Goal: Task Accomplishment & Management: Complete application form

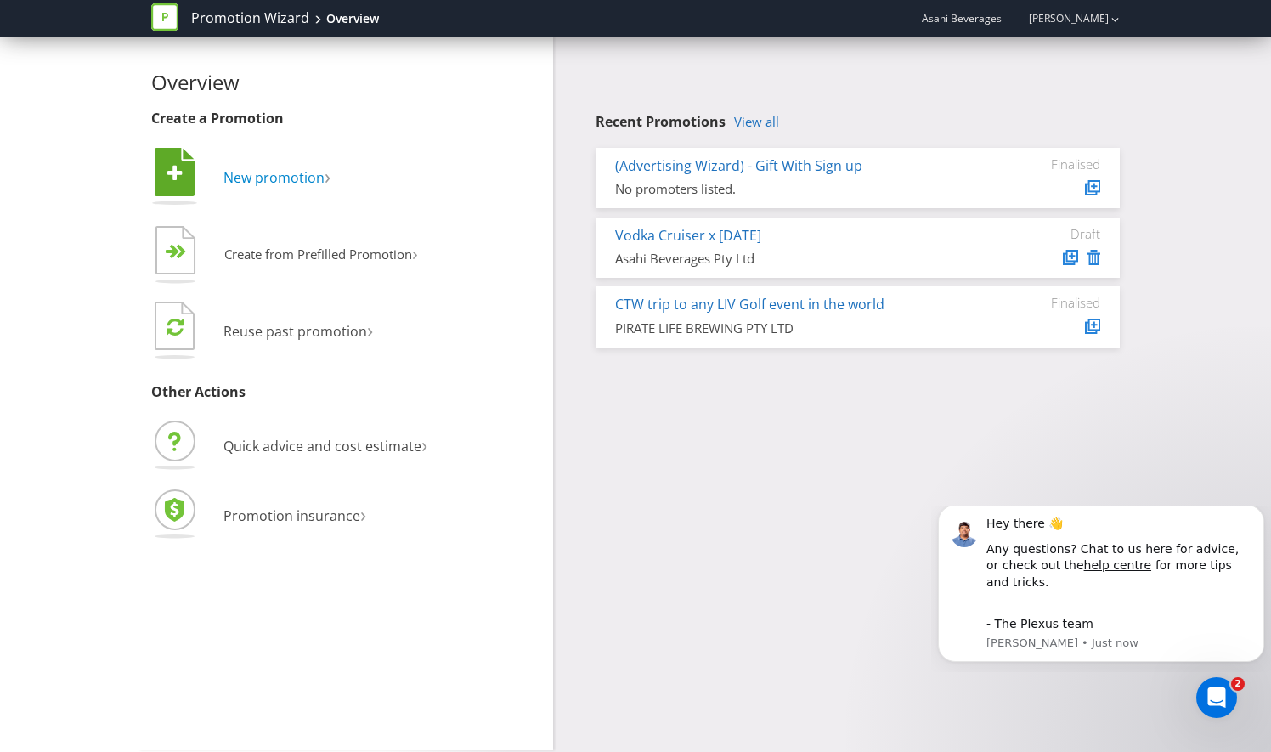
click at [311, 173] on span "New promotion" at bounding box center [273, 177] width 101 height 19
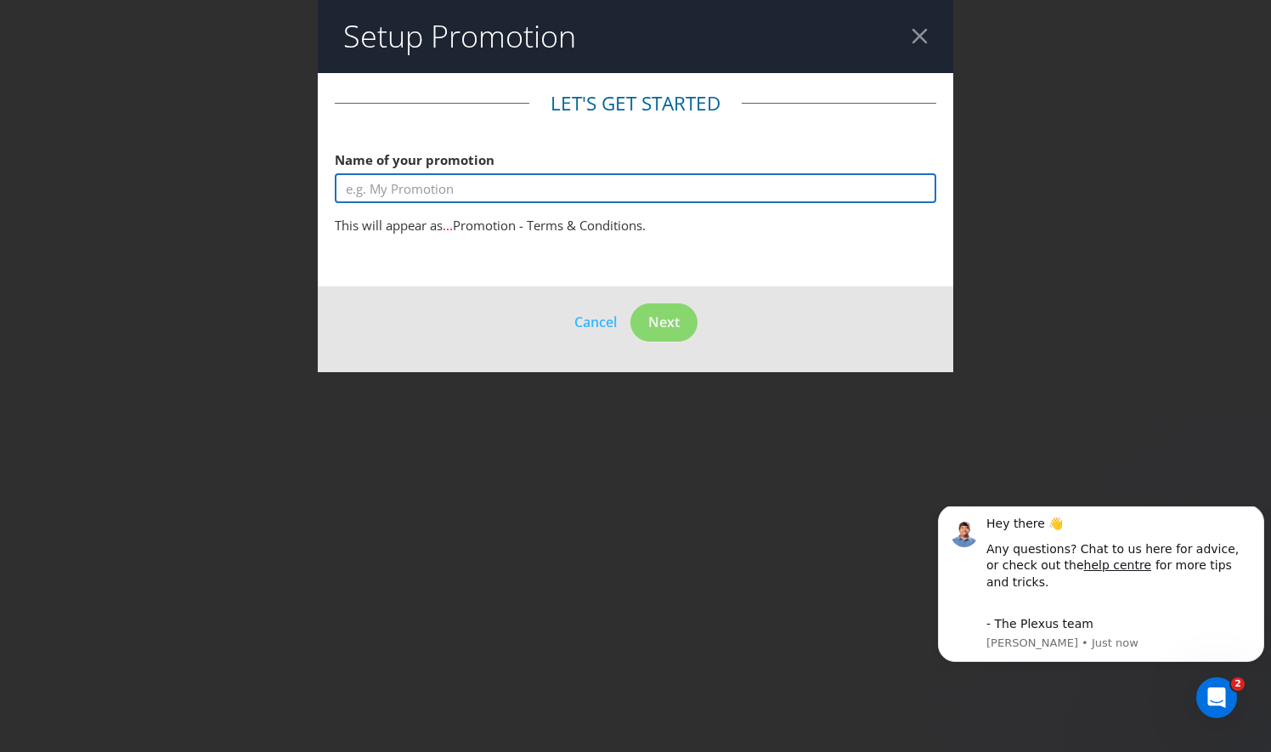
click at [440, 187] on input "text" at bounding box center [636, 188] width 602 height 30
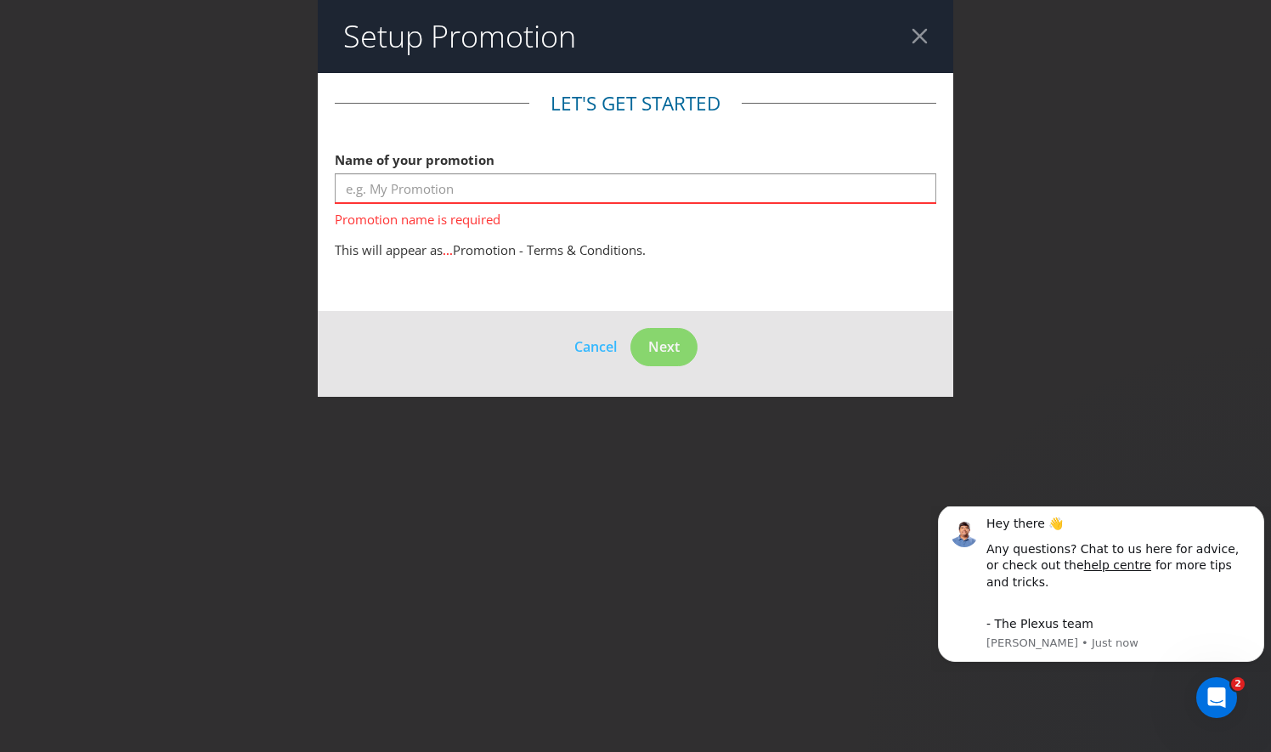
click at [917, 35] on div at bounding box center [920, 36] width 16 height 16
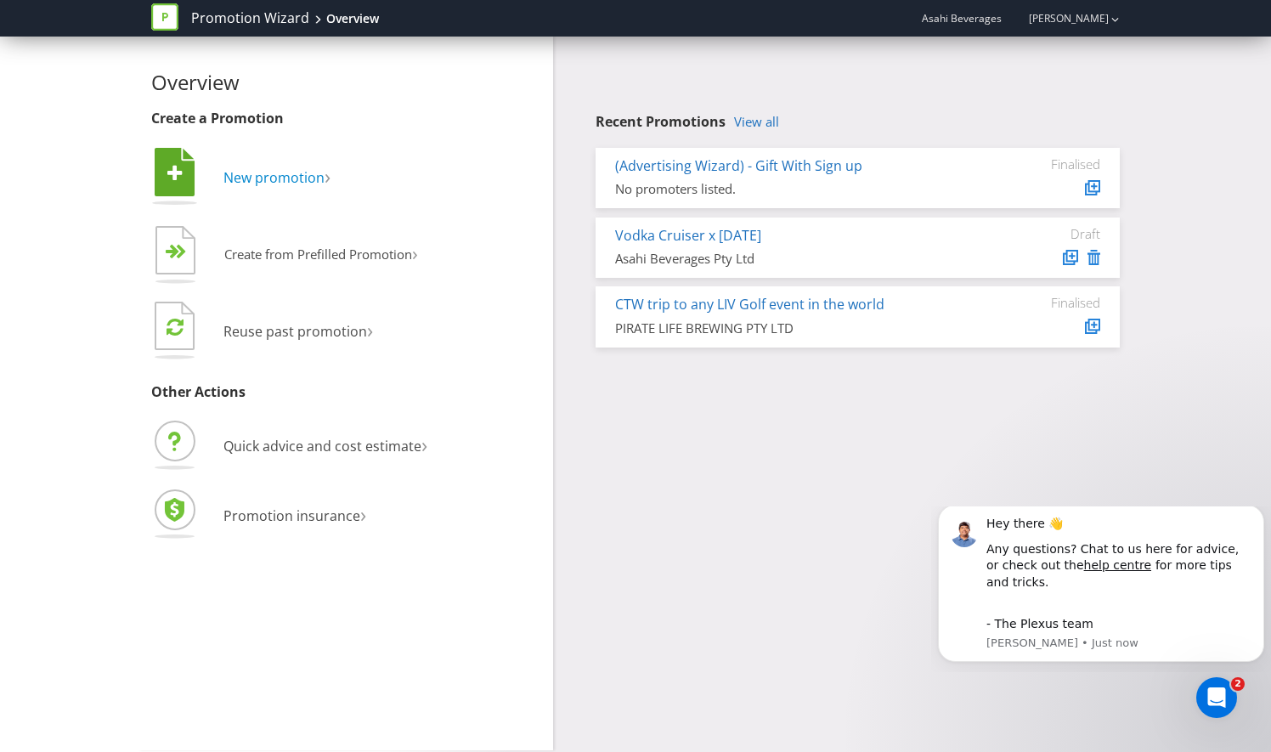
click at [316, 182] on span "New promotion" at bounding box center [273, 177] width 101 height 19
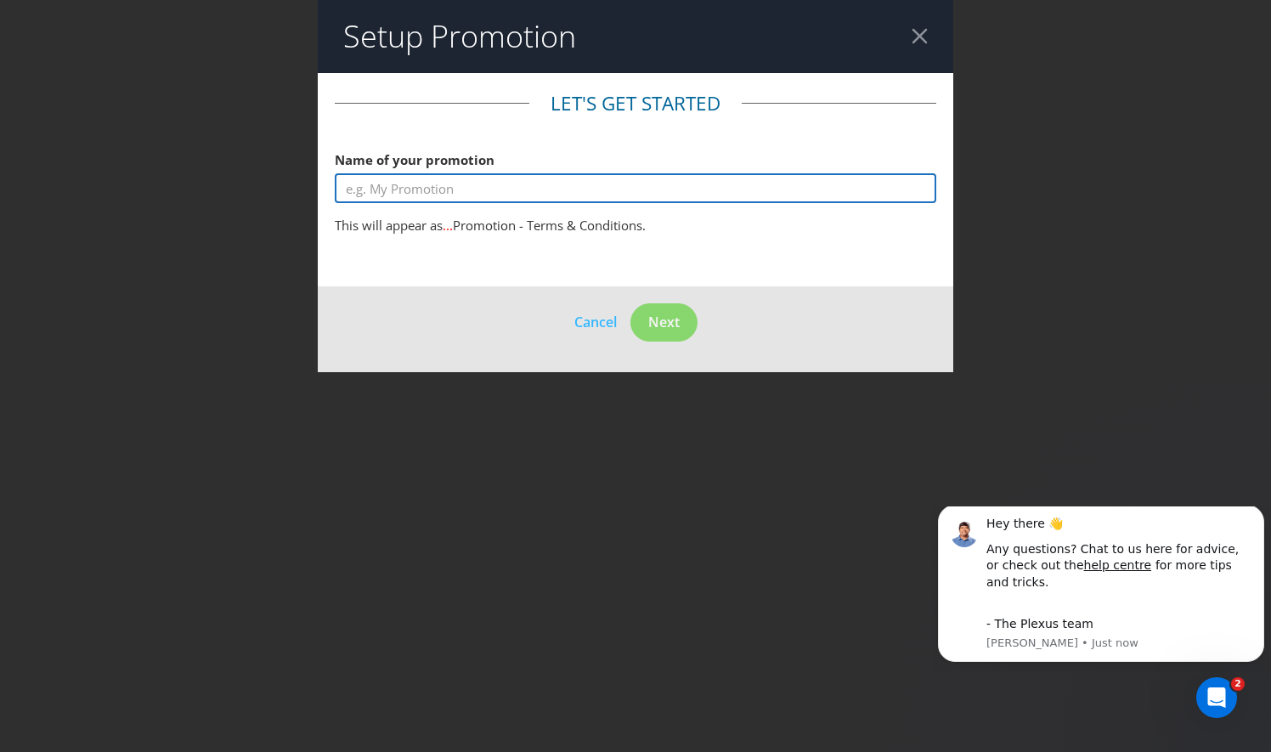
click at [427, 187] on input "text" at bounding box center [636, 188] width 602 height 30
type input "Woodstock 12% Bonus Can"
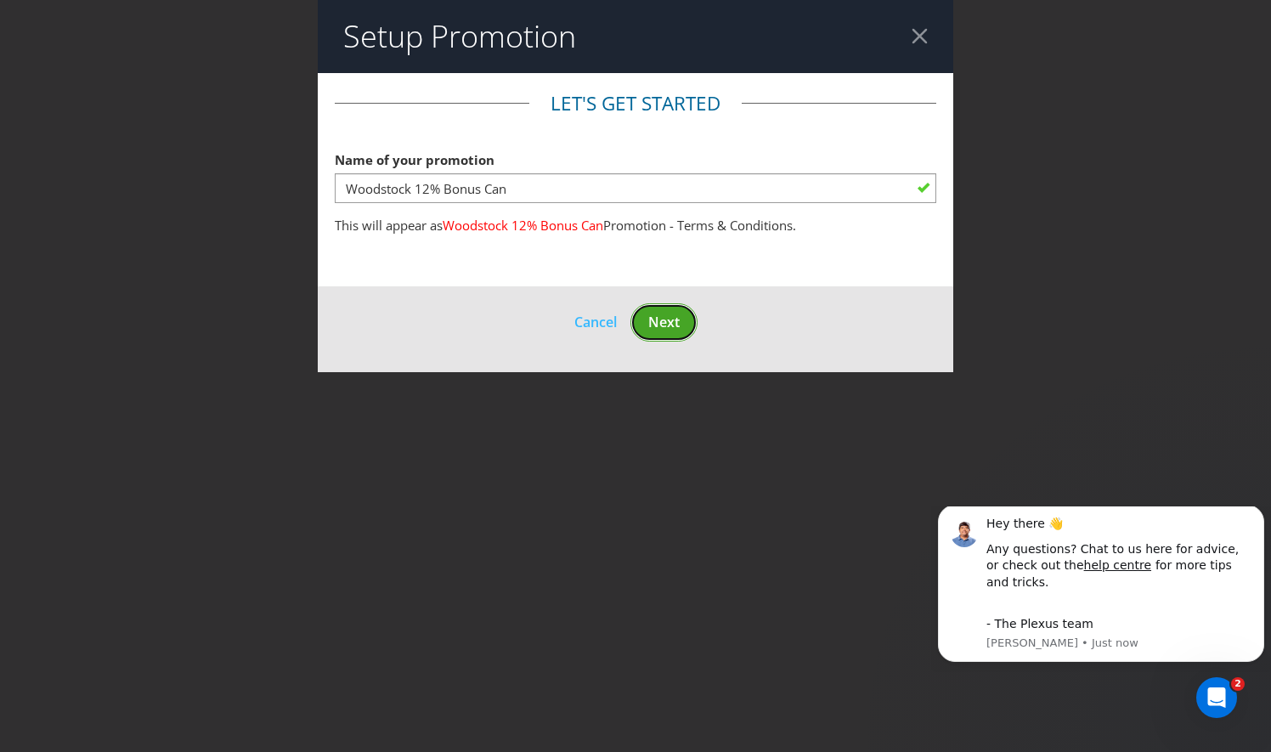
click at [684, 323] on button "Next" at bounding box center [664, 322] width 67 height 38
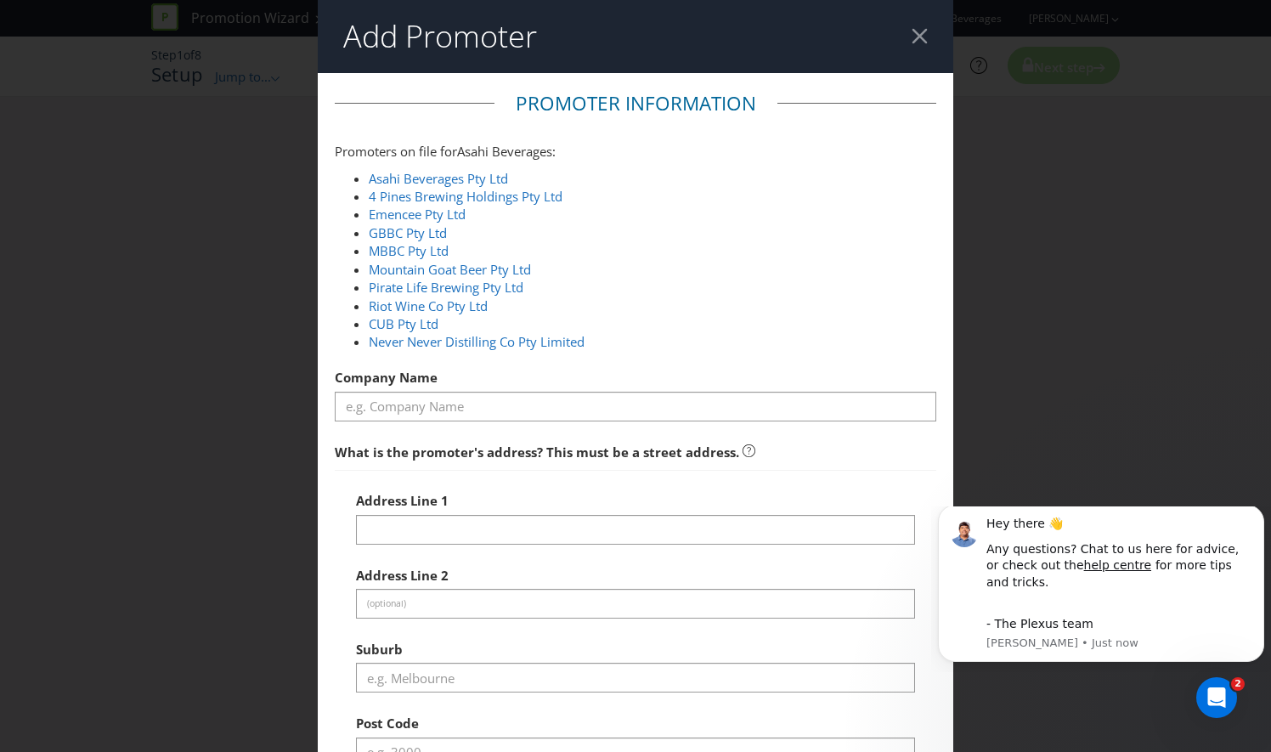
click at [912, 33] on div at bounding box center [920, 36] width 16 height 16
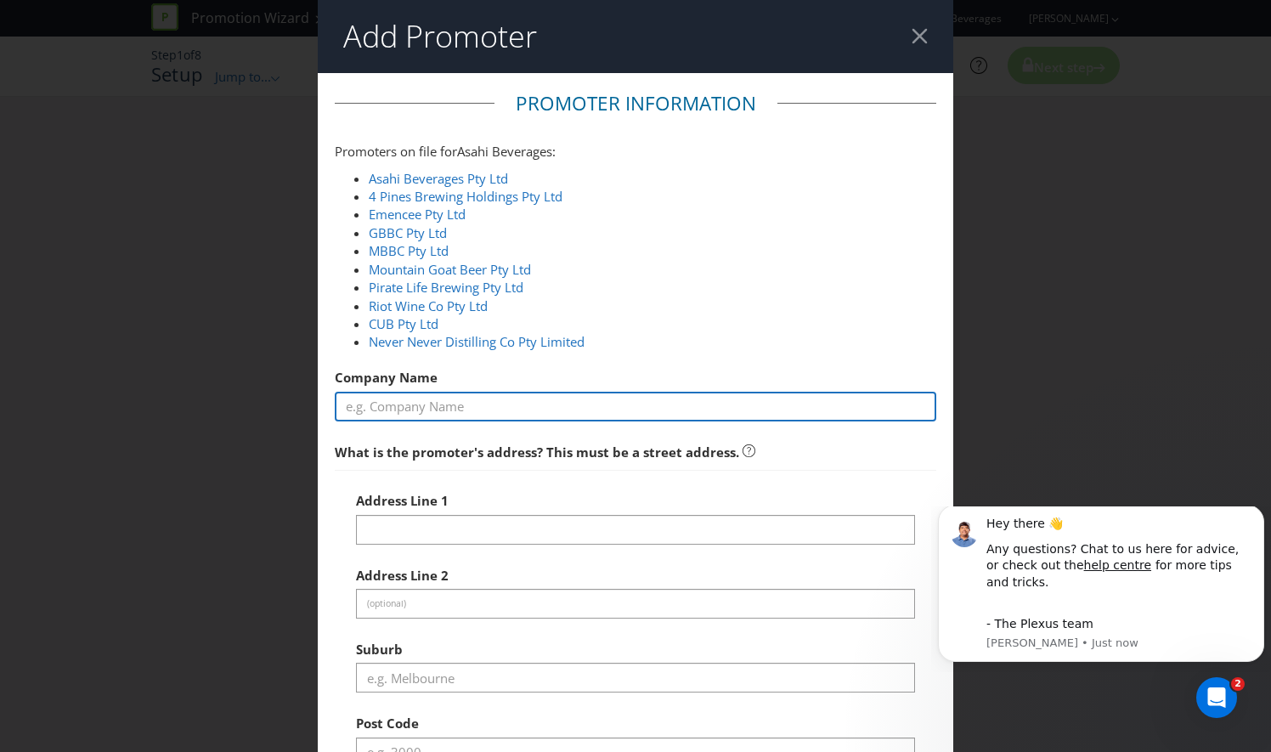
click at [517, 399] on input "text" at bounding box center [636, 407] width 602 height 30
type input "Asahi Beverages"
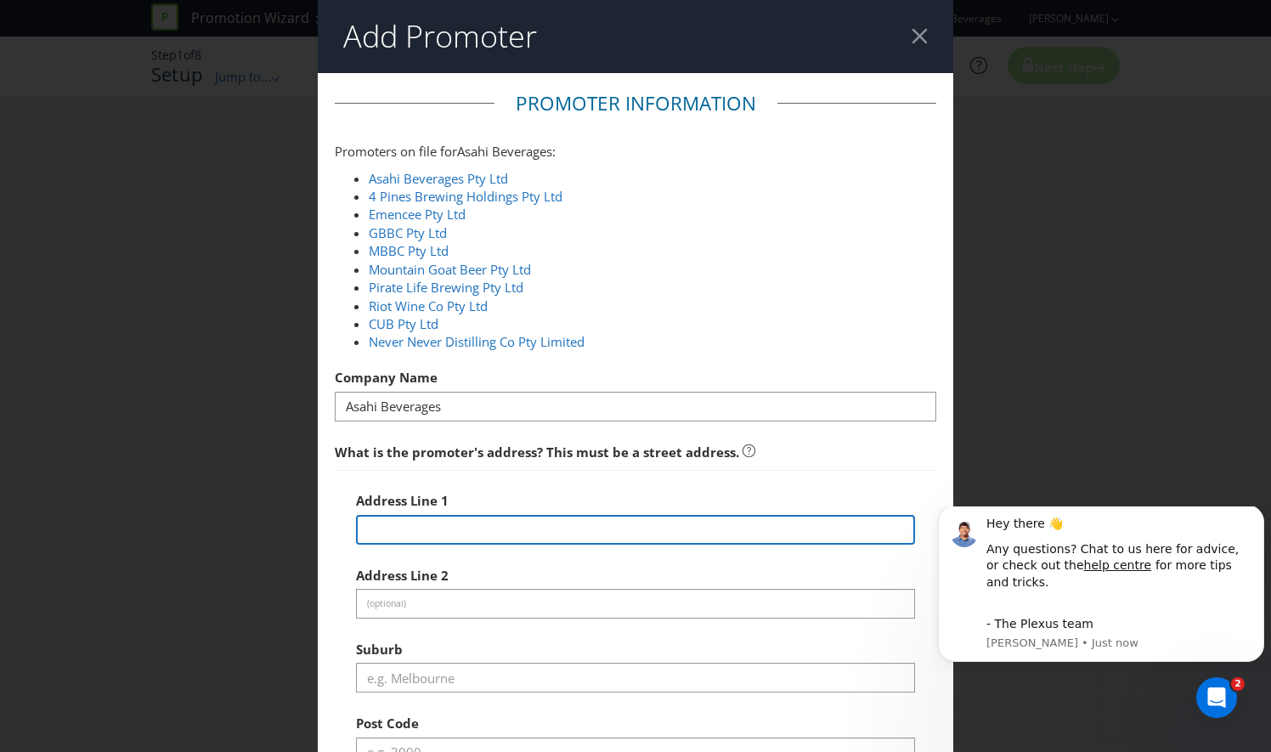
type input "111 peel street"
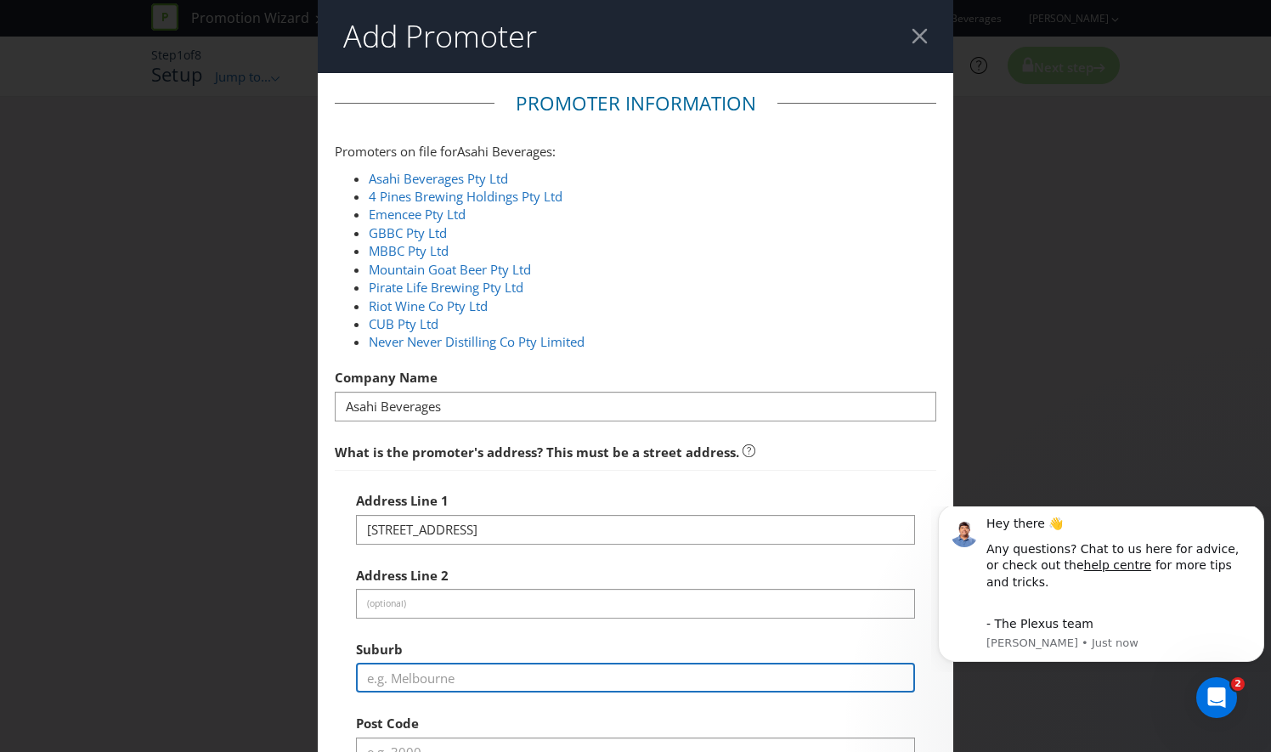
type input "Windsor"
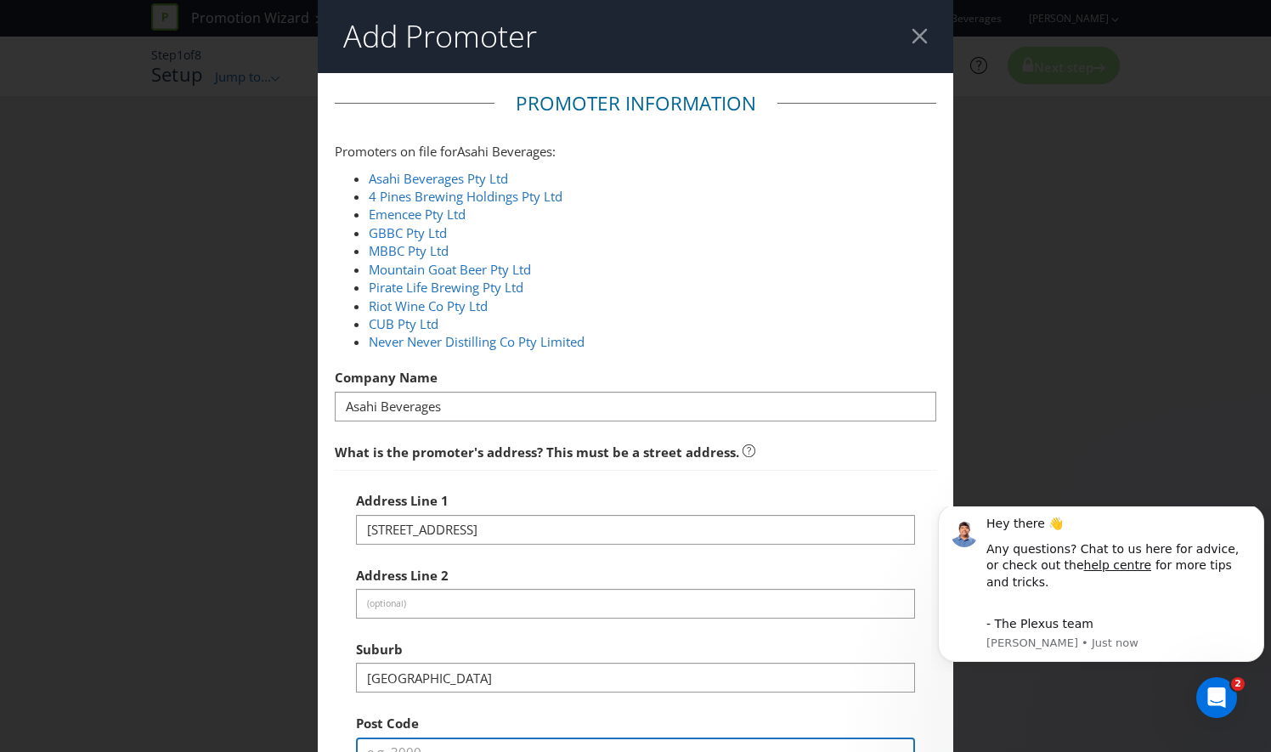
type input "3181"
select select "AU"
type input "0448913553"
type input "tegan.carling@oc.globalasahi.com"
select select "VIC"
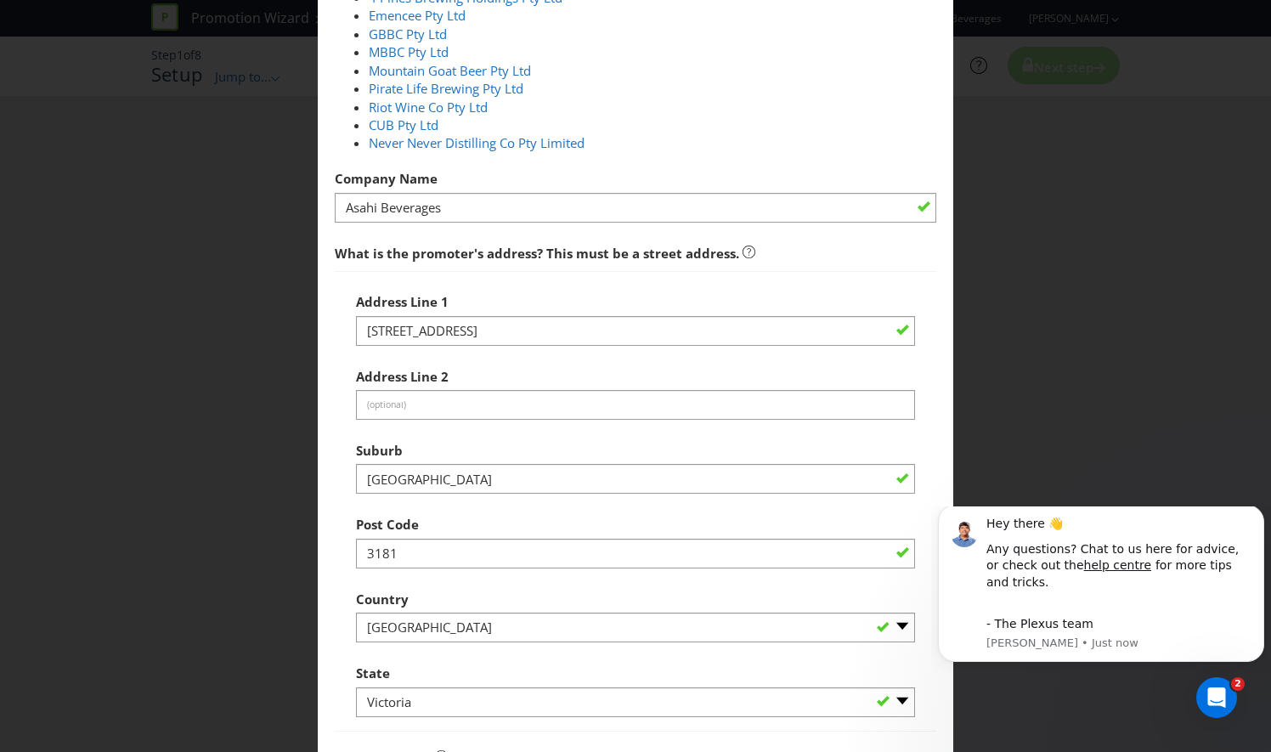
scroll to position [203, 0]
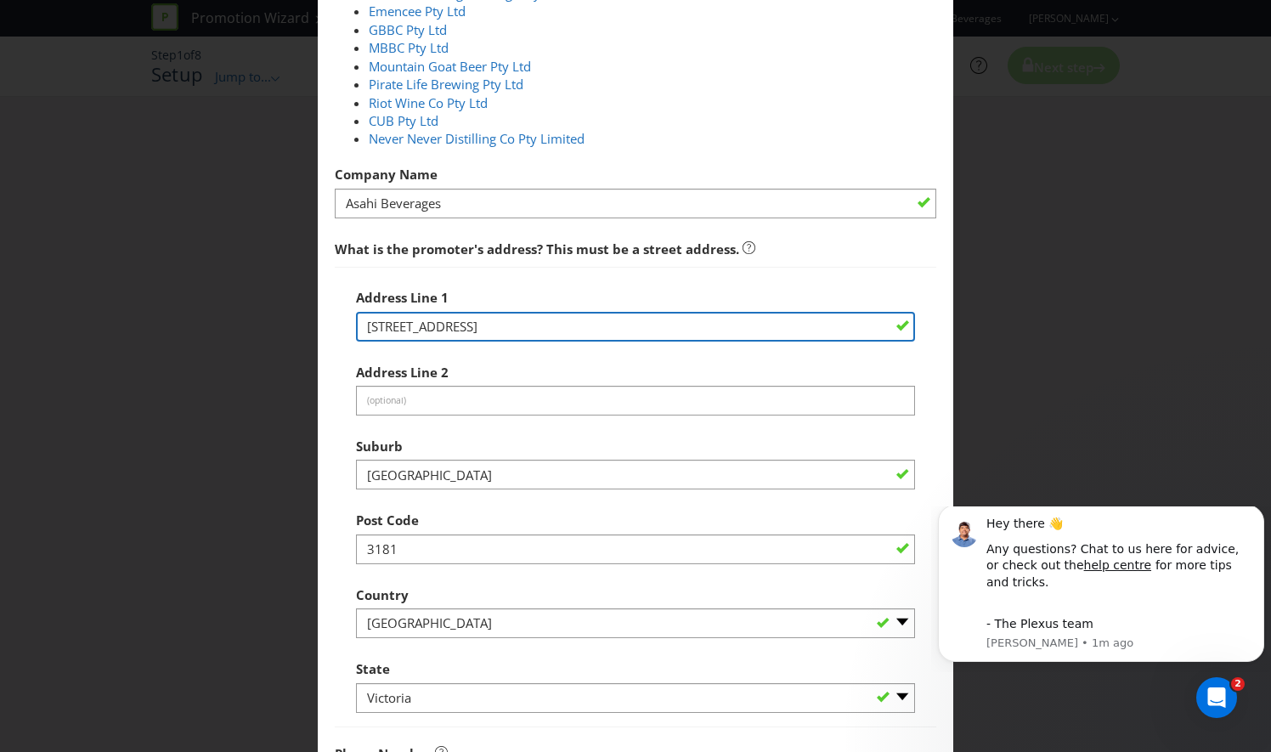
drag, startPoint x: 484, startPoint y: 326, endPoint x: 304, endPoint y: 328, distance: 180.2
click at [304, 328] on div "Add Promoter Promoter Information Promoters on file for Asahi Beverages : Asahi…" at bounding box center [635, 376] width 1271 height 752
type input "58 Queensbridge Street"
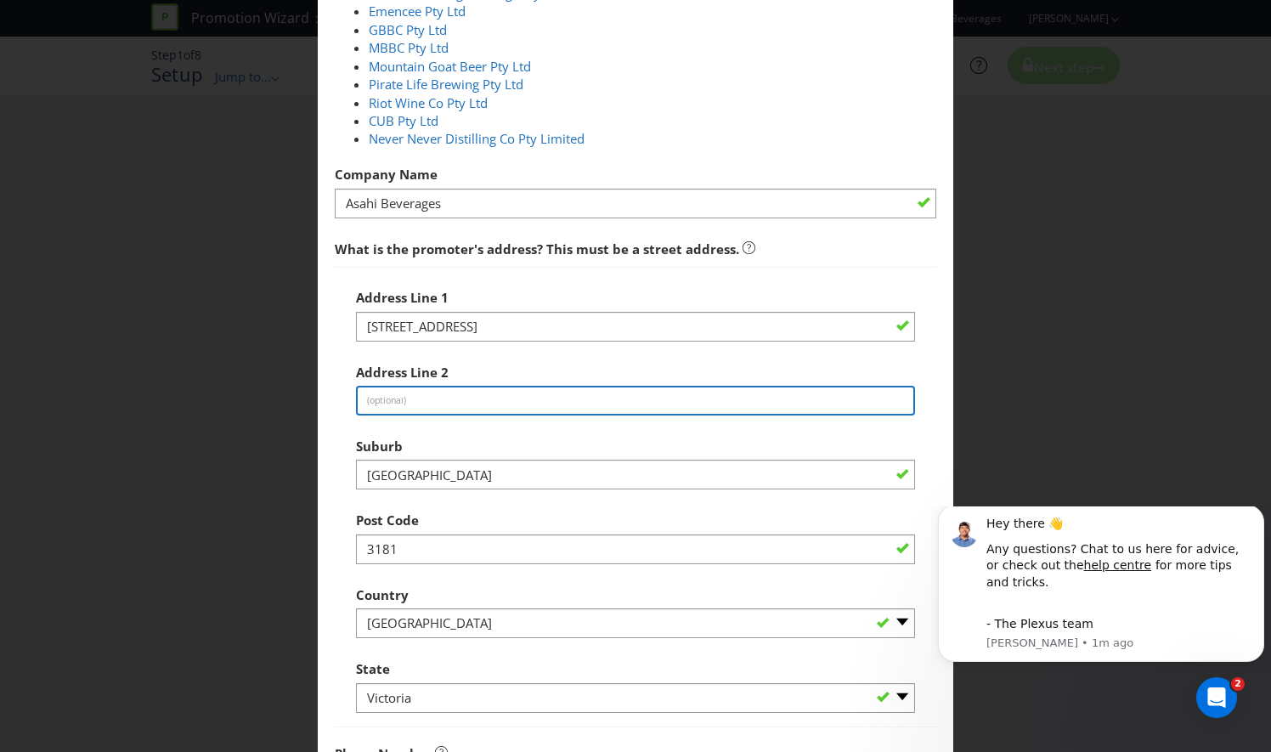
type input "Southbank, VIC 3006"
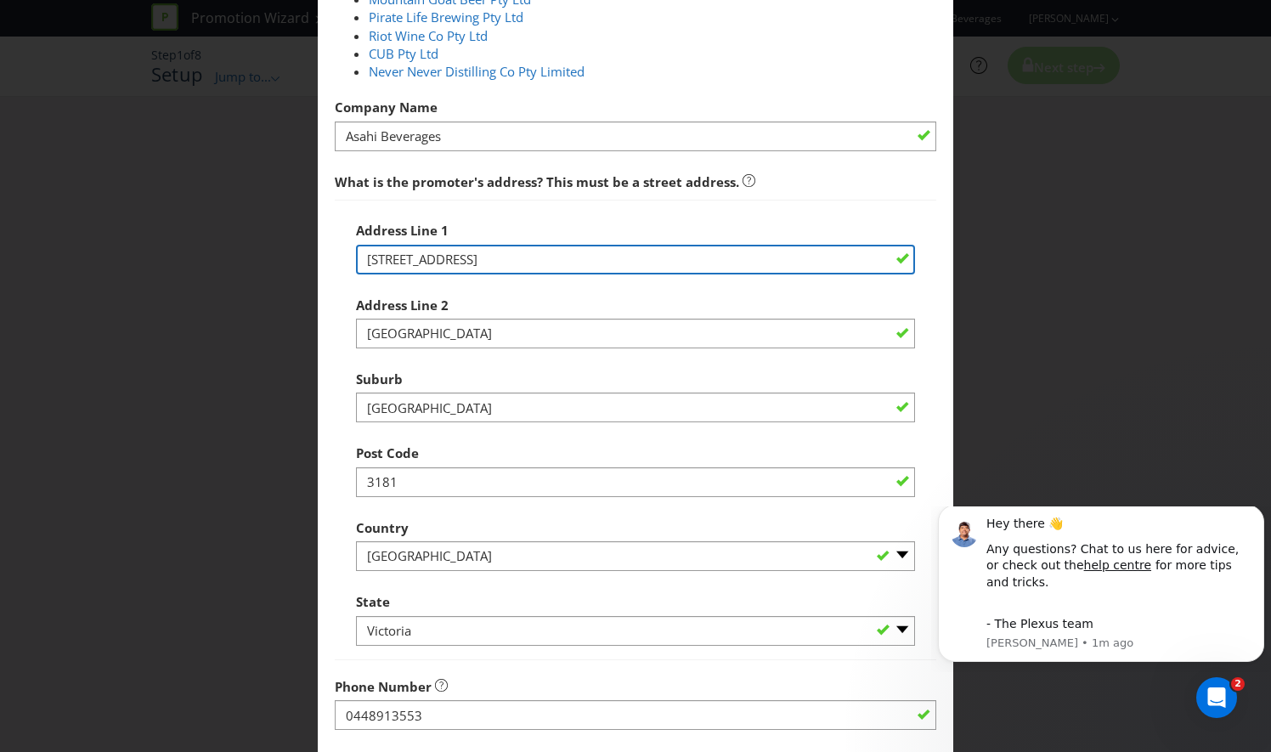
scroll to position [271, 0]
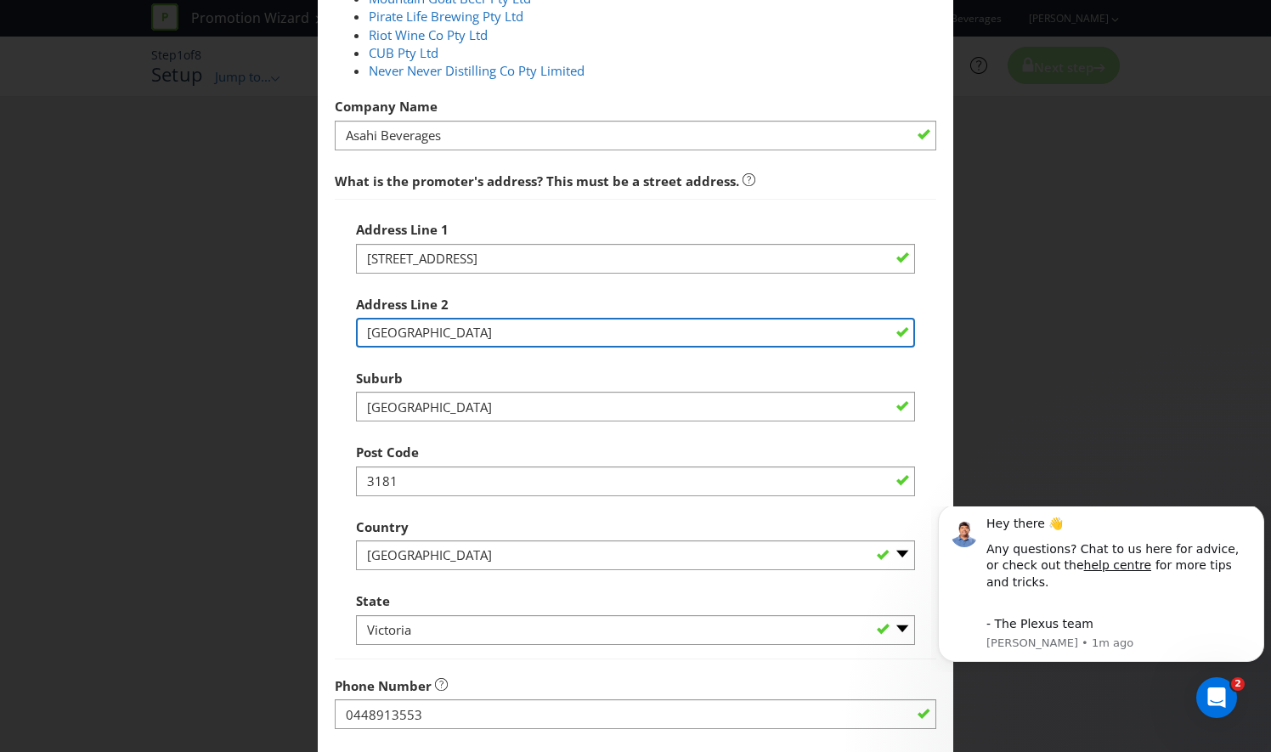
drag, startPoint x: 506, startPoint y: 335, endPoint x: 337, endPoint y: 339, distance: 169.2
click at [337, 339] on div "Address Line 1 58 Queensbridge Street Address Line 2 Southbank, VIC 3006 Suburb…" at bounding box center [636, 429] width 602 height 461
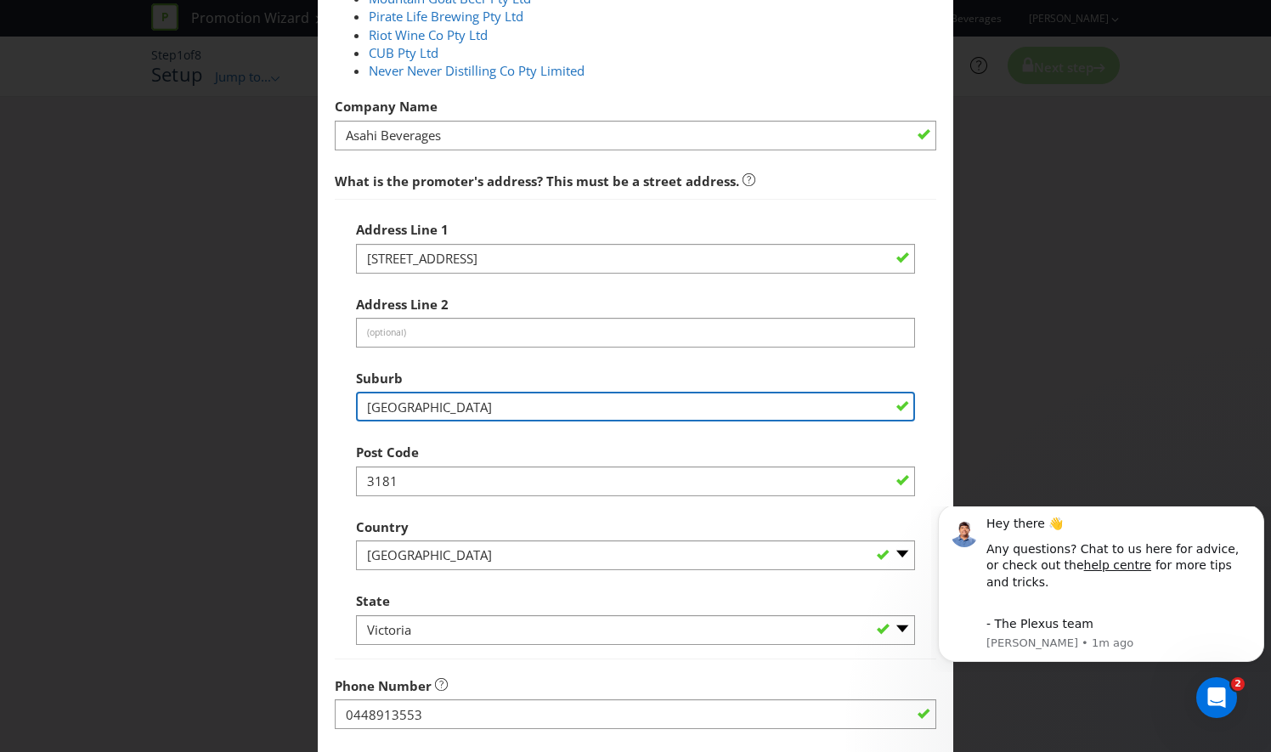
drag, startPoint x: 423, startPoint y: 409, endPoint x: 308, endPoint y: 410, distance: 114.7
click at [308, 410] on div "Add Promoter Promoter Information Promoters on file for Asahi Beverages : Asahi…" at bounding box center [635, 376] width 1271 height 752
type input "Southbank"
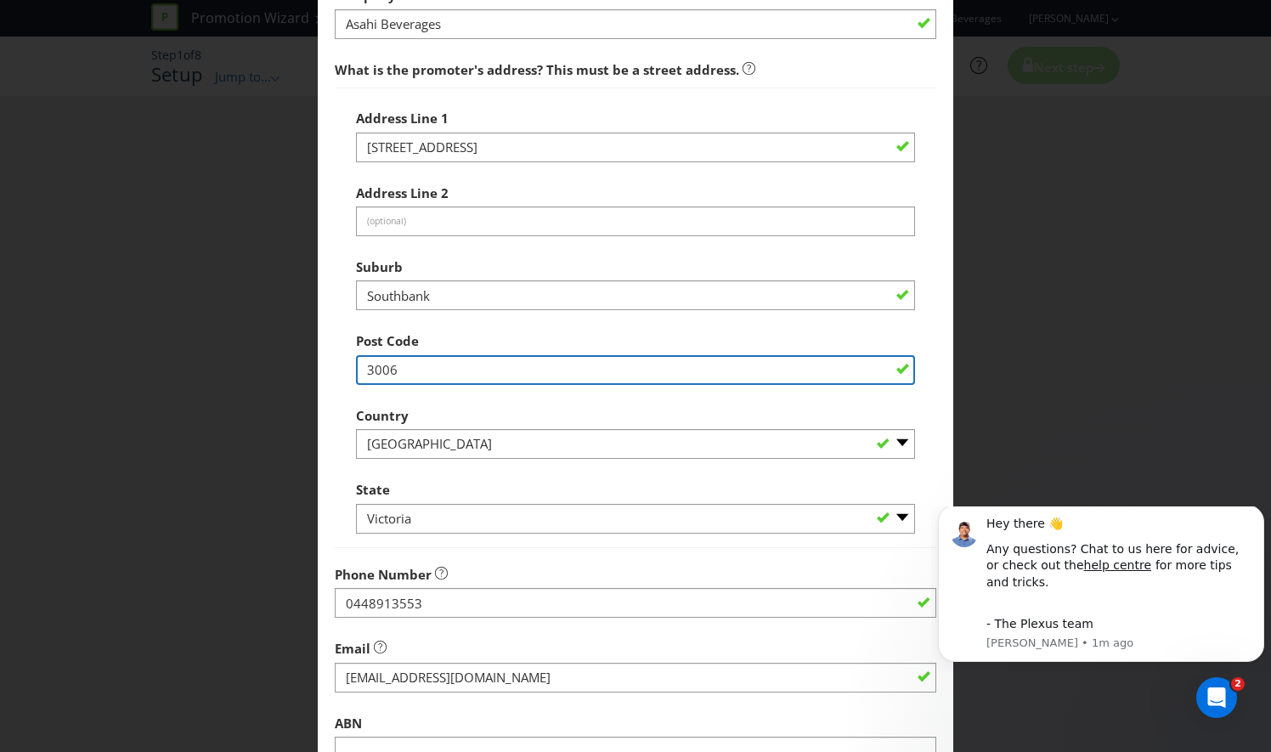
scroll to position [540, 0]
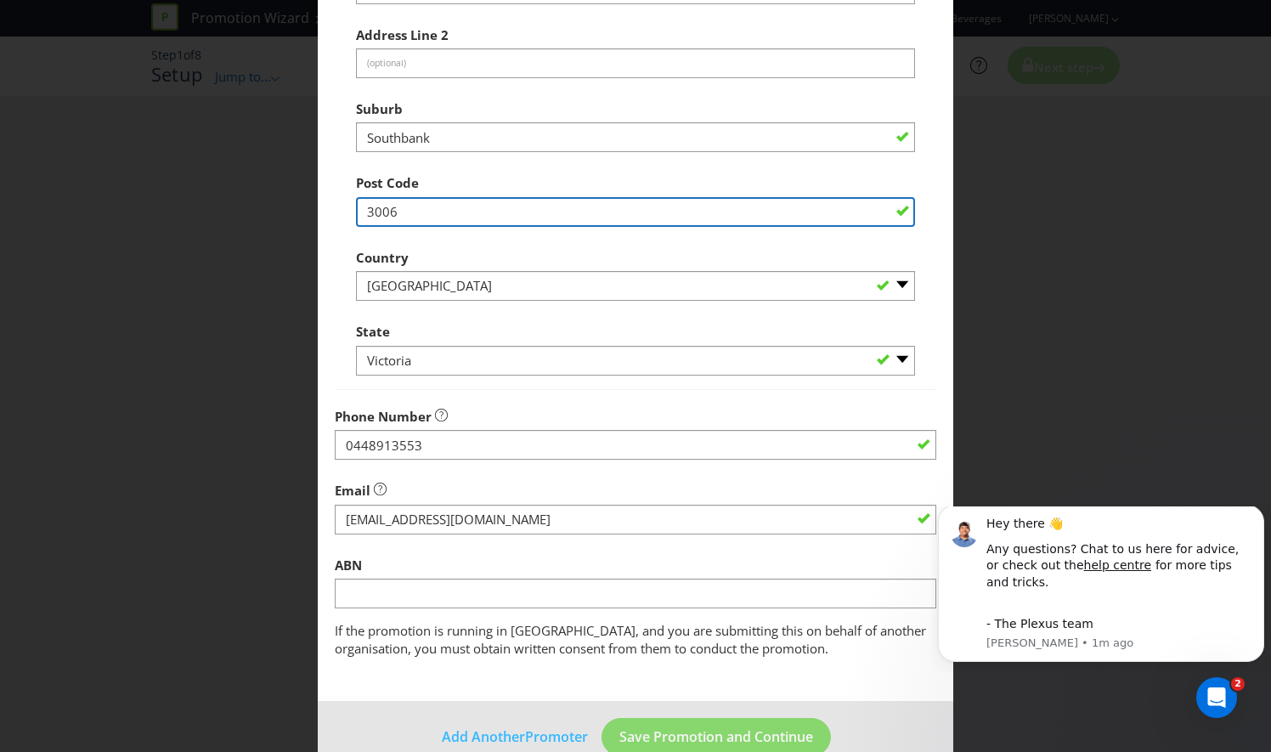
type input "3006"
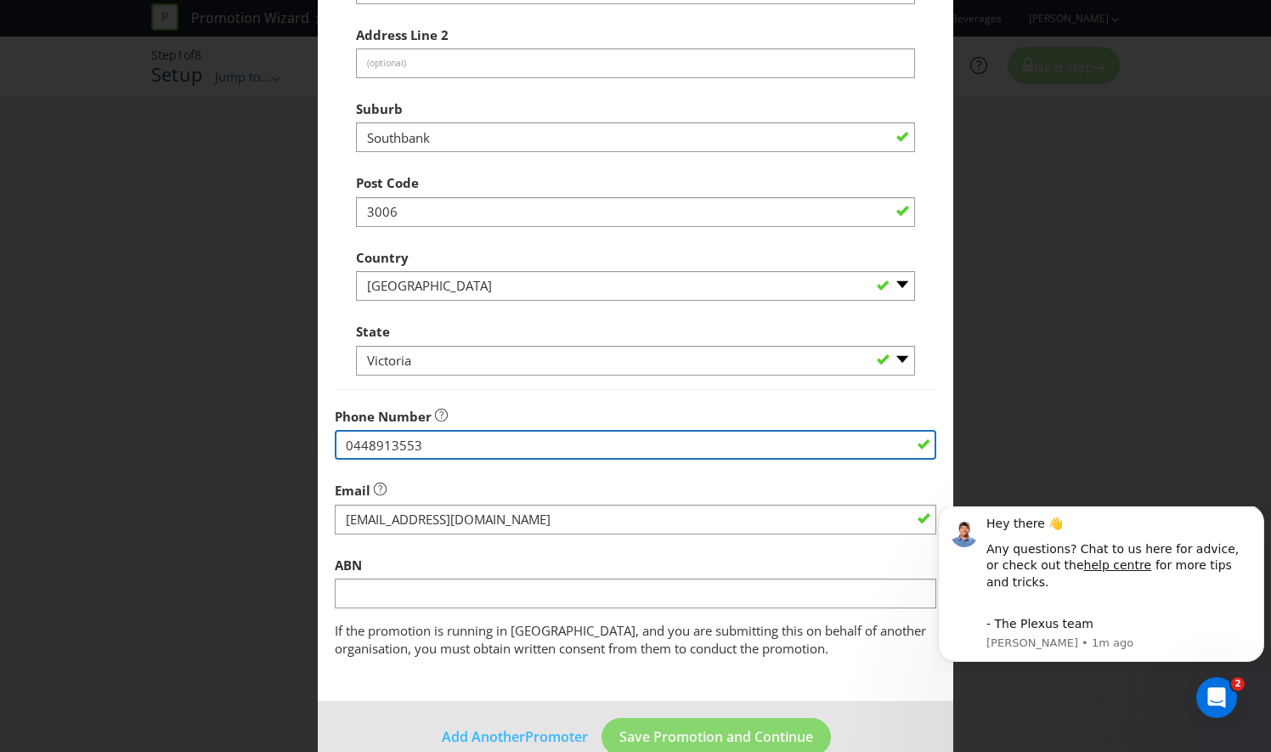
drag, startPoint x: 440, startPoint y: 442, endPoint x: 314, endPoint y: 447, distance: 125.9
click at [318, 447] on main "Promoter Information Promoters on file for Asahi Beverages : Asahi Beverages Pt…" at bounding box center [636, 117] width 636 height 1168
paste input "498 333 243"
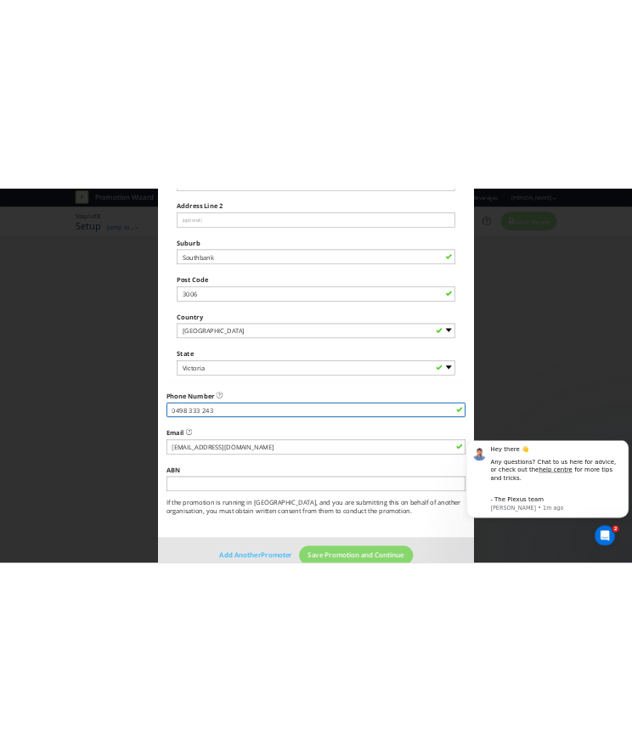
scroll to position [574, 0]
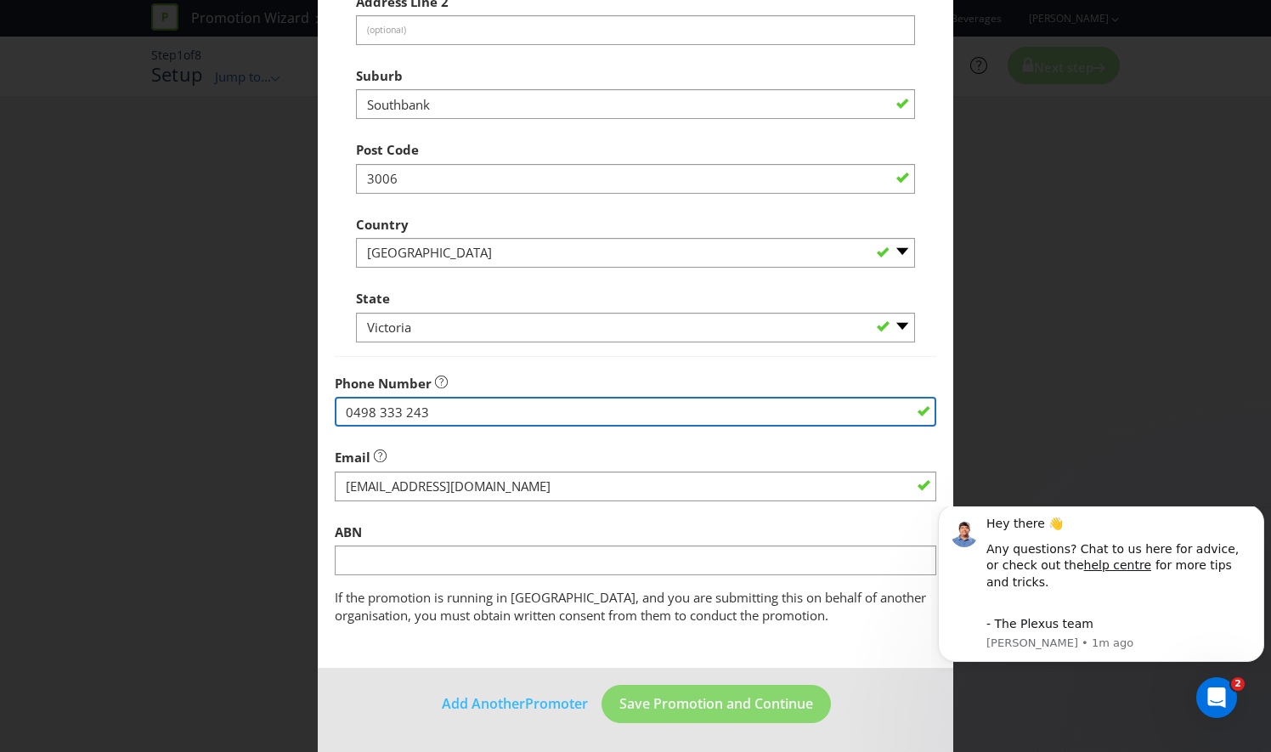
type input "0498 333 243"
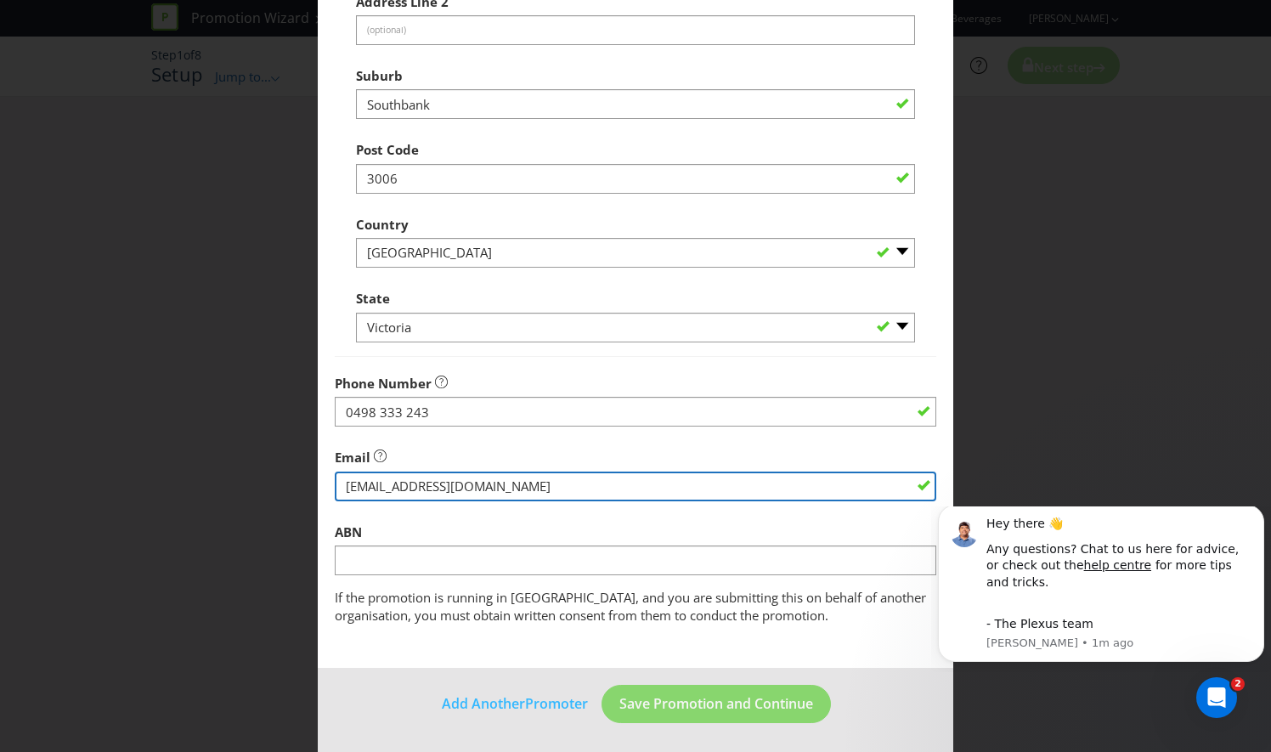
drag, startPoint x: 555, startPoint y: 483, endPoint x: 433, endPoint y: 484, distance: 122.4
click at [433, 484] on input "string" at bounding box center [636, 487] width 602 height 30
type input "tegan.carling@asahibeverages.com"
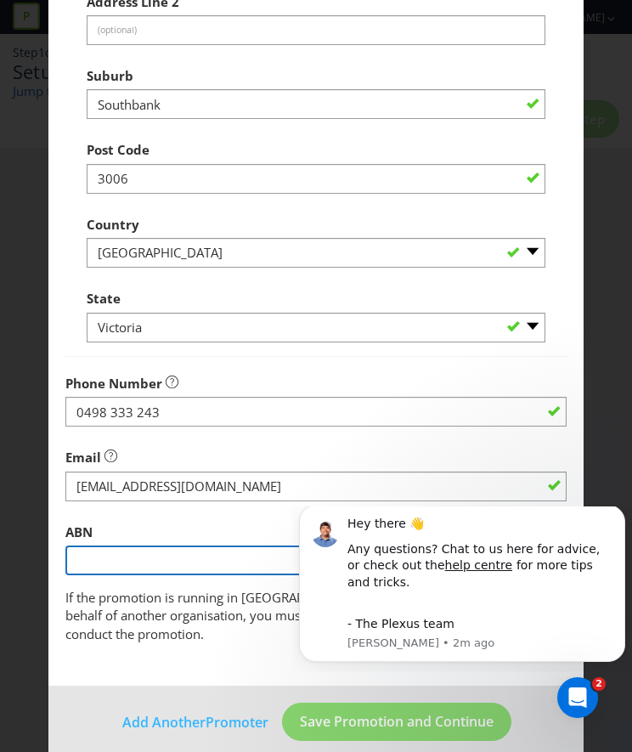
click at [119, 553] on input "text" at bounding box center [315, 561] width 501 height 30
type input "76 004 056 106"
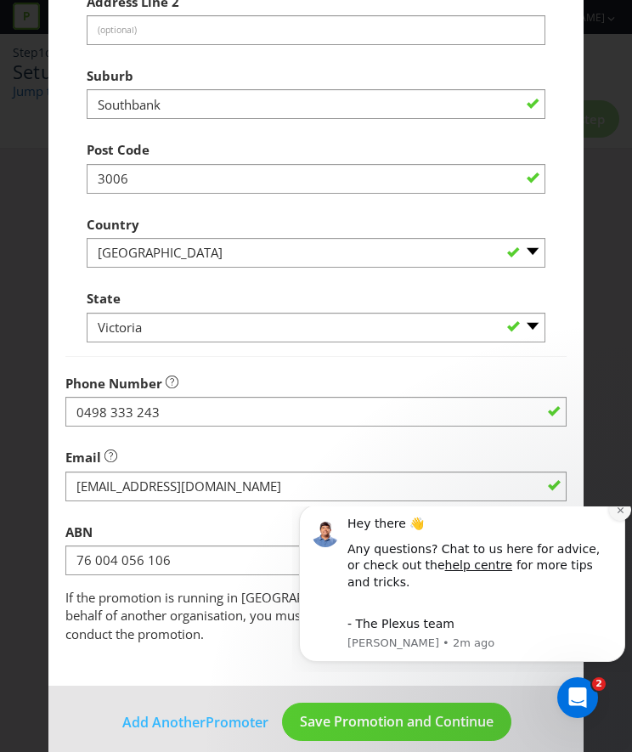
click at [624, 515] on icon "Dismiss notification" at bounding box center [620, 510] width 9 height 9
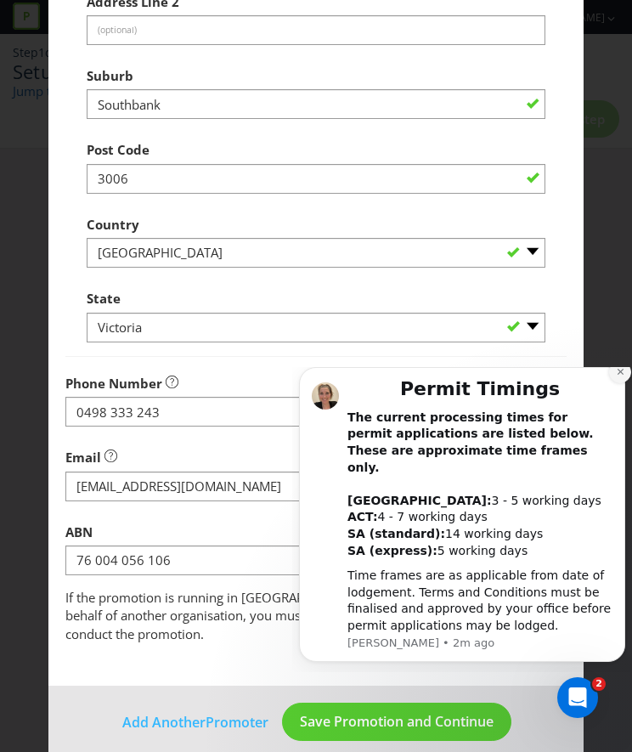
click at [623, 376] on icon "Dismiss notification" at bounding box center [620, 371] width 9 height 9
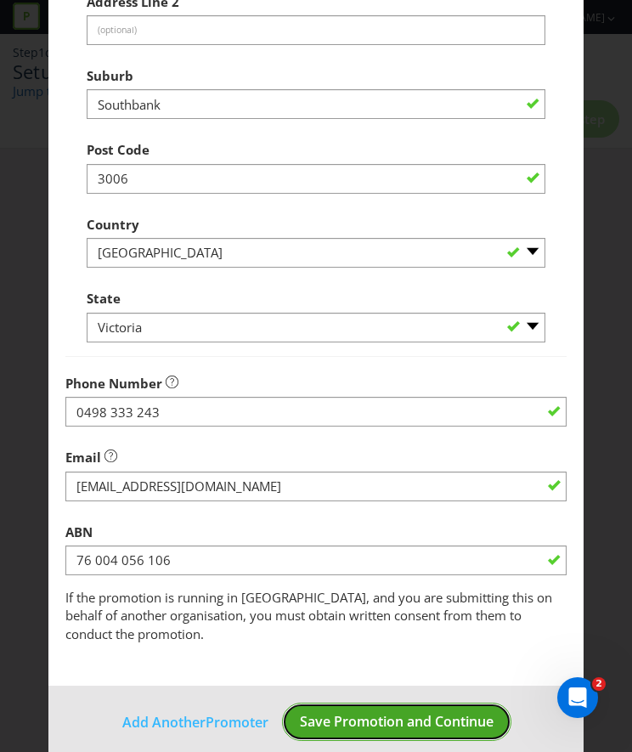
click at [372, 712] on span "Save Promotion and Continue" at bounding box center [397, 721] width 194 height 19
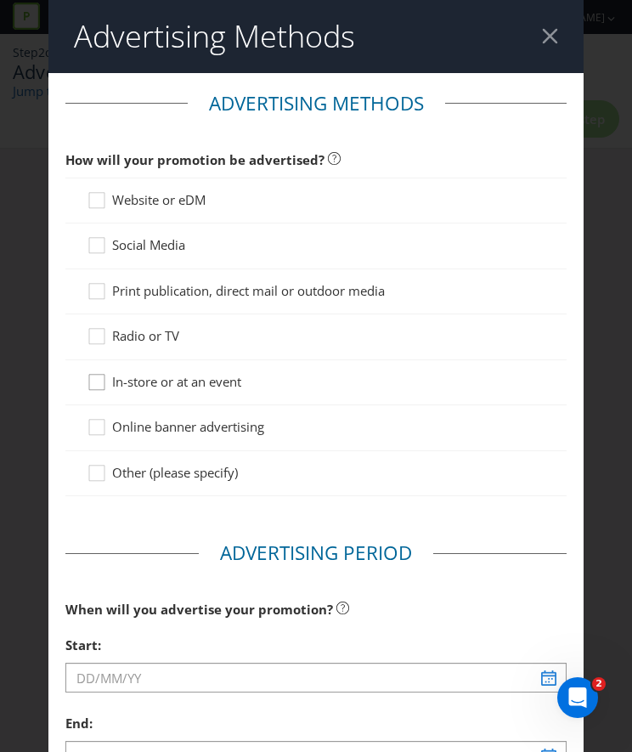
click at [90, 380] on icon at bounding box center [99, 385] width 25 height 25
click at [0, 0] on input "In-store or at an event" at bounding box center [0, 0] width 0 height 0
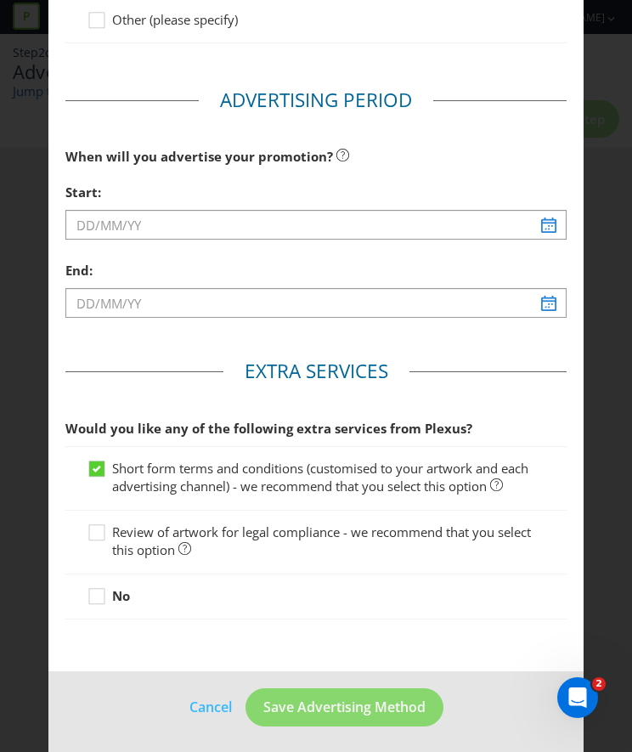
scroll to position [454, 0]
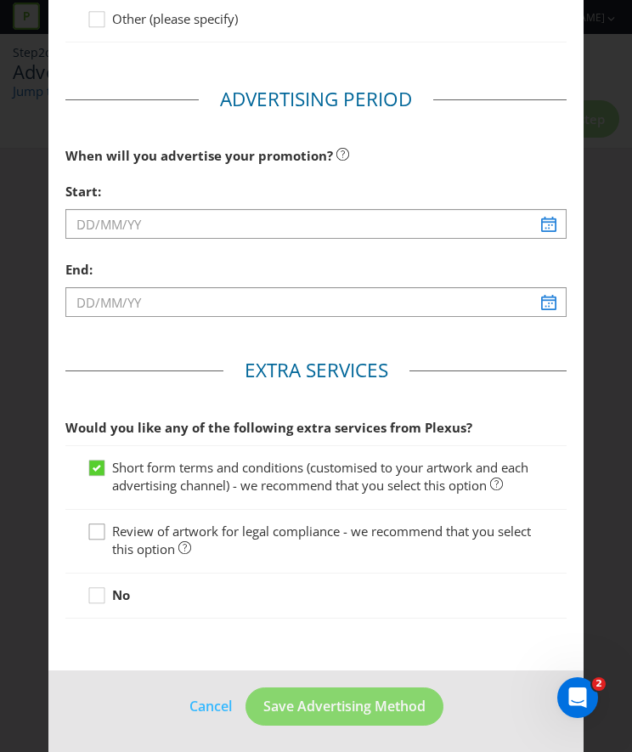
click at [94, 529] on icon at bounding box center [99, 535] width 25 height 25
click at [0, 0] on input "Review of artwork for legal compliance - we recommend that you select this opti…" at bounding box center [0, 0] width 0 height 0
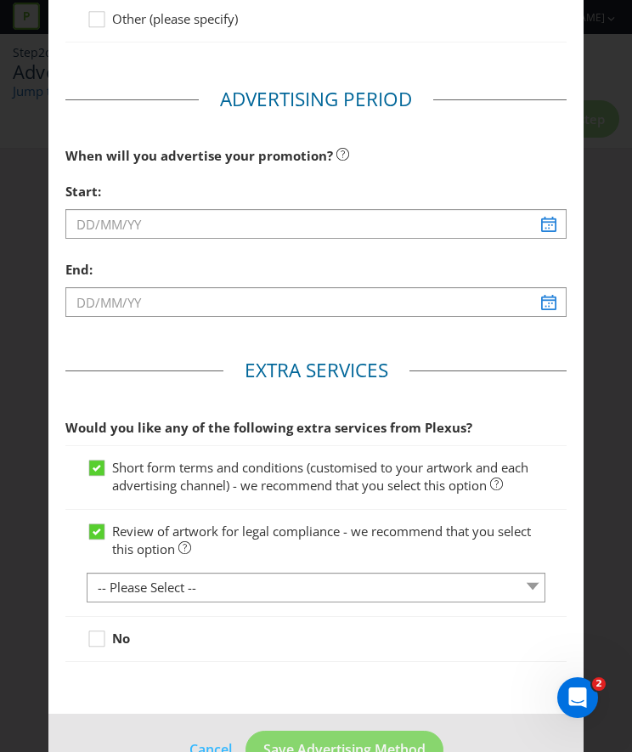
scroll to position [497, 0]
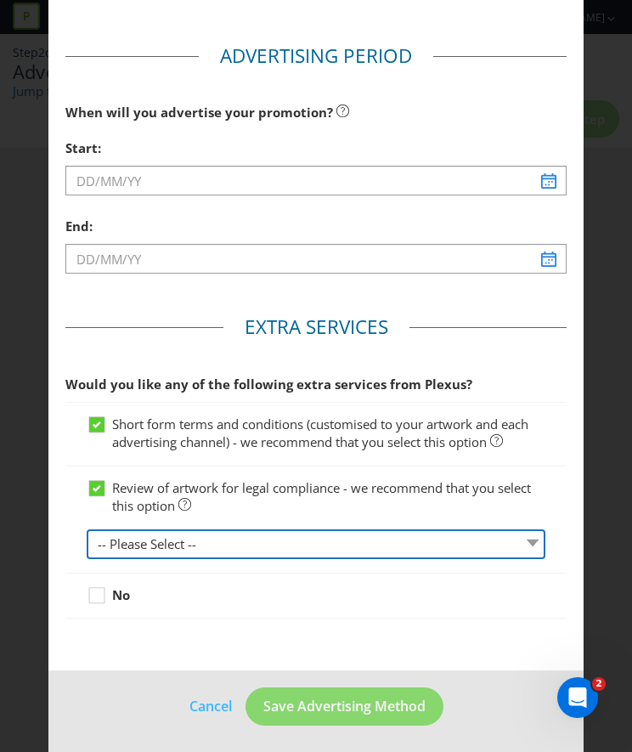
click at [345, 543] on select "-- Please Select -- 1 piece 2-4 pieces (provided at same time) 5-7 pieces (prov…" at bounding box center [316, 544] width 459 height 30
select select "MARKETING_REVIEW_2"
click at [87, 529] on select "-- Please Select -- 1 piece 2-4 pieces (provided at same time) 5-7 pieces (prov…" at bounding box center [316, 544] width 459 height 30
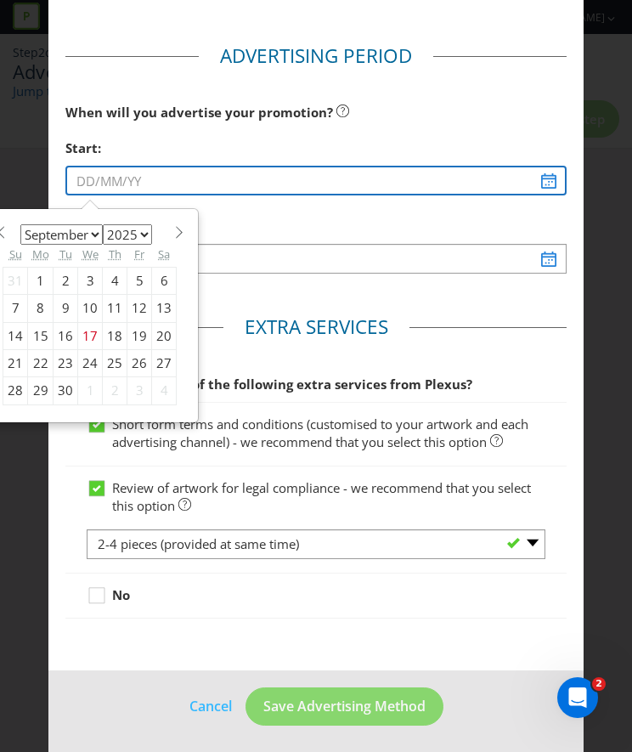
click at [326, 179] on input "text" at bounding box center [315, 181] width 501 height 30
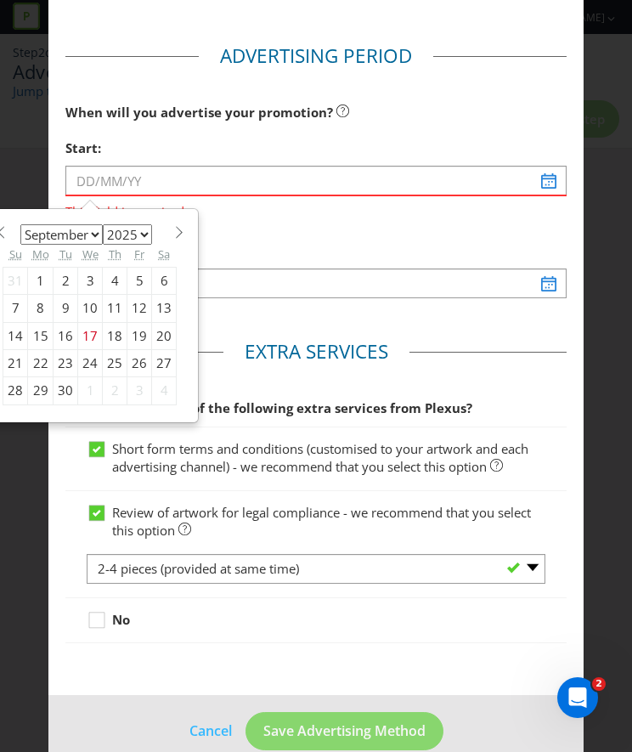
click at [173, 229] on span at bounding box center [179, 232] width 13 height 13
select select "9"
click at [61, 329] on div "14" at bounding box center [66, 335] width 25 height 27
type input "14/10/25"
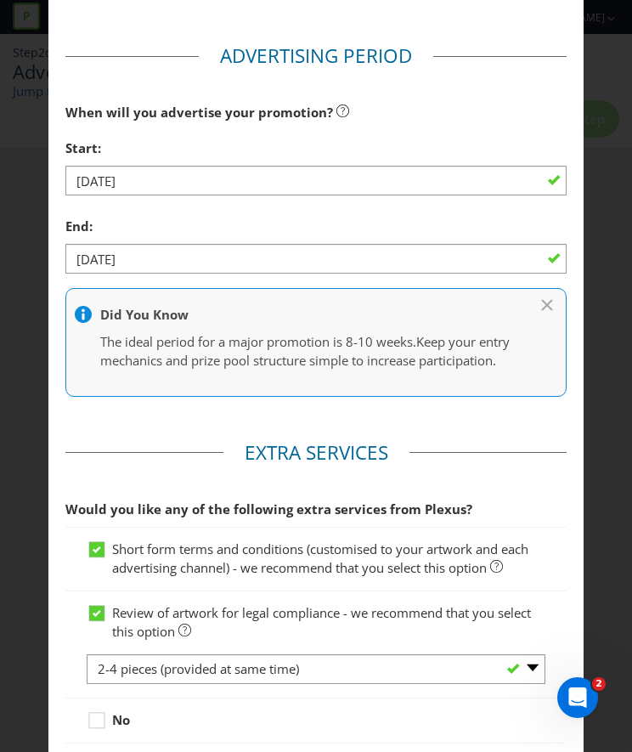
click at [543, 300] on icon at bounding box center [547, 305] width 10 height 10
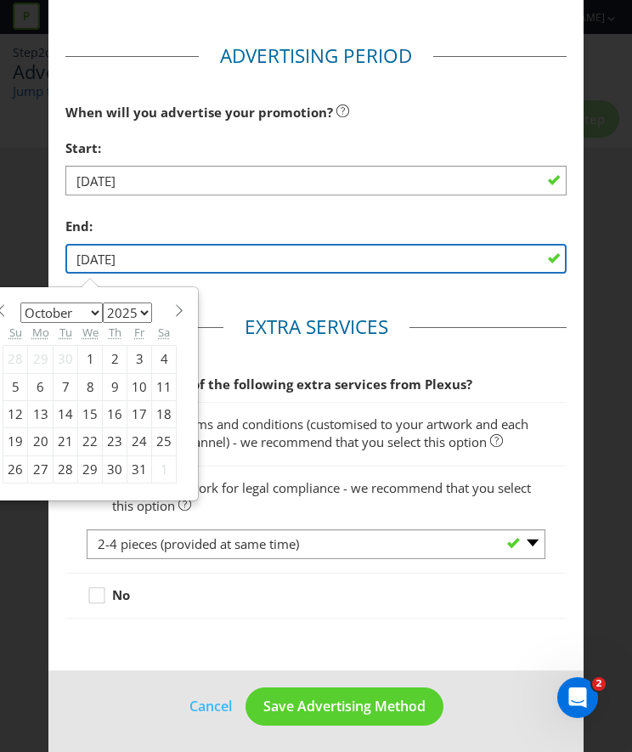
click at [246, 257] on input "15/10/25" at bounding box center [315, 259] width 501 height 30
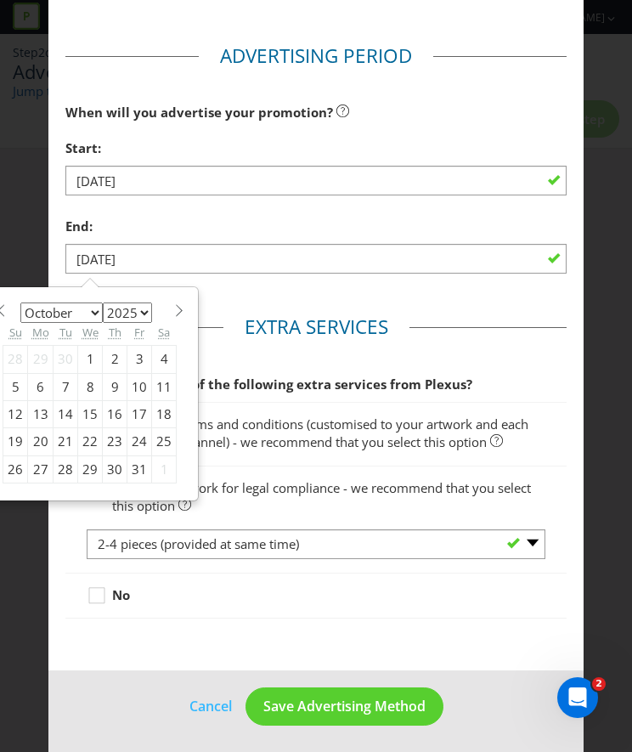
click at [128, 464] on div "31" at bounding box center [139, 468] width 25 height 27
type input "31/10/25"
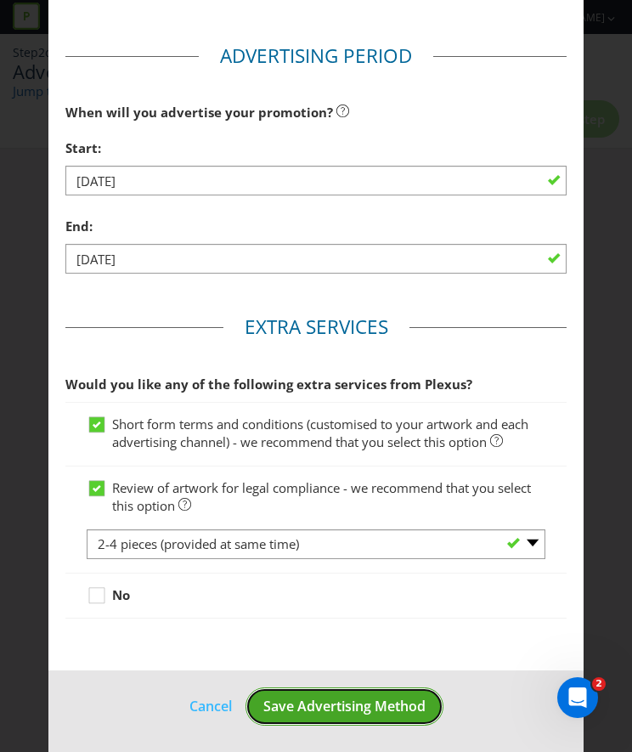
click at [313, 705] on span "Save Advertising Method" at bounding box center [344, 706] width 162 height 19
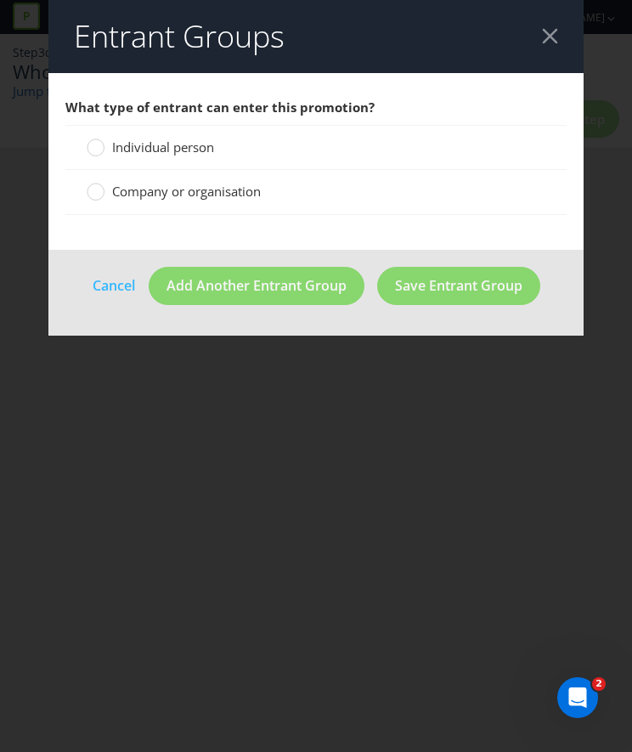
click at [178, 146] on span "Individual person" at bounding box center [163, 147] width 102 height 17
click at [0, 0] on input "Individual person" at bounding box center [0, 0] width 0 height 0
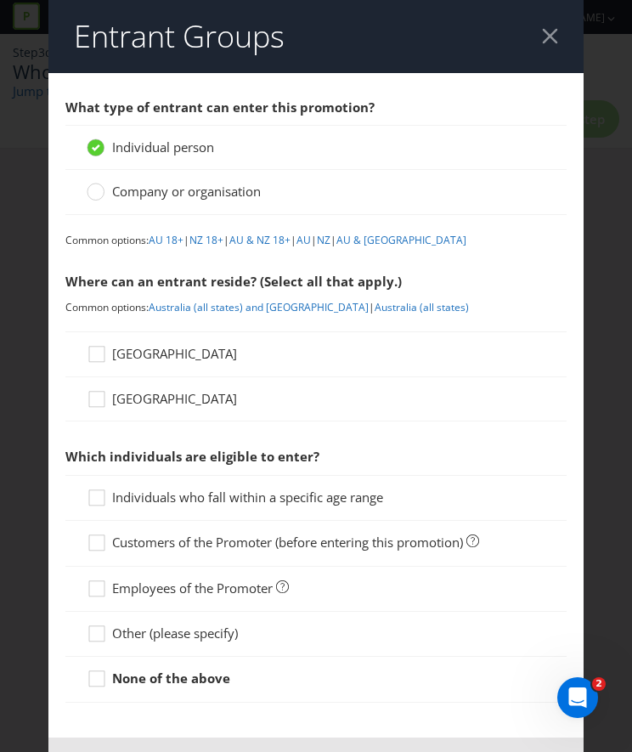
scroll to position [63, 0]
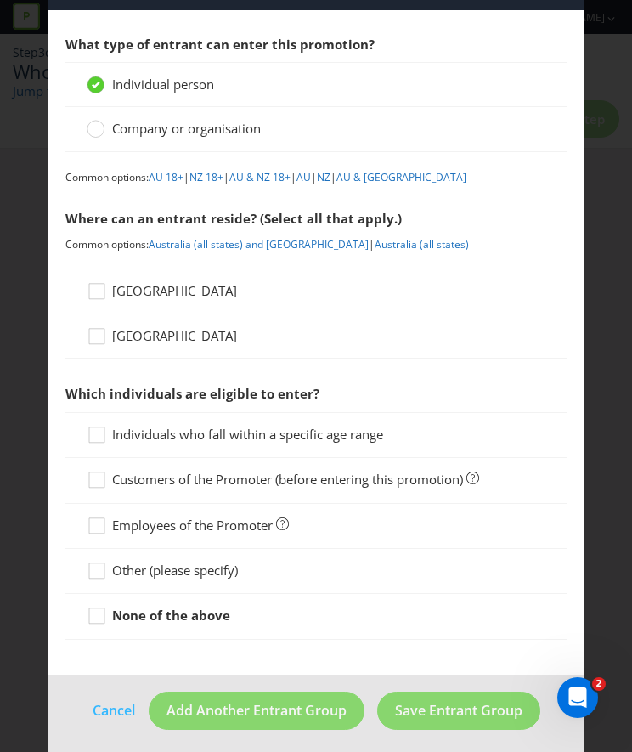
click at [146, 293] on span "Australia" at bounding box center [174, 290] width 125 height 17
click at [0, 0] on input "Australia" at bounding box center [0, 0] width 0 height 0
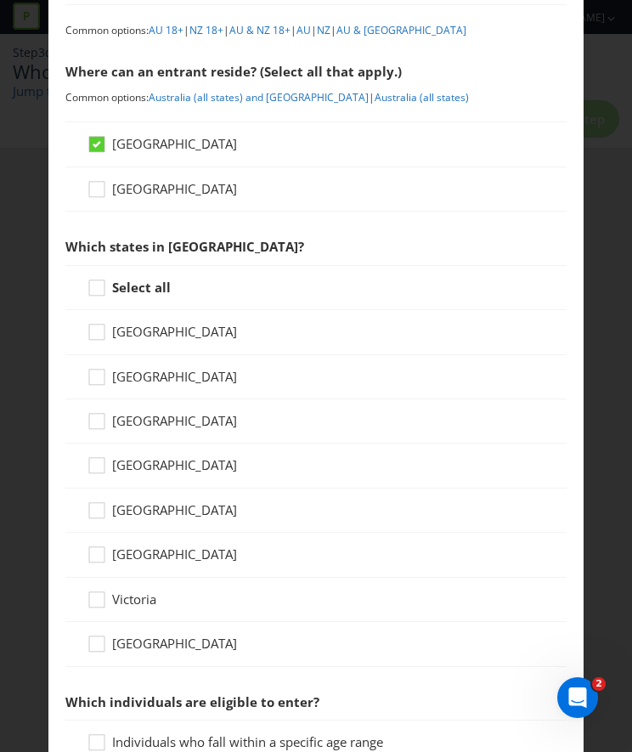
scroll to position [211, 0]
click at [127, 594] on span "Victoria" at bounding box center [134, 598] width 44 height 17
click at [0, 0] on input "Victoria" at bounding box center [0, 0] width 0 height 0
click at [122, 594] on span "Victoria" at bounding box center [134, 598] width 44 height 17
click at [0, 0] on input "Victoria" at bounding box center [0, 0] width 0 height 0
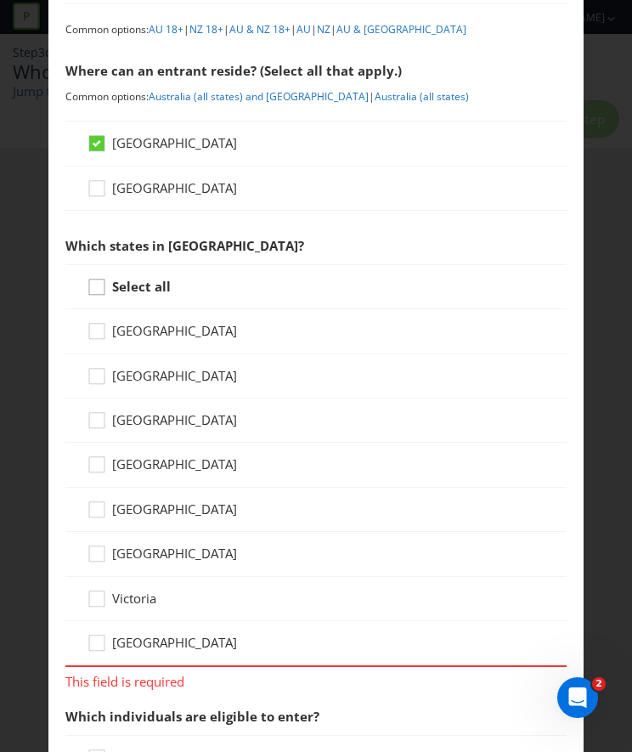
click at [97, 286] on icon at bounding box center [99, 290] width 25 height 25
click at [0, 0] on input "Select all" at bounding box center [0, 0] width 0 height 0
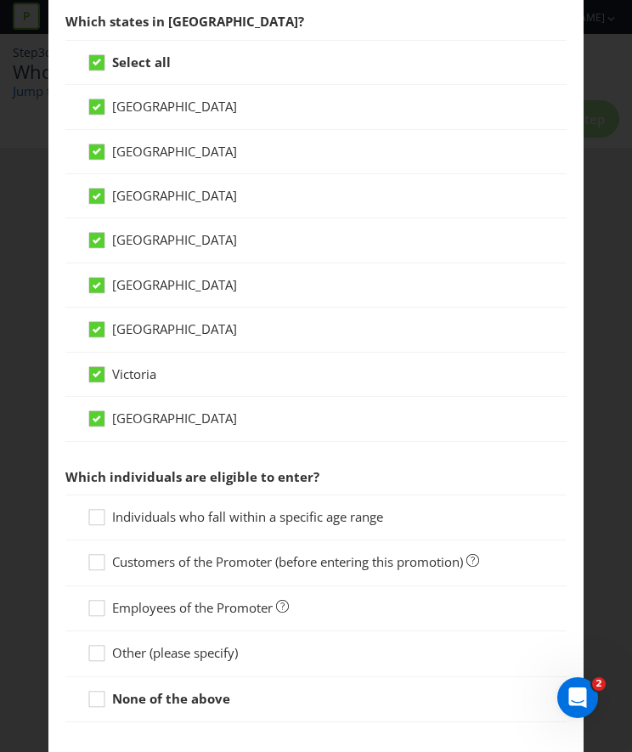
scroll to position [518, 0]
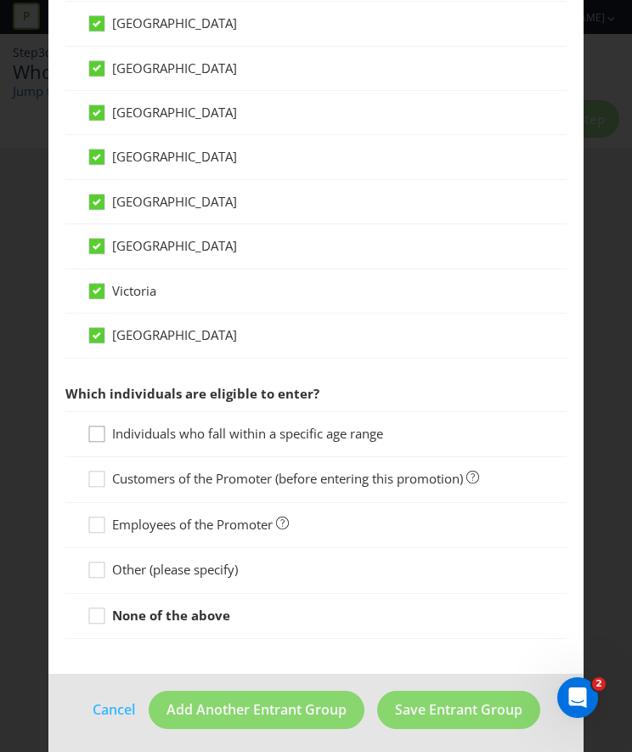
click at [88, 431] on icon at bounding box center [99, 437] width 25 height 25
click at [0, 0] on input "Individuals who fall within a specific age range" at bounding box center [0, 0] width 0 height 0
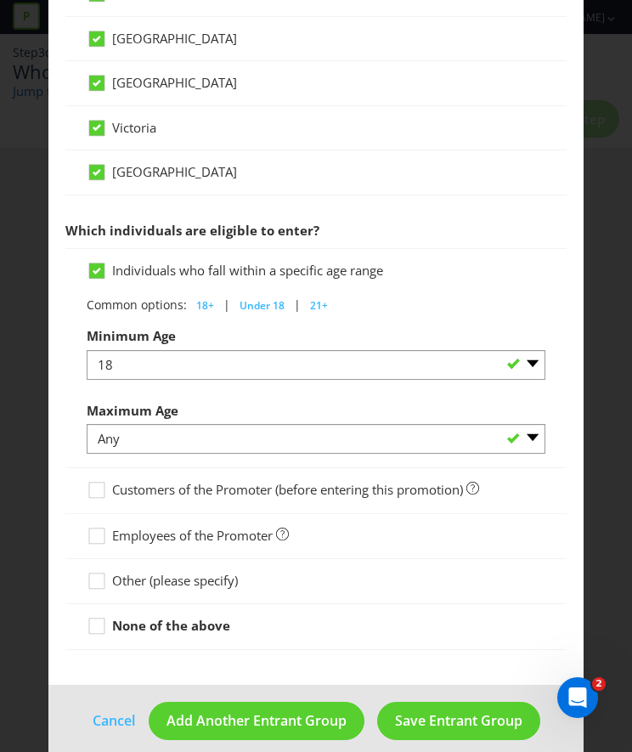
scroll to position [692, 0]
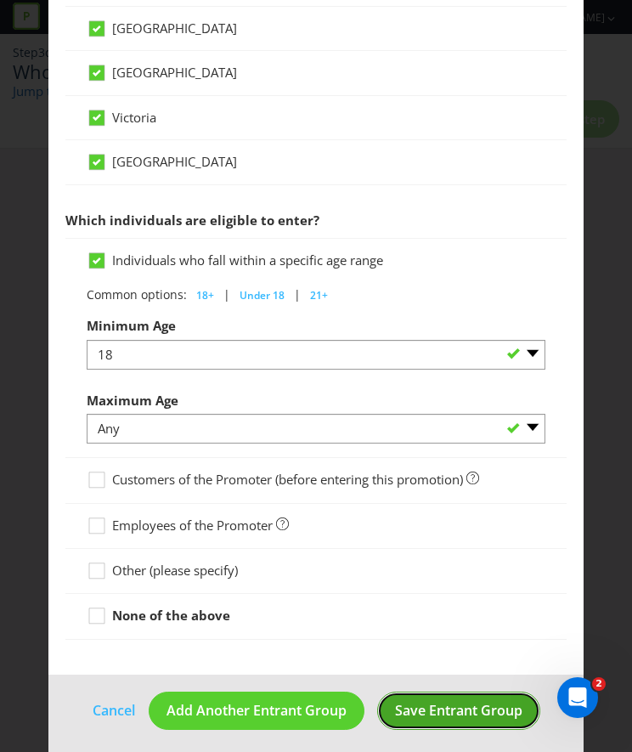
click at [416, 708] on span "Save Entrant Group" at bounding box center [458, 710] width 127 height 19
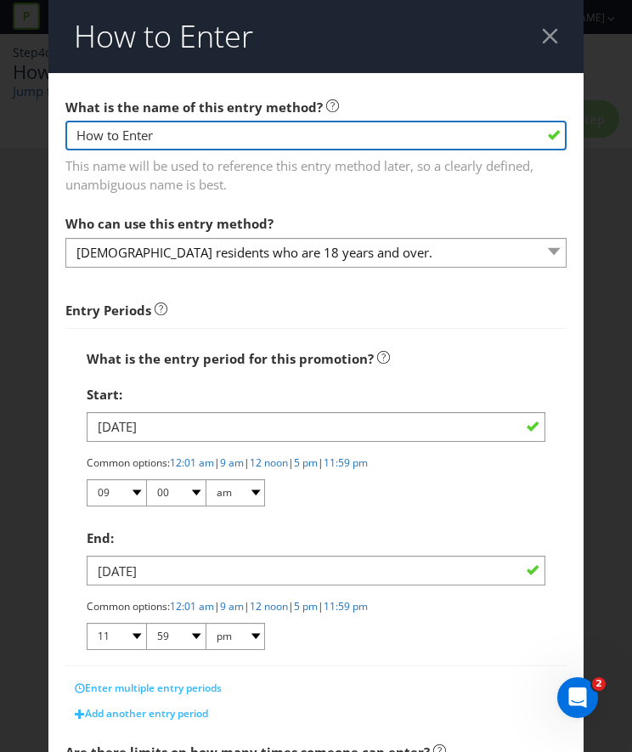
click at [213, 140] on input "How to Enter" at bounding box center [315, 136] width 501 height 30
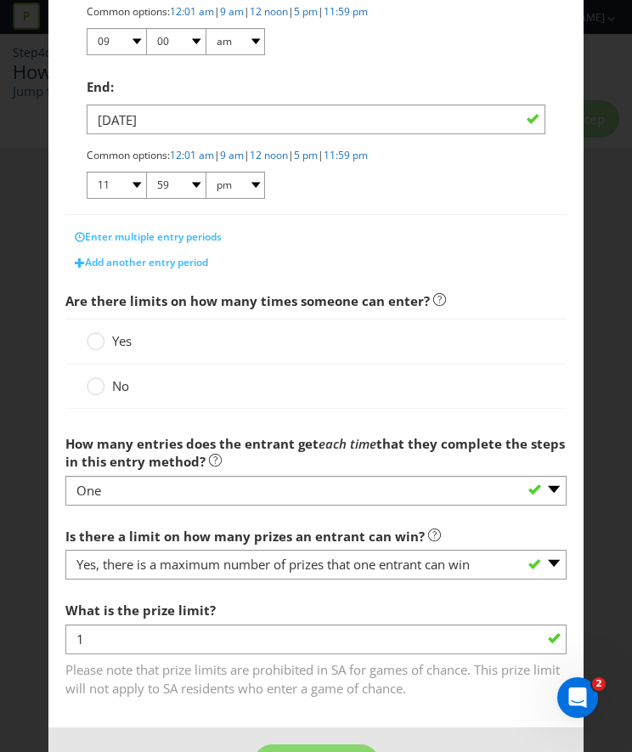
scroll to position [508, 0]
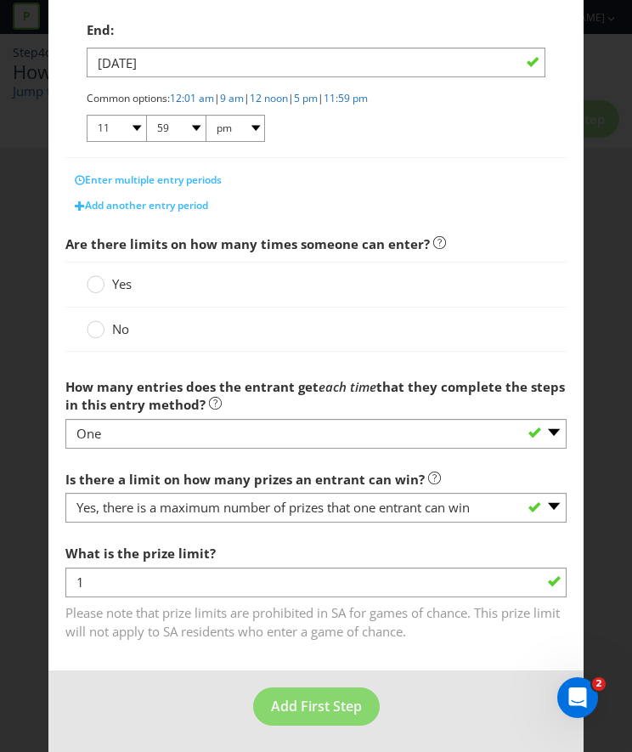
click at [119, 283] on span "Yes" at bounding box center [122, 283] width 20 height 17
click at [0, 0] on input "Yes" at bounding box center [0, 0] width 0 height 0
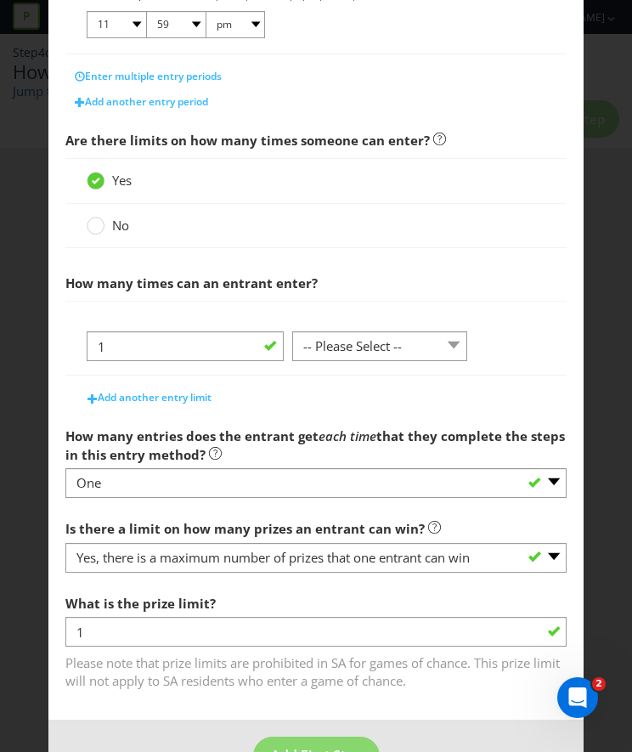
scroll to position [612, 0]
click at [373, 346] on select "-- Please Select -- per person per day per purchase per transaction Other (plea…" at bounding box center [379, 346] width 175 height 30
select select "PER_DAY"
click at [292, 331] on select "-- Please Select -- per person per day per purchase per transaction Other (plea…" at bounding box center [379, 346] width 175 height 30
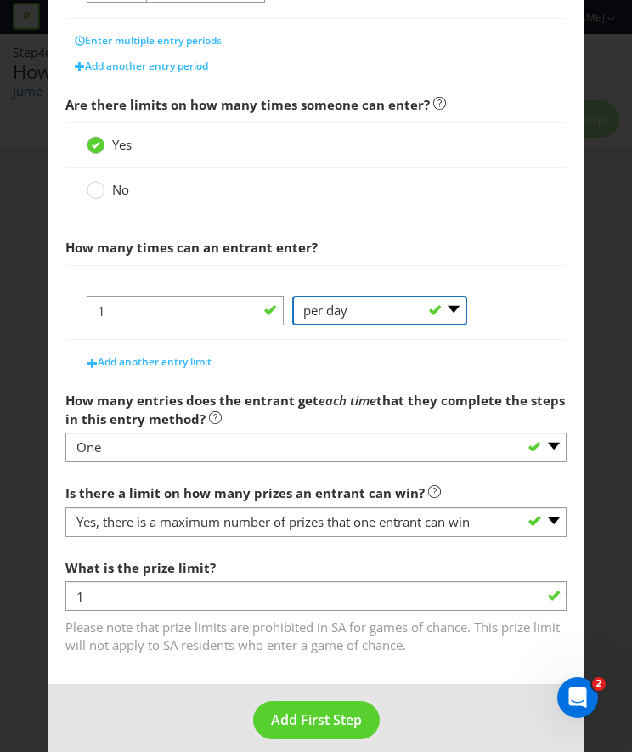
scroll to position [661, 0]
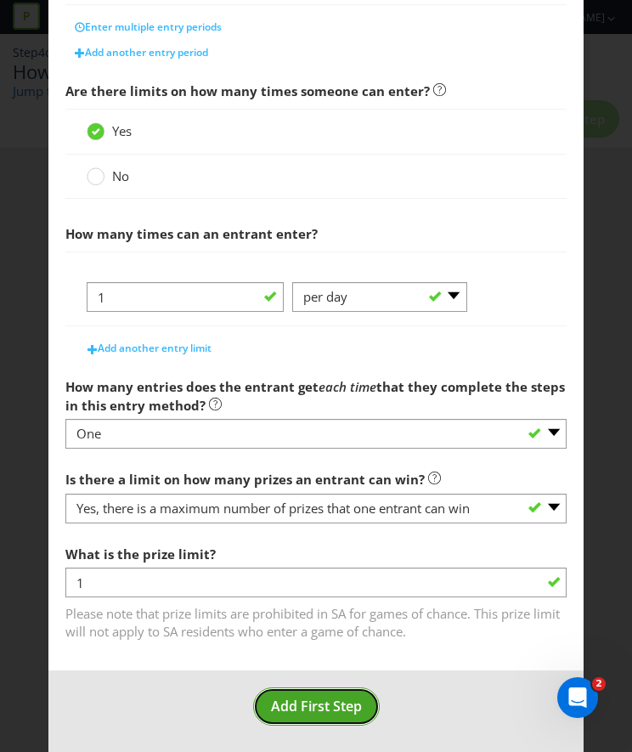
click at [314, 703] on span "Add First Step" at bounding box center [316, 706] width 91 height 19
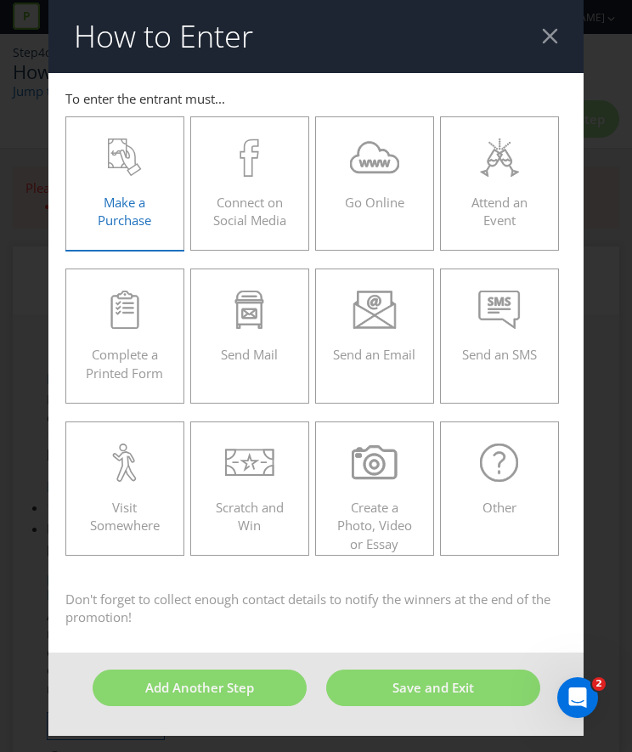
click at [133, 182] on div "Make a Purchase" at bounding box center [124, 177] width 83 height 76
click at [0, 0] on input "Make a Purchase" at bounding box center [0, 0] width 0 height 0
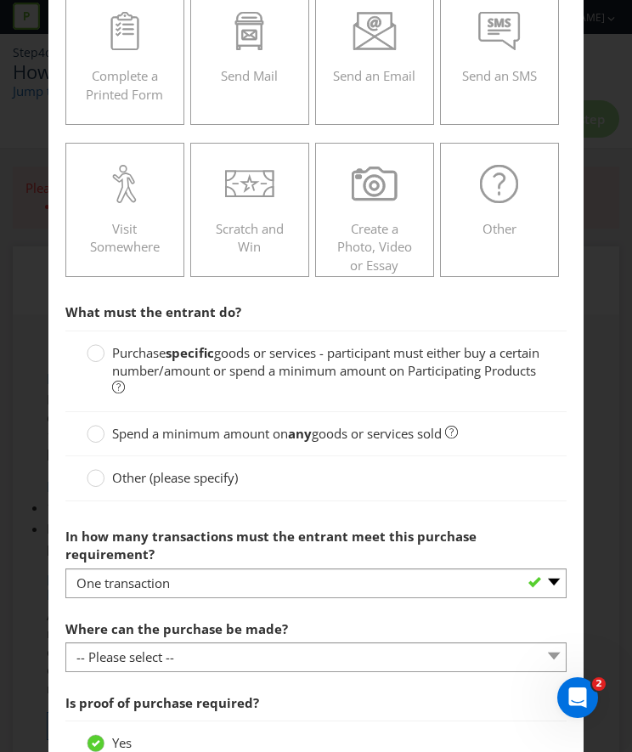
scroll to position [280, 0]
click at [88, 353] on circle at bounding box center [96, 352] width 17 height 17
click at [0, 0] on input "Purchase specific goods or services - participant must either buy a certain num…" at bounding box center [0, 0] width 0 height 0
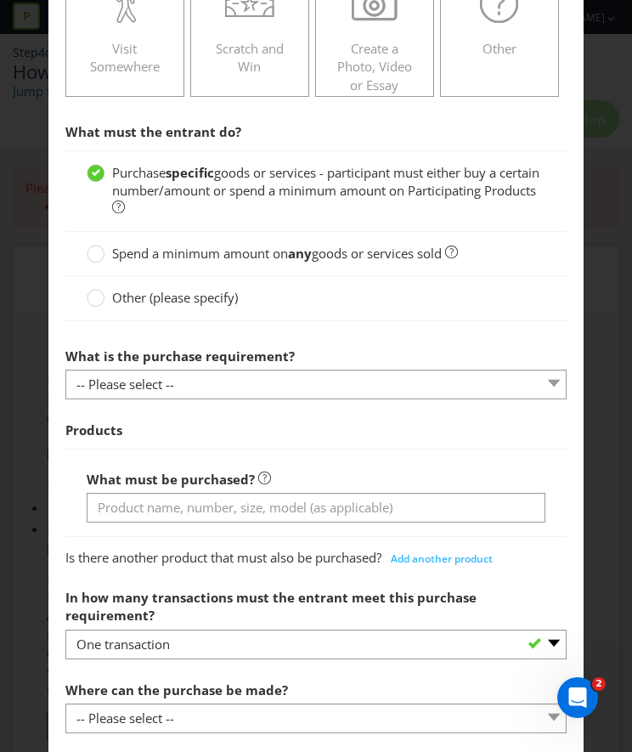
scroll to position [461, 0]
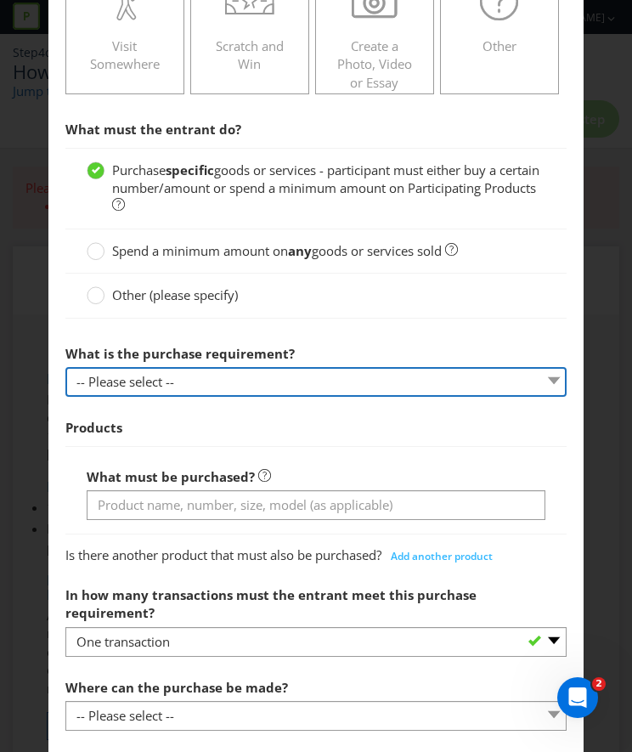
click at [209, 381] on select "-- Please select -- Buy a certain number of these products or services Spend a …" at bounding box center [315, 382] width 501 height 30
select select "MINIMUM_QUANTITY"
click at [65, 367] on select "-- Please select -- Buy a certain number of these products or services Spend a …" at bounding box center [315, 382] width 501 height 30
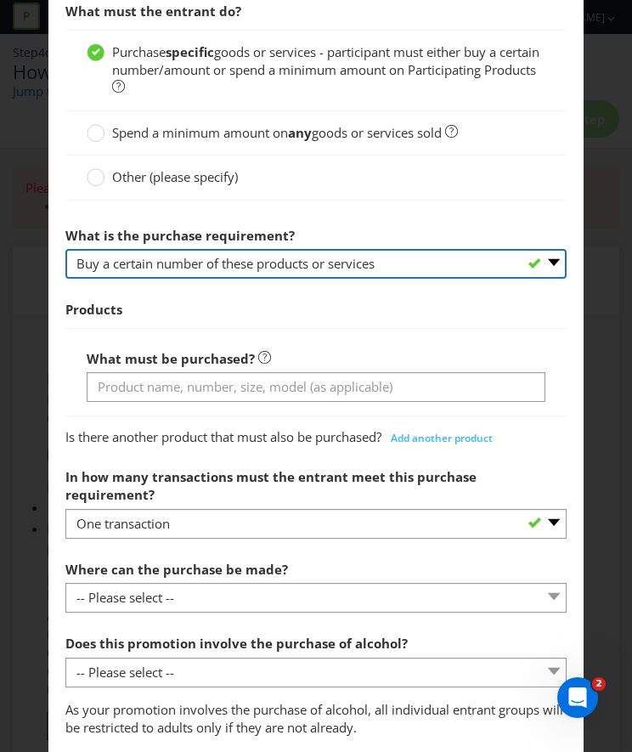
scroll to position [592, 0]
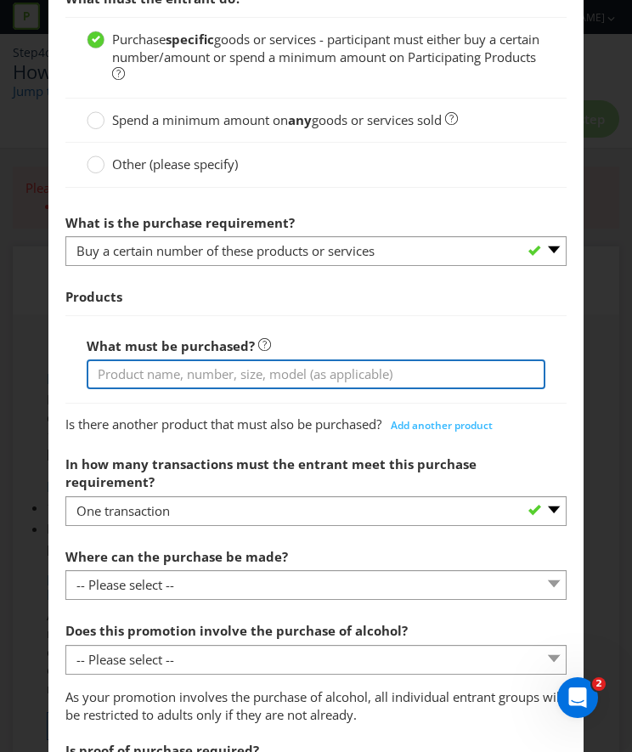
click at [144, 373] on input "text" at bounding box center [316, 374] width 459 height 30
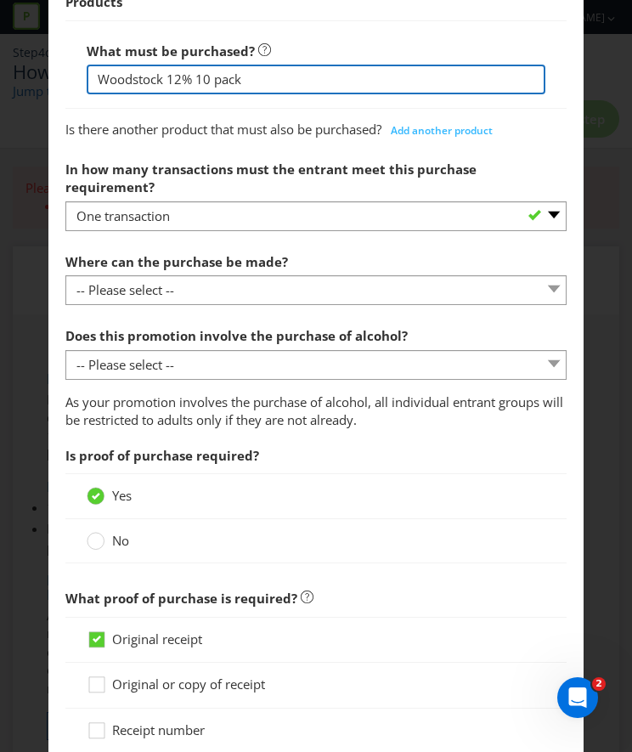
scroll to position [888, 0]
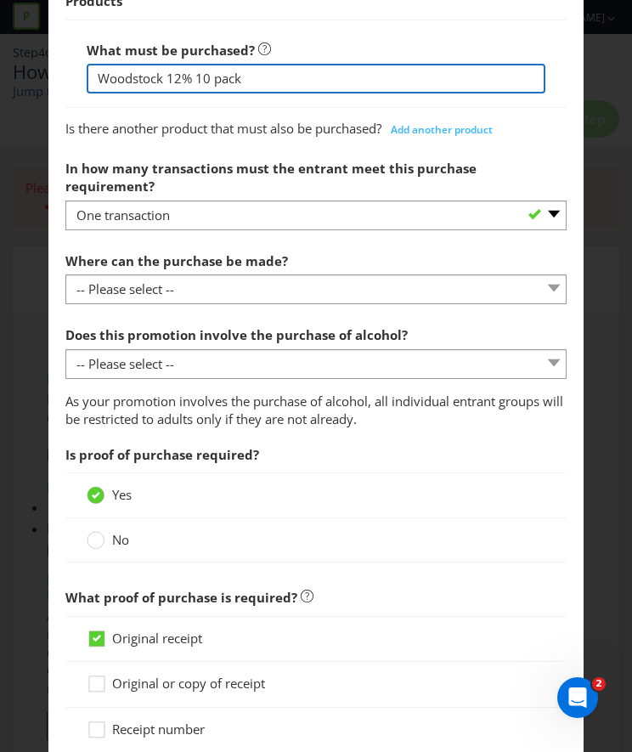
type input "Woodstock 12% 10 pack"
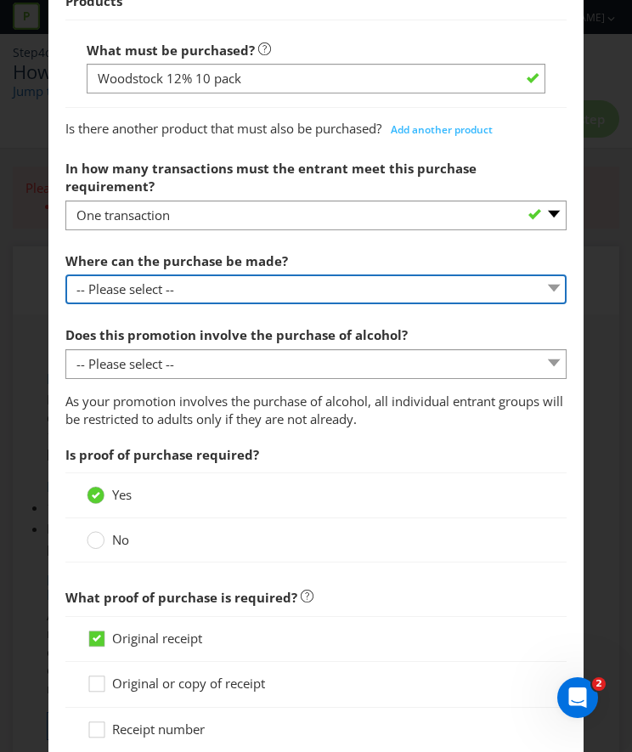
click at [228, 274] on select "-- Please select -- Any stores displaying promotional material (including onlin…" at bounding box center [315, 289] width 501 height 30
select select "ANY_DISPLAYING_NOT_ONLINE"
click at [65, 274] on select "-- Please select -- Any stores displaying promotional material (including onlin…" at bounding box center [315, 289] width 501 height 30
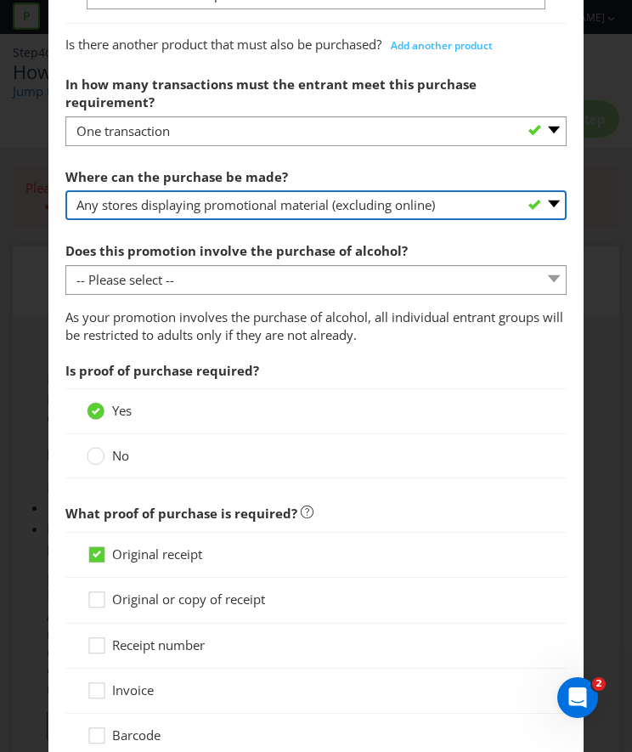
scroll to position [975, 0]
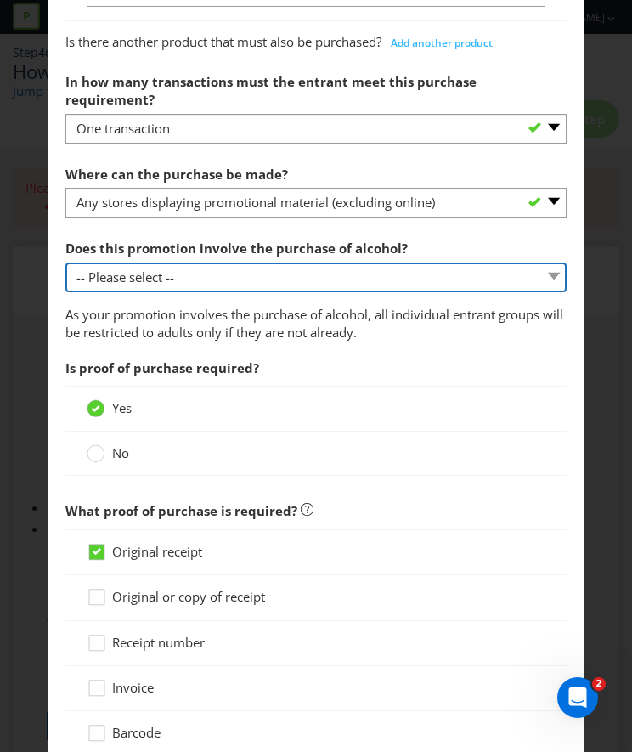
click at [207, 263] on select "-- Please select -- Yes, for on-premises consumption Yes, for off-premises cons…" at bounding box center [315, 278] width 501 height 30
select select "YES_OFF_PREMISES"
click at [65, 263] on select "-- Please select -- Yes, for on-premises consumption Yes, for off-premises cons…" at bounding box center [315, 278] width 501 height 30
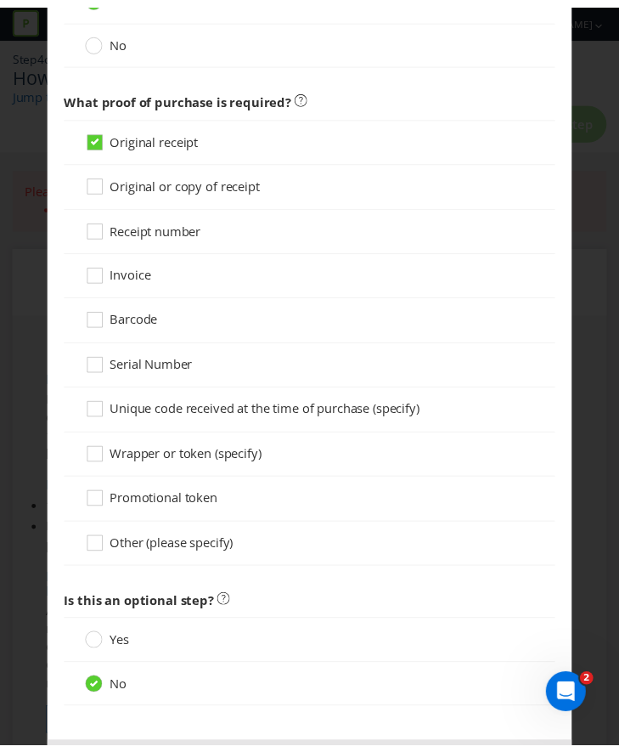
scroll to position [1440, 0]
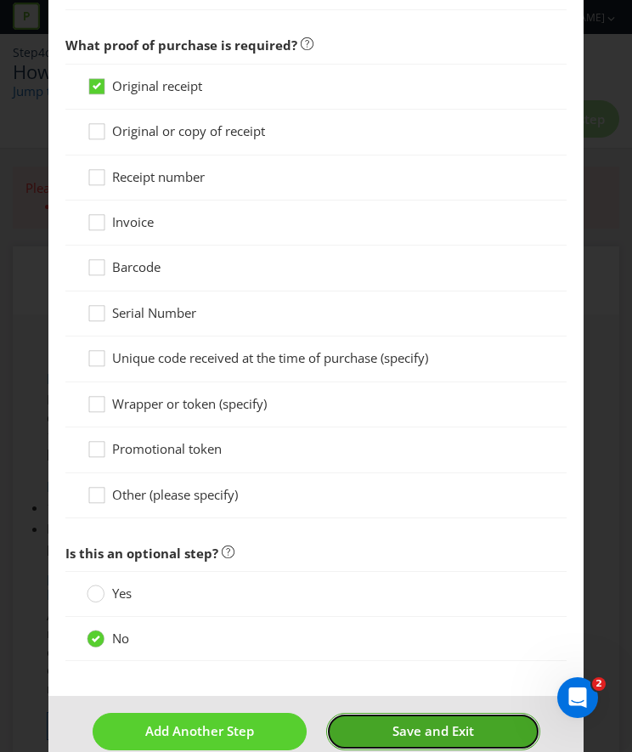
click at [393, 722] on span "Save and Exit" at bounding box center [434, 730] width 82 height 17
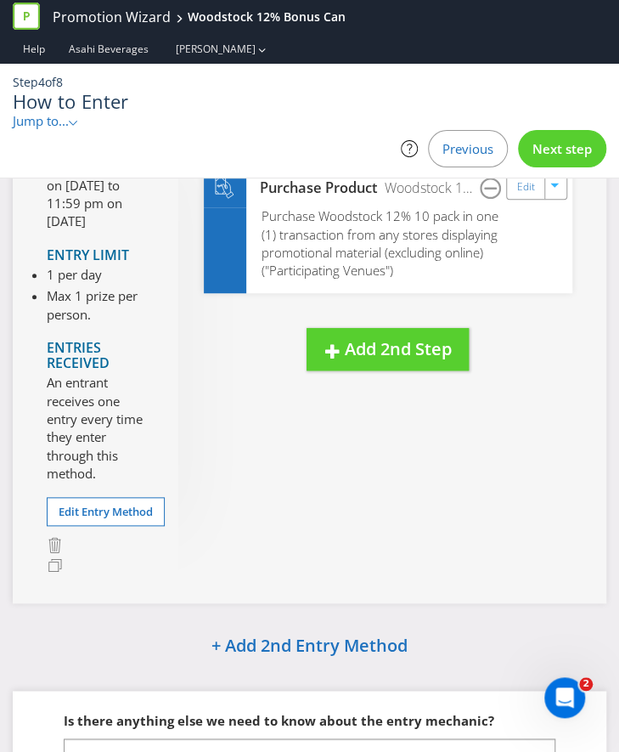
scroll to position [324, 0]
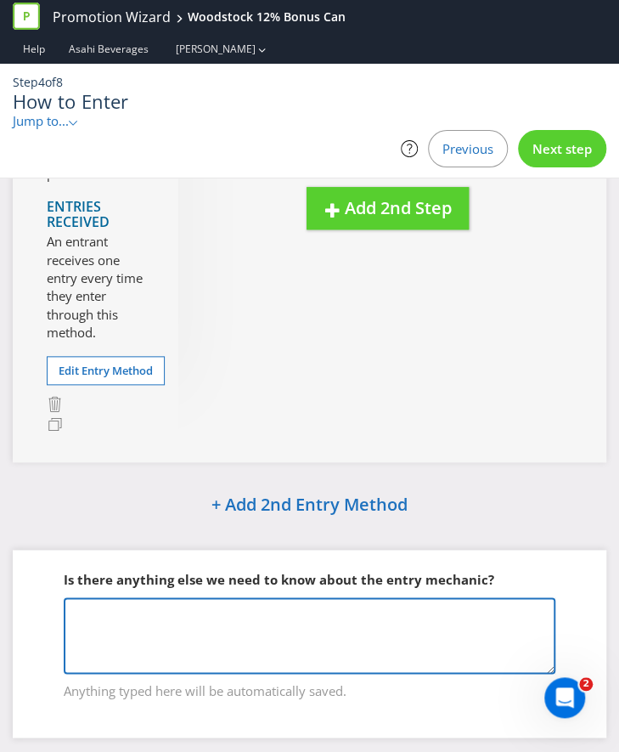
click at [117, 597] on textarea at bounding box center [310, 635] width 492 height 76
drag, startPoint x: 337, startPoint y: 583, endPoint x: 146, endPoint y: 586, distance: 190.4
click at [146, 597] on textarea "Purchase a case of Woodstock 12% 10 pack" at bounding box center [310, 635] width 492 height 76
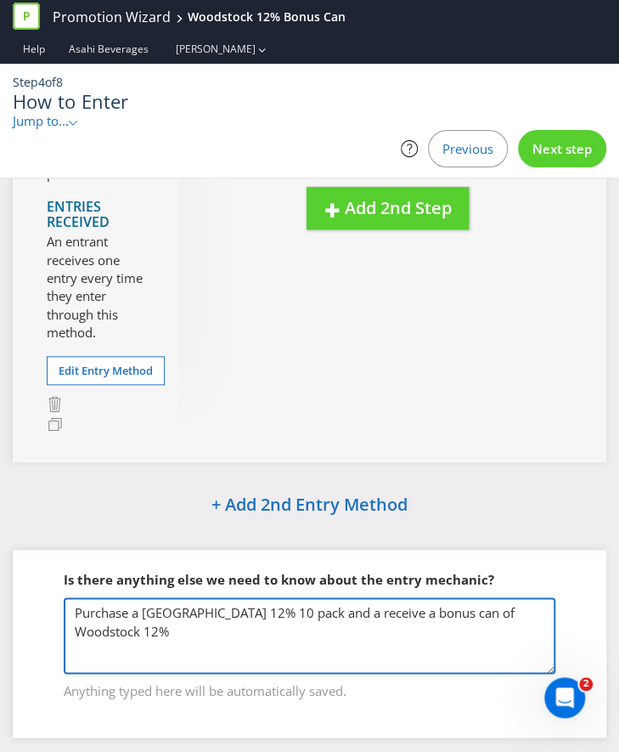
type textarea "Purchase a Woodstock 12% 10 pack and a receive a bonus can of Woodstock 12%"
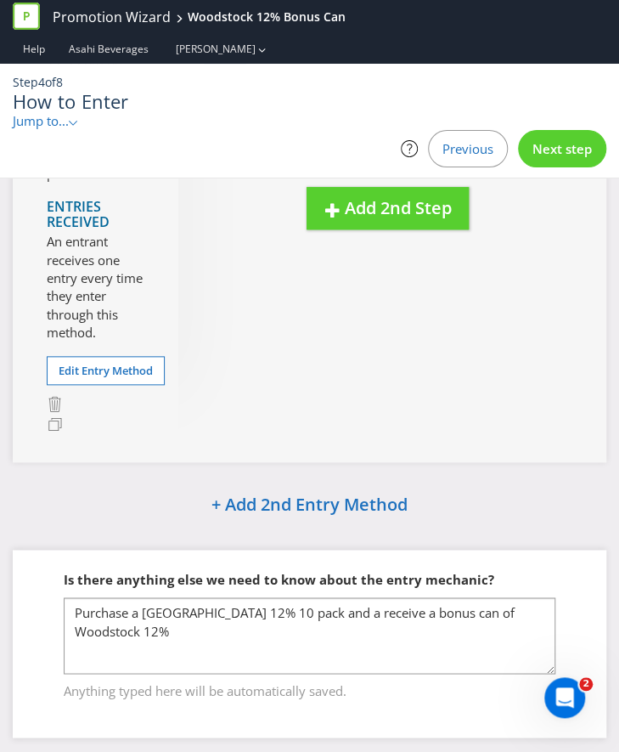
click at [554, 140] on span "Next step" at bounding box center [562, 148] width 59 height 17
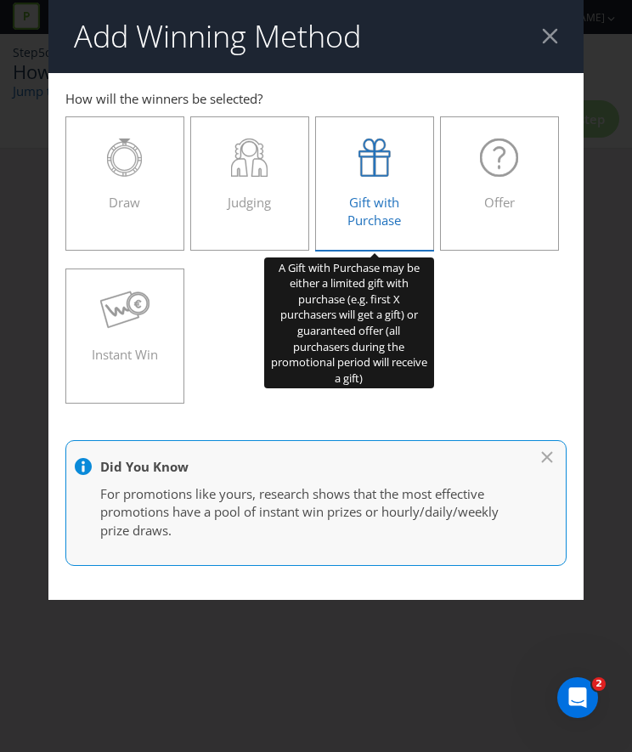
click at [371, 173] on icon at bounding box center [375, 158] width 32 height 38
click at [0, 0] on input "Gift with Purchase" at bounding box center [0, 0] width 0 height 0
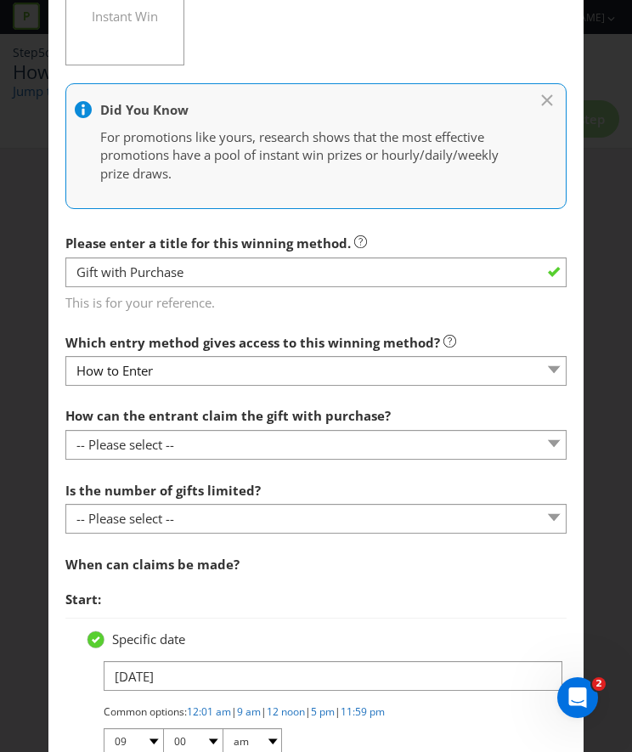
scroll to position [431, 0]
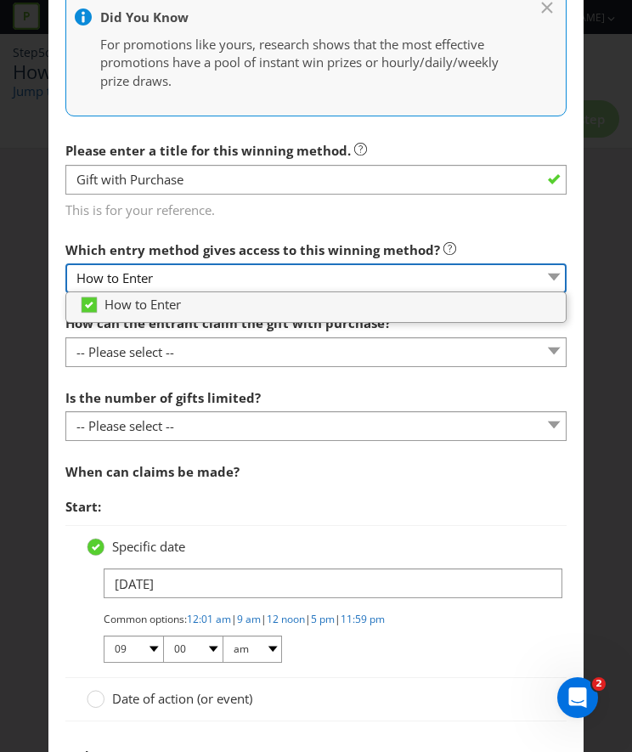
click at [227, 277] on select "How to Enter" at bounding box center [315, 278] width 501 height 30
click at [188, 281] on select "How to Enter" at bounding box center [315, 278] width 501 height 30
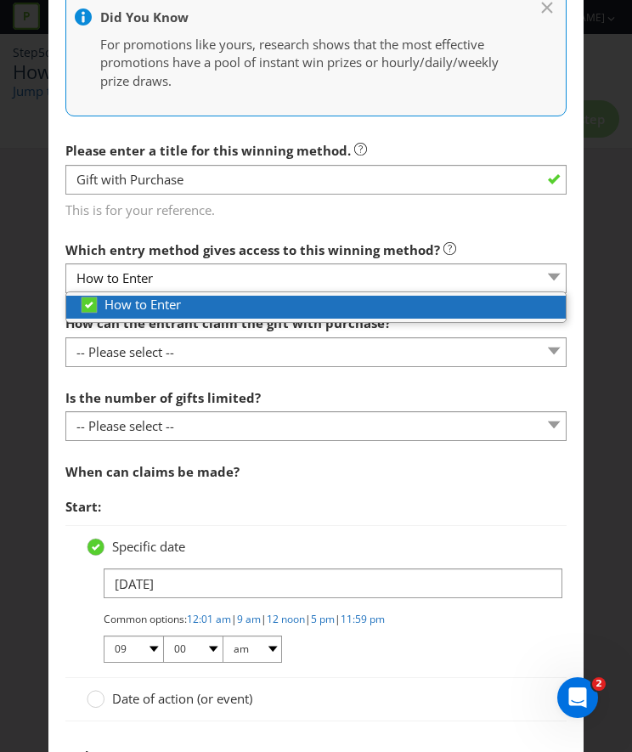
click at [230, 298] on div "How to Enter" at bounding box center [322, 305] width 487 height 18
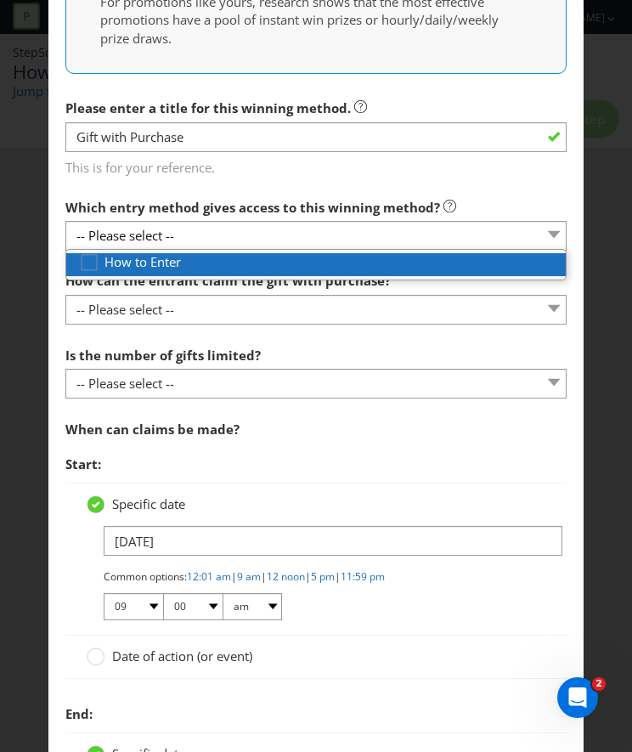
scroll to position [479, 0]
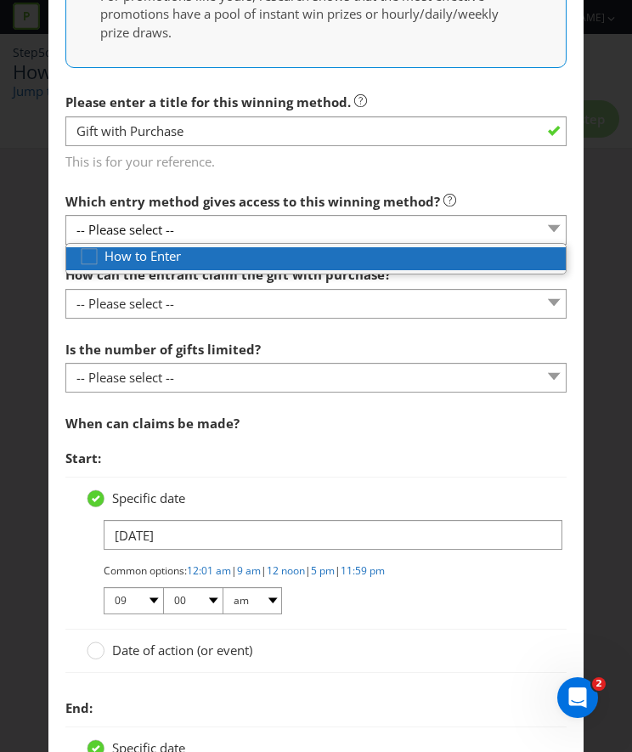
click at [181, 257] on span at bounding box center [182, 255] width 3 height 17
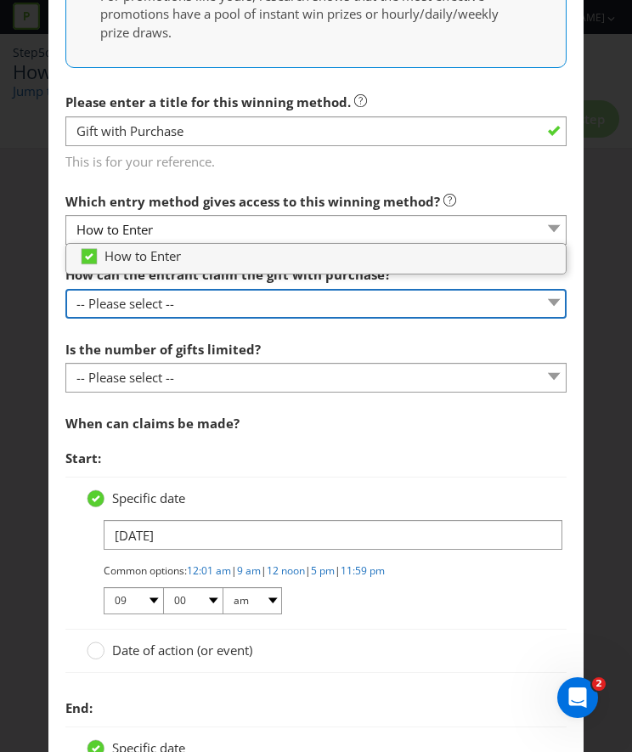
click at [185, 300] on select "-- Please select -- Already covered by entry mechanic Automatically sent to cla…" at bounding box center [315, 304] width 501 height 30
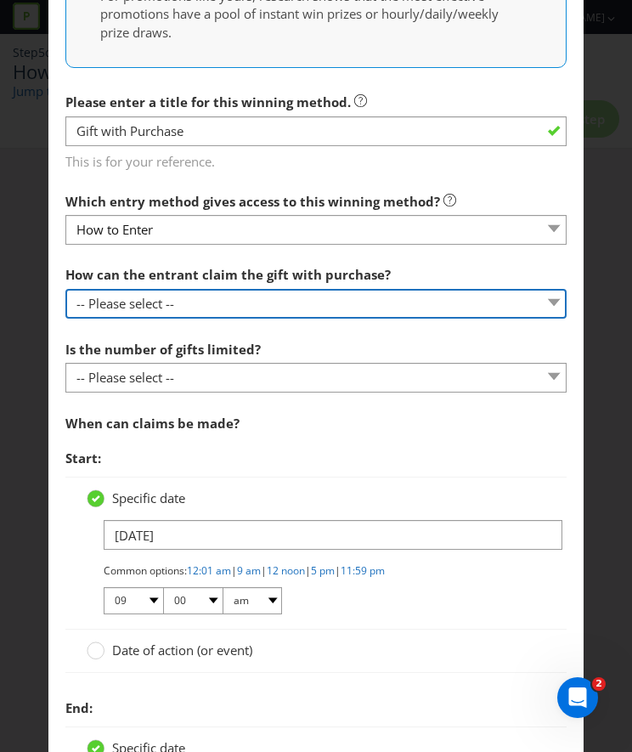
select select "IN_STORE"
click at [65, 289] on select "-- Please select -- Already covered by entry mechanic Automatically sent to cla…" at bounding box center [315, 304] width 501 height 30
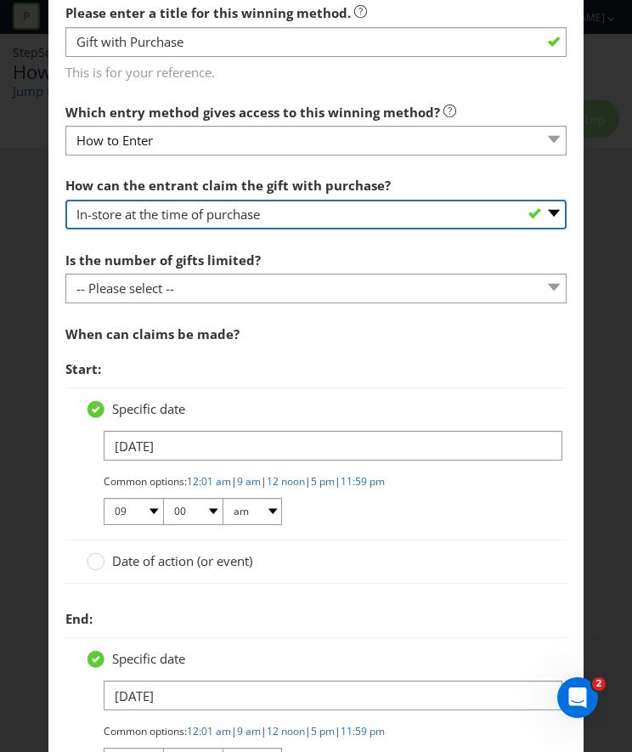
scroll to position [569, 0]
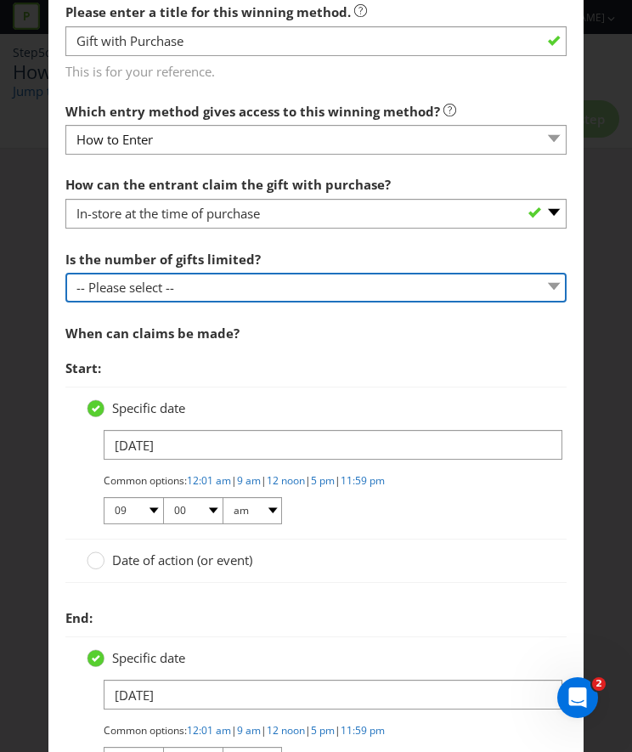
click at [207, 291] on select "-- Please select -- Unlimited gifts available during promotional period Number …" at bounding box center [315, 288] width 501 height 30
click at [65, 273] on select "-- Please select -- Unlimited gifts available during promotional period Number …" at bounding box center [315, 288] width 501 height 30
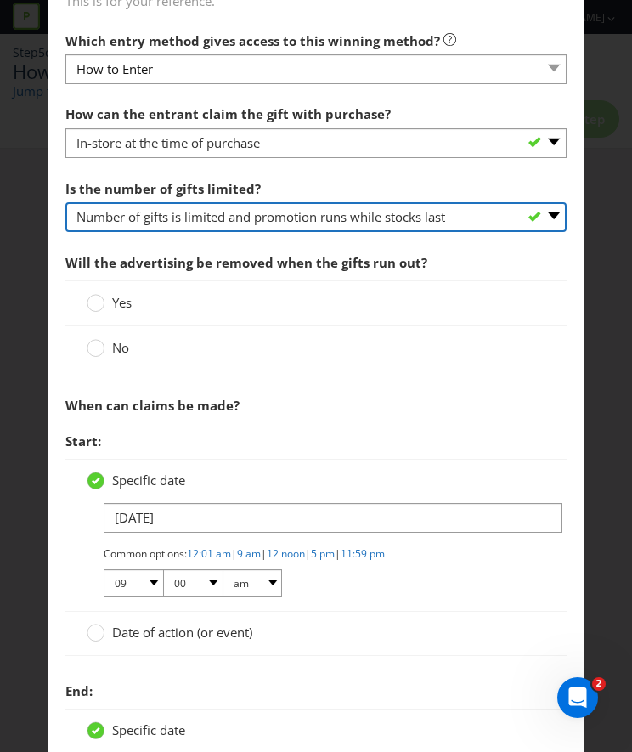
scroll to position [653, 0]
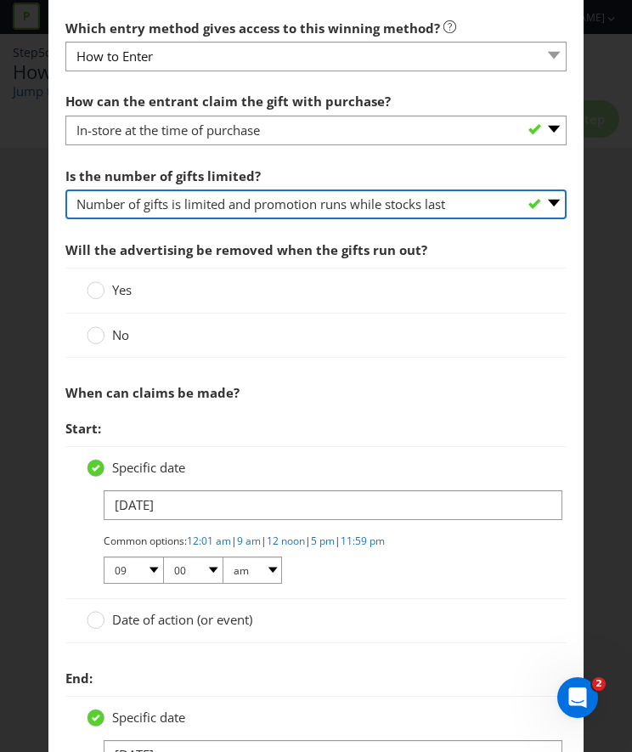
click at [257, 200] on select "-- Please select -- Unlimited gifts available during promotional period Number …" at bounding box center [315, 205] width 501 height 30
select select "UNLIMITED"
click at [65, 190] on select "-- Please select -- Unlimited gifts available during promotional period Number …" at bounding box center [315, 205] width 501 height 30
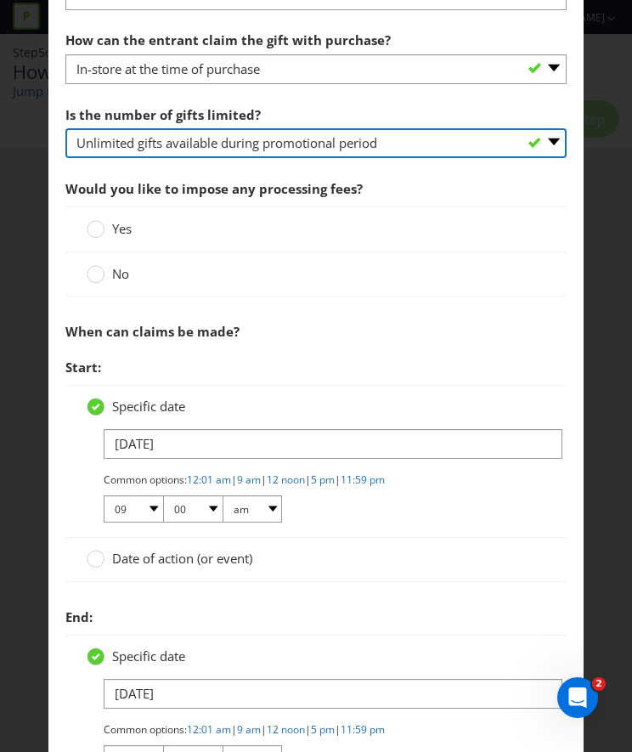
scroll to position [716, 0]
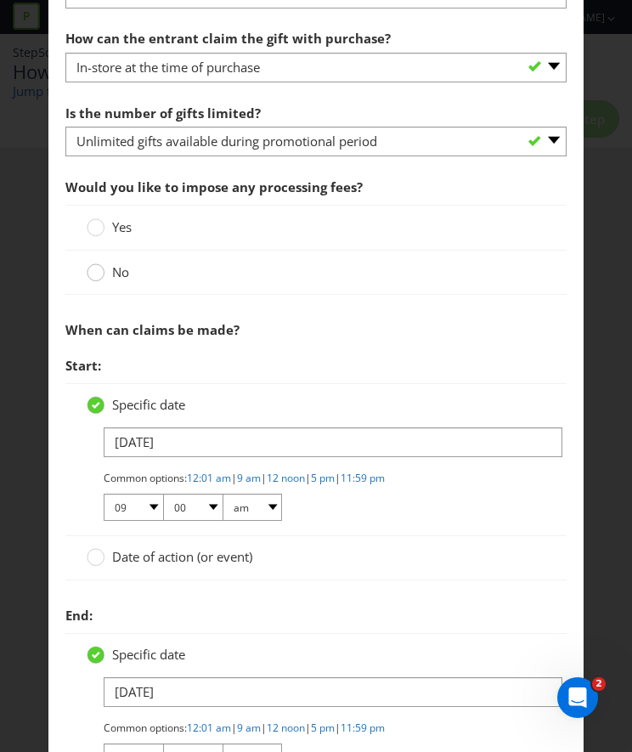
click at [95, 268] on circle at bounding box center [96, 272] width 17 height 17
click at [0, 0] on input "No" at bounding box center [0, 0] width 0 height 0
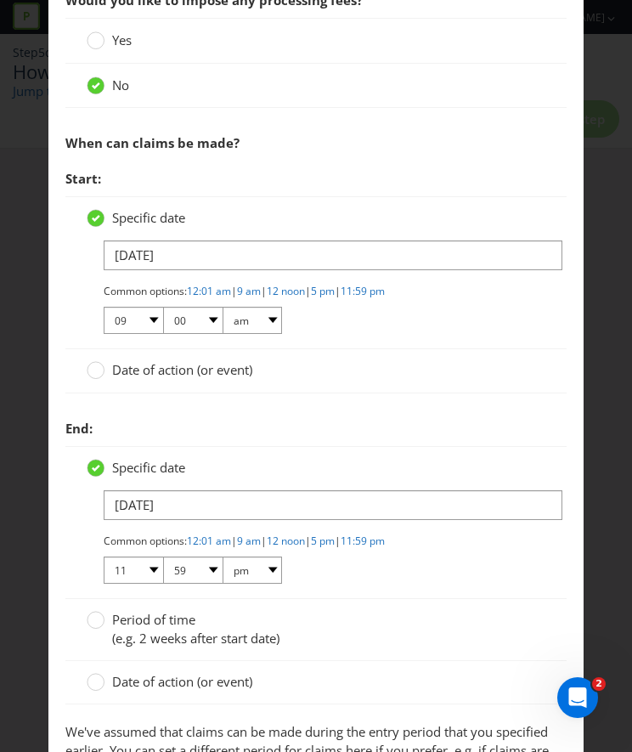
scroll to position [1035, 0]
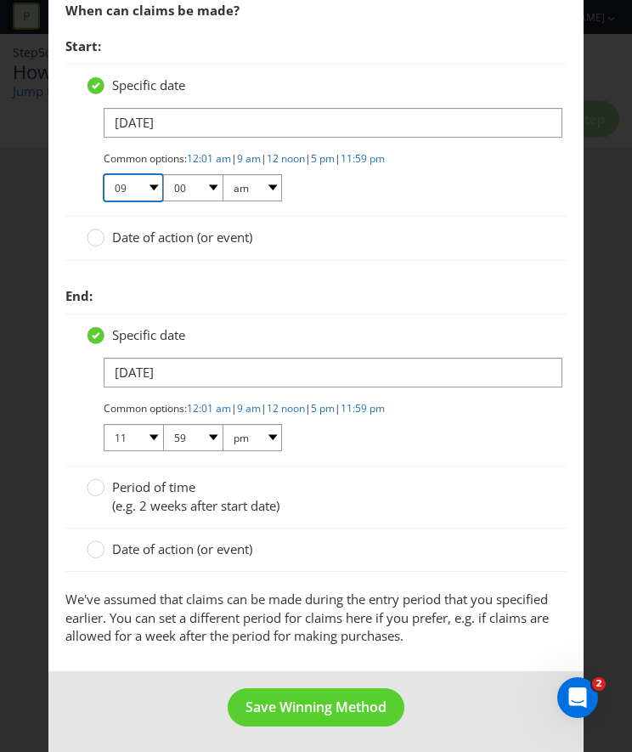
click at [141, 180] on select "01 02 03 04 05 06 07 08 09 10 11 12" at bounding box center [133, 187] width 59 height 27
select select "12"
click at [104, 174] on select "01 02 03 04 05 06 07 08 09 10 11 12" at bounding box center [133, 187] width 59 height 27
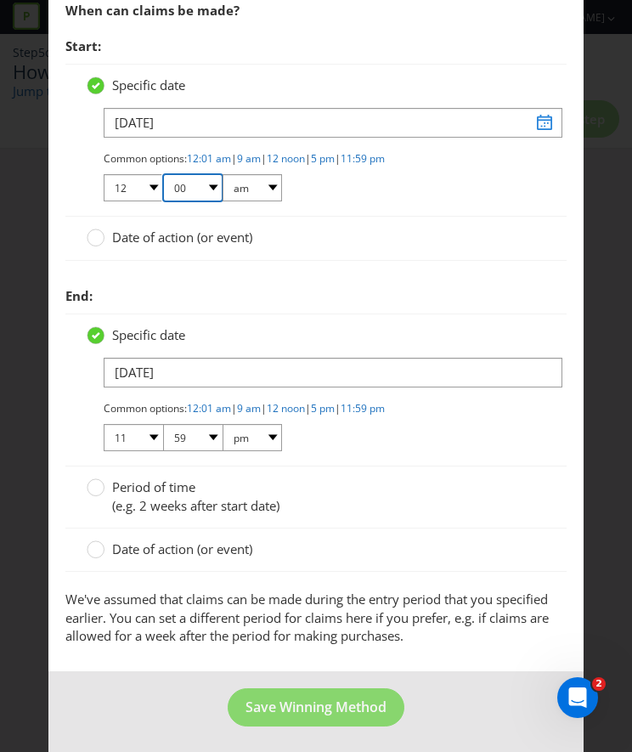
click at [187, 184] on select "00 01 05 10 15 20 25 29 30 35 40 45 50 55 59" at bounding box center [192, 187] width 59 height 27
select select "01"
click at [163, 174] on select "00 01 05 10 15 20 25 29 30 35 40 45 50 55 59" at bounding box center [192, 187] width 59 height 27
click at [345, 210] on div "Specific date 14/10/25 Common options: 12:01 am | 9 am | 12 noon | 5 pm | 11:59…" at bounding box center [315, 140] width 501 height 153
click at [95, 236] on circle at bounding box center [96, 237] width 17 height 17
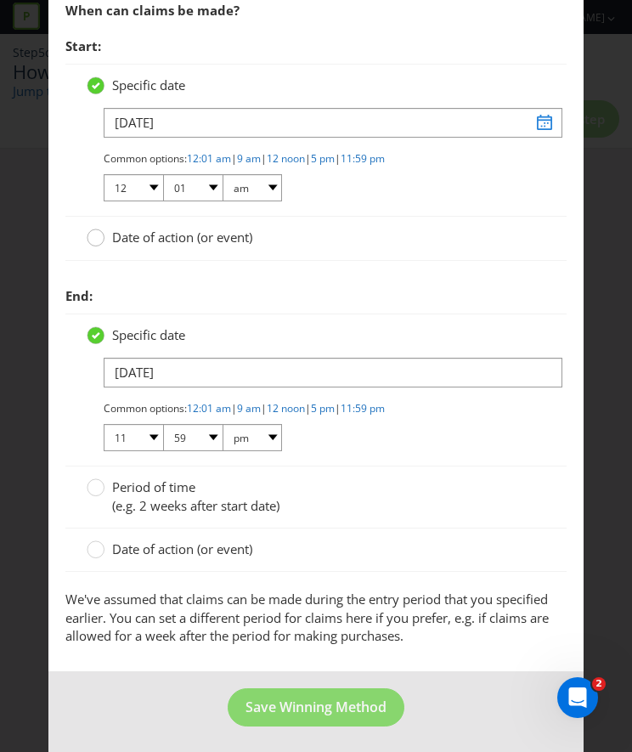
click at [0, 0] on input "Date of action (or event)" at bounding box center [0, 0] width 0 height 0
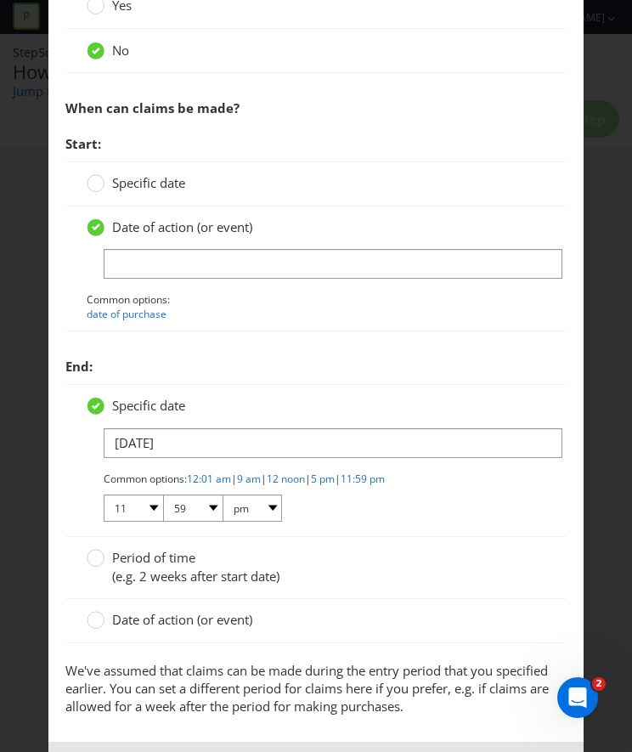
scroll to position [931, 0]
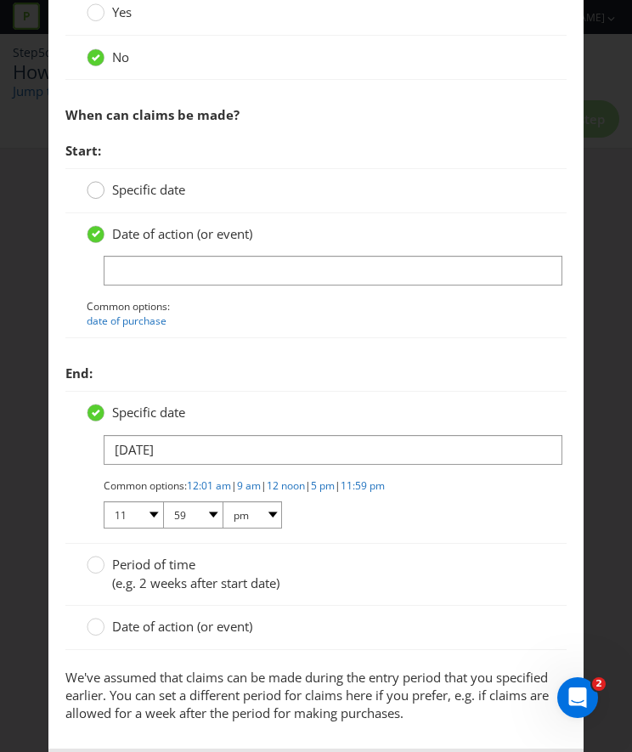
click at [93, 191] on circle at bounding box center [96, 190] width 17 height 17
click at [0, 0] on input "Specific date" at bounding box center [0, 0] width 0 height 0
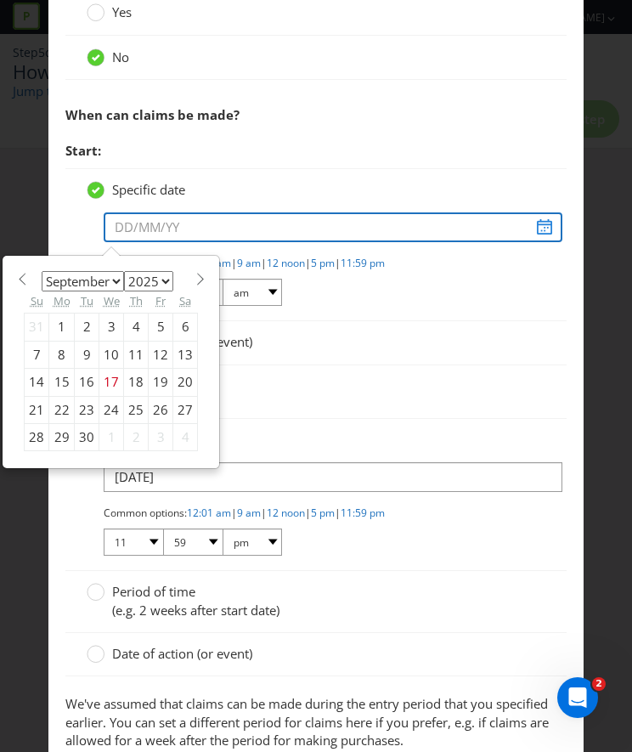
click at [150, 219] on input "text" at bounding box center [333, 227] width 459 height 30
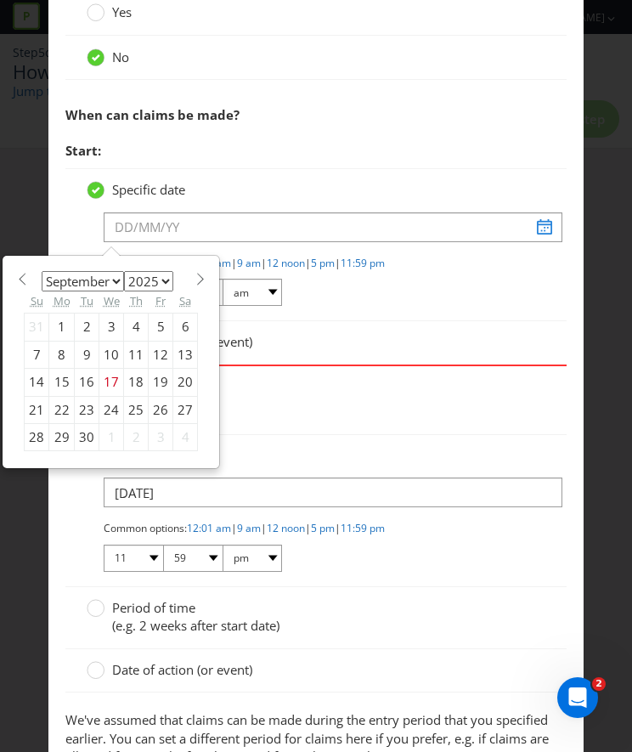
click at [194, 279] on span at bounding box center [200, 279] width 13 height 13
select select "9"
click at [78, 379] on div "14" at bounding box center [87, 382] width 25 height 27
type input "14/10/25"
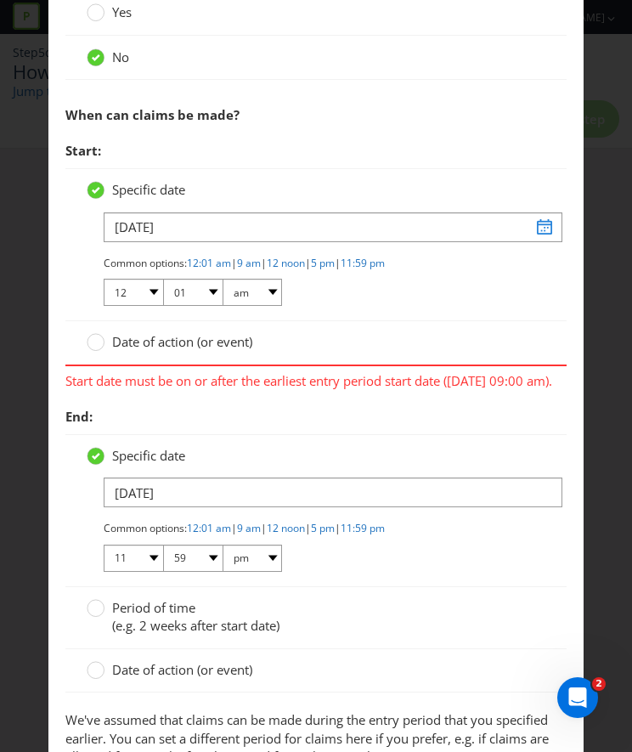
click at [320, 133] on span "Start:" at bounding box center [315, 150] width 501 height 35
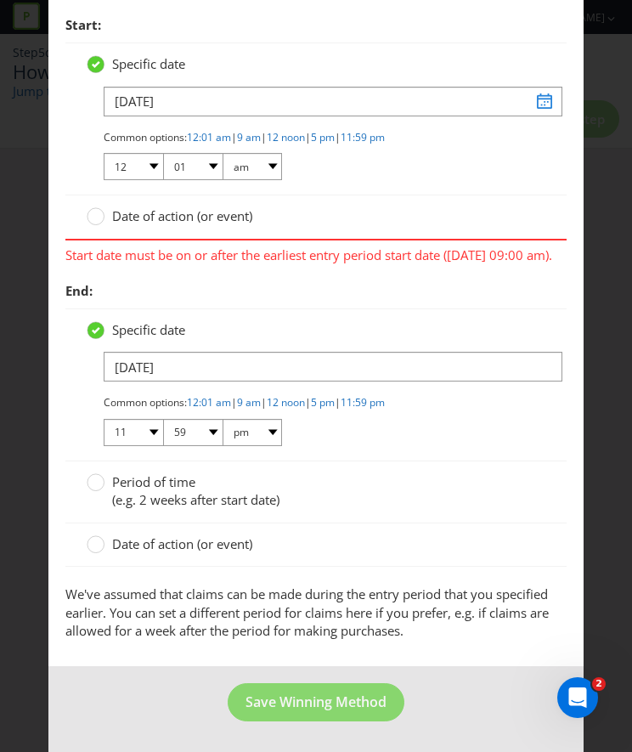
scroll to position [1069, 0]
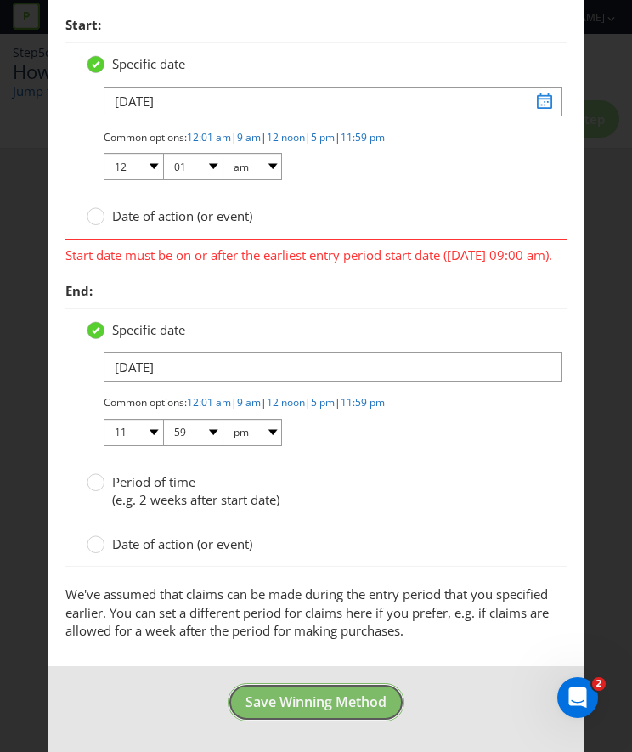
click at [320, 704] on span "Save Winning Method" at bounding box center [316, 702] width 141 height 19
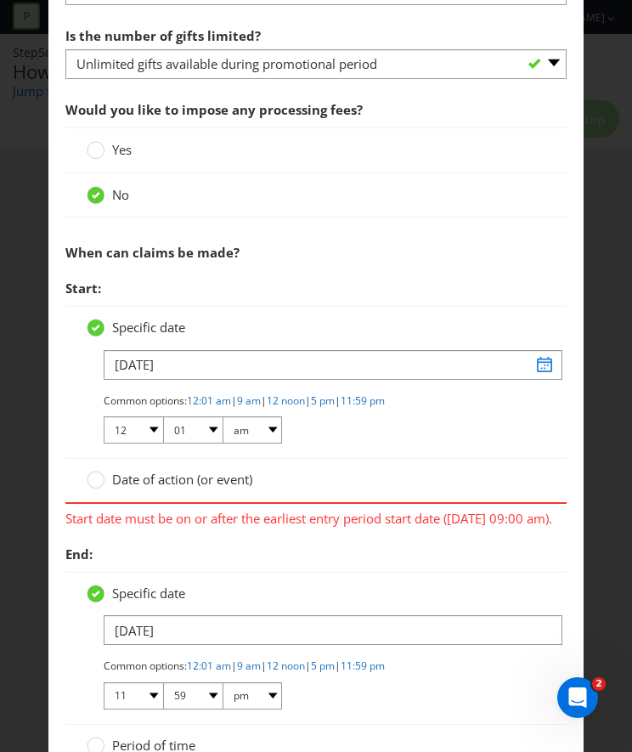
scroll to position [817, 0]
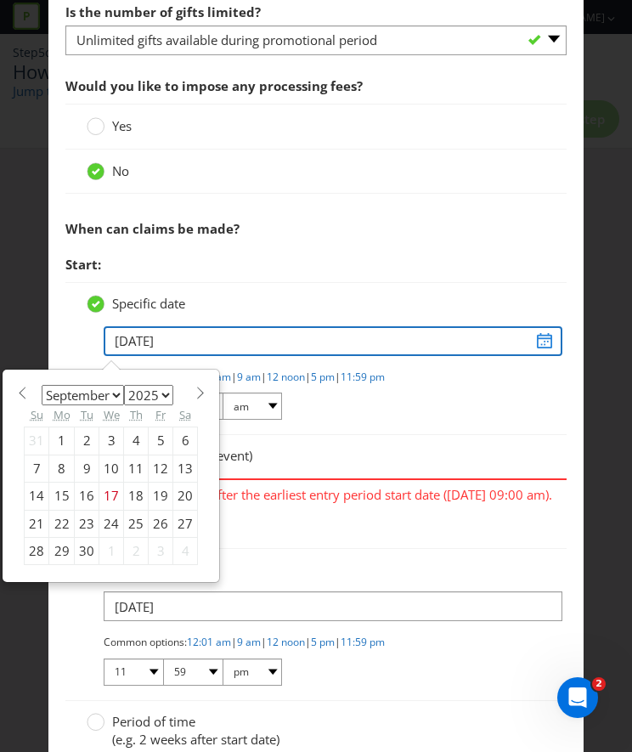
click at [538, 341] on input "14/10/25" at bounding box center [333, 341] width 459 height 30
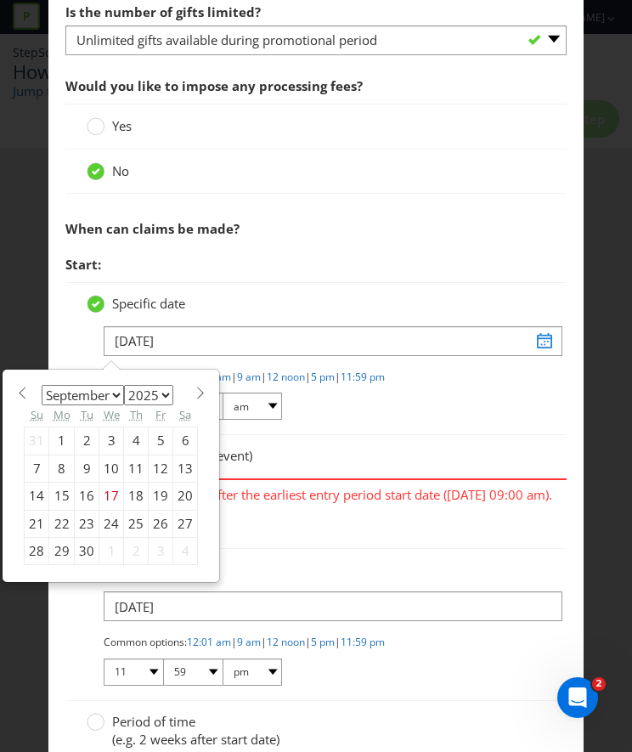
click at [194, 387] on span at bounding box center [200, 393] width 13 height 13
select select "9"
click at [105, 489] on div "15" at bounding box center [111, 496] width 25 height 27
type input "15/10/25"
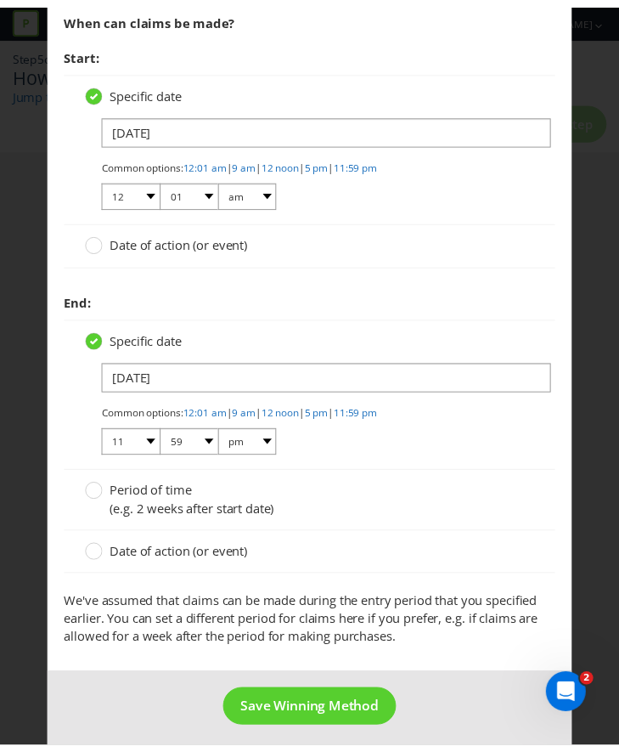
scroll to position [1035, 0]
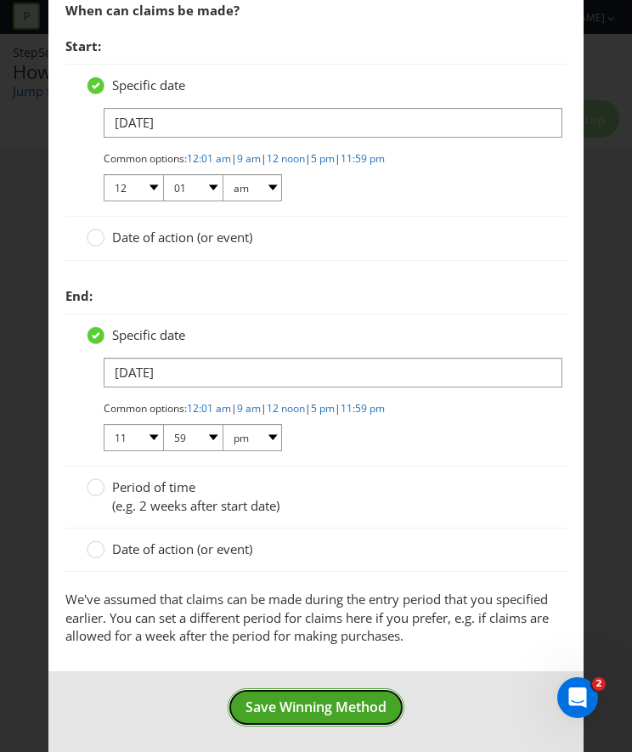
click at [325, 703] on span "Save Winning Method" at bounding box center [316, 707] width 141 height 19
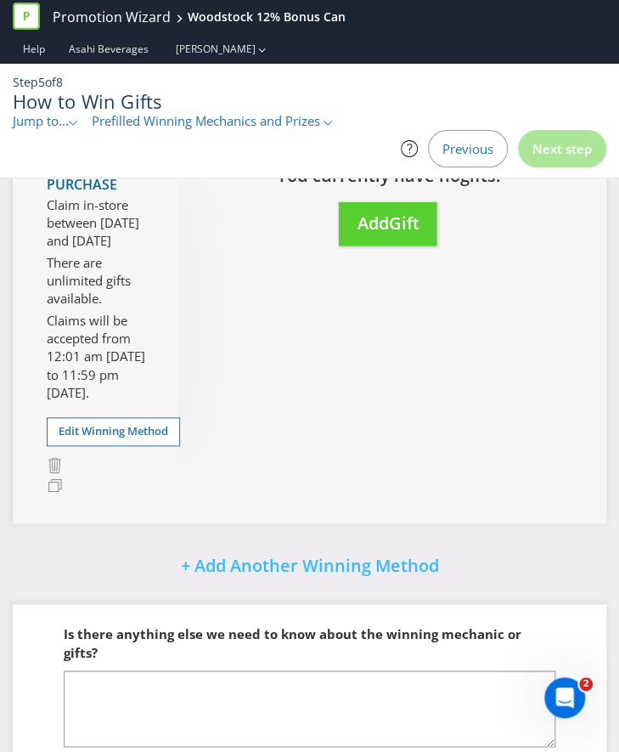
scroll to position [310, 0]
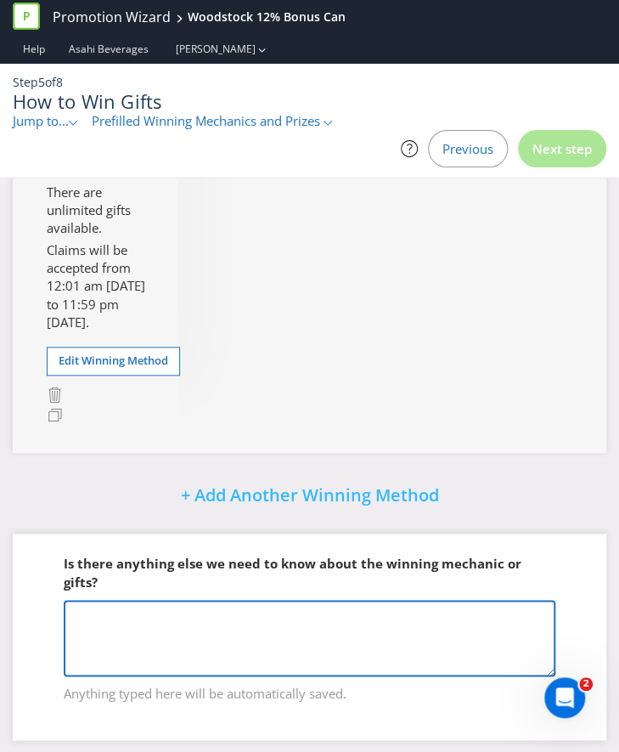
click at [121, 604] on textarea at bounding box center [310, 638] width 492 height 76
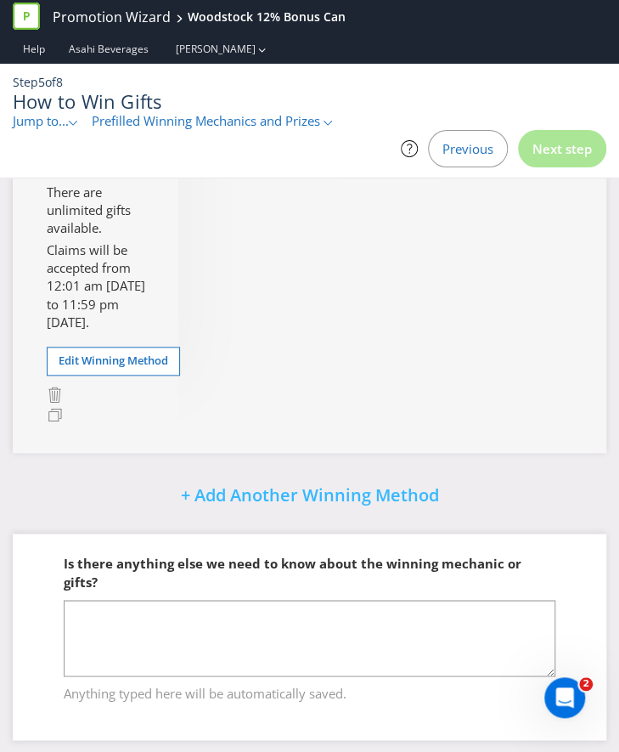
click at [467, 220] on div "Gift with Purchase Claim in-store between 15/10/25 and 31/10/25 There are unlim…" at bounding box center [310, 243] width 594 height 419
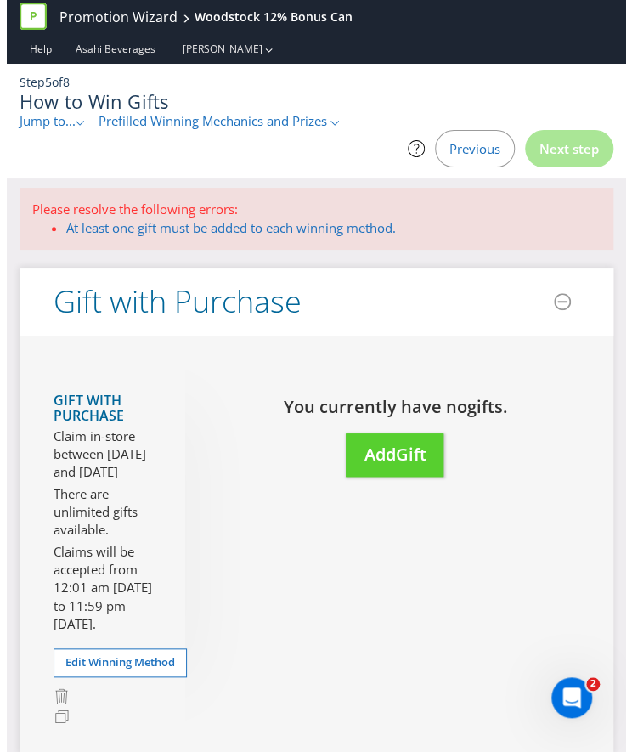
scroll to position [0, 0]
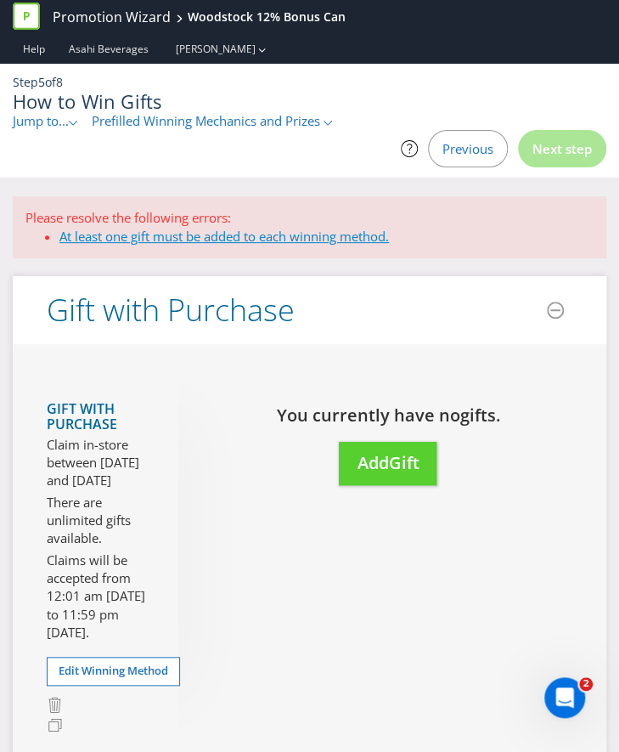
click at [199, 228] on link "At least one gift must be added to each winning method." at bounding box center [224, 236] width 330 height 17
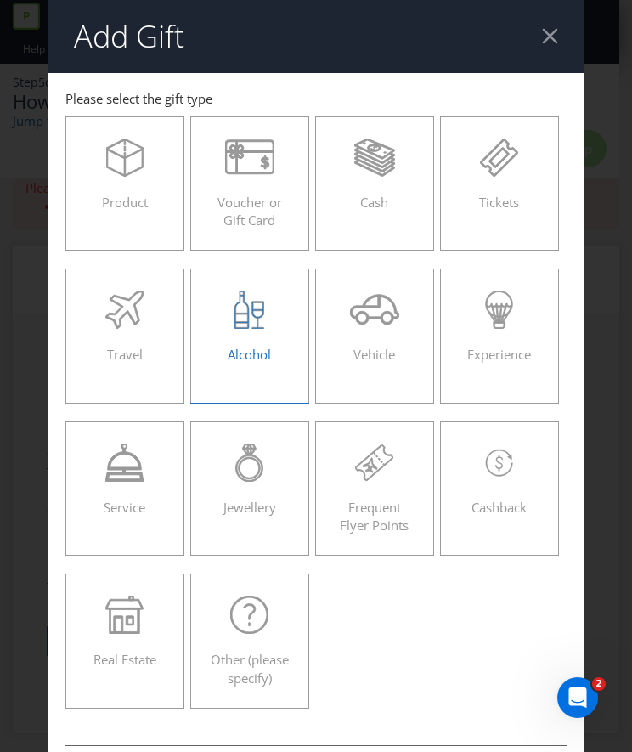
click at [236, 330] on div "Alcohol" at bounding box center [249, 329] width 83 height 76
click at [0, 0] on input "Alcohol" at bounding box center [0, 0] width 0 height 0
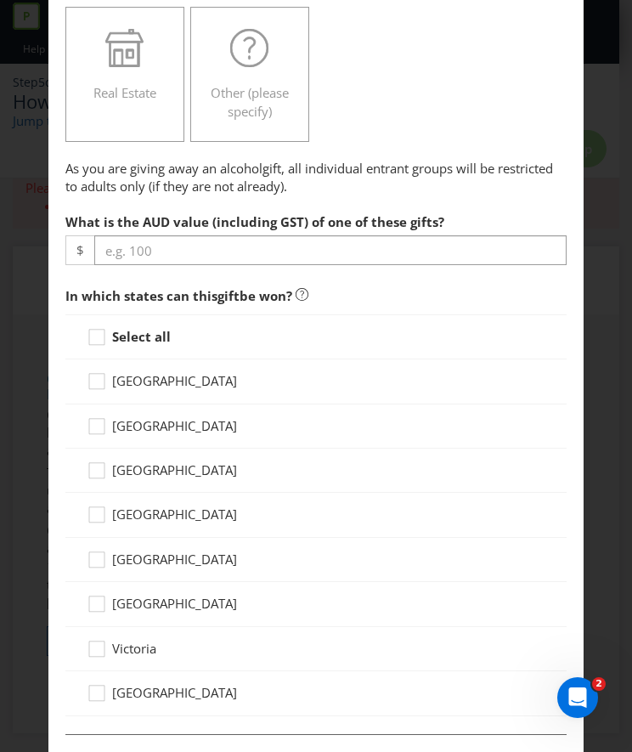
scroll to position [568, 0]
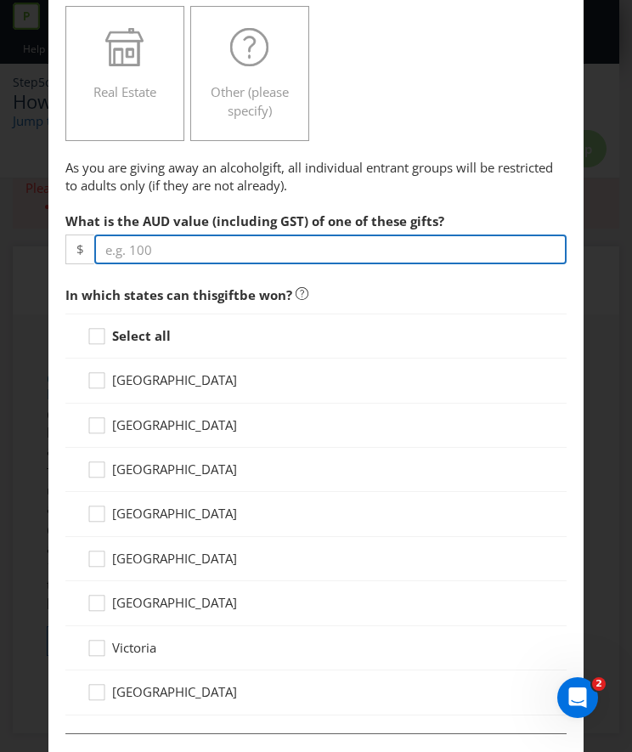
click at [160, 246] on input "number" at bounding box center [330, 250] width 472 height 30
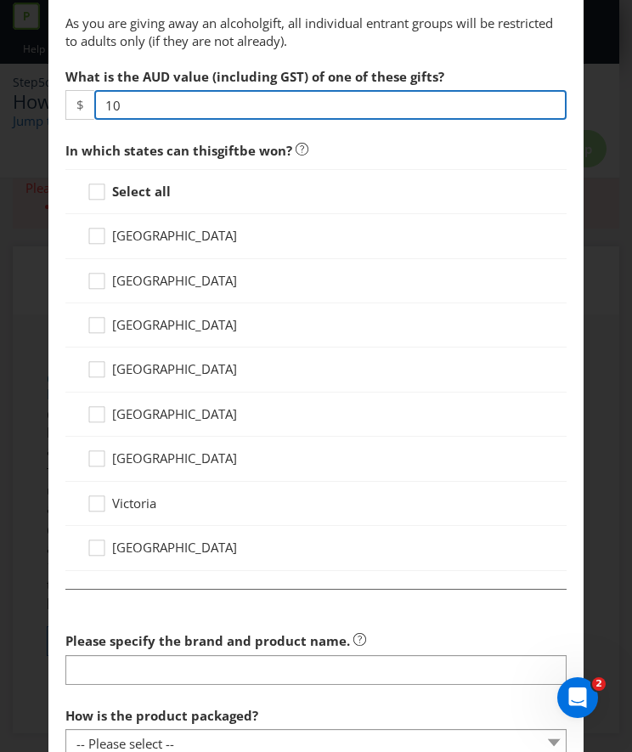
scroll to position [713, 0]
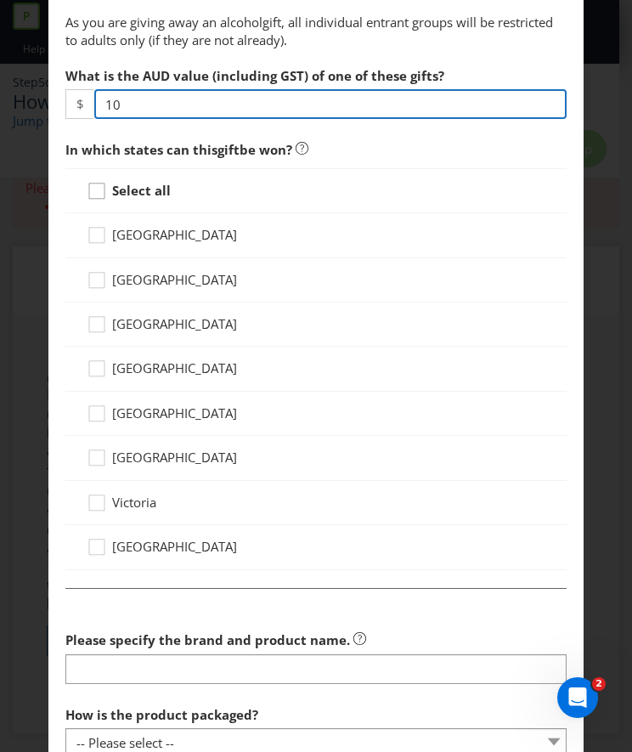
type input "10"
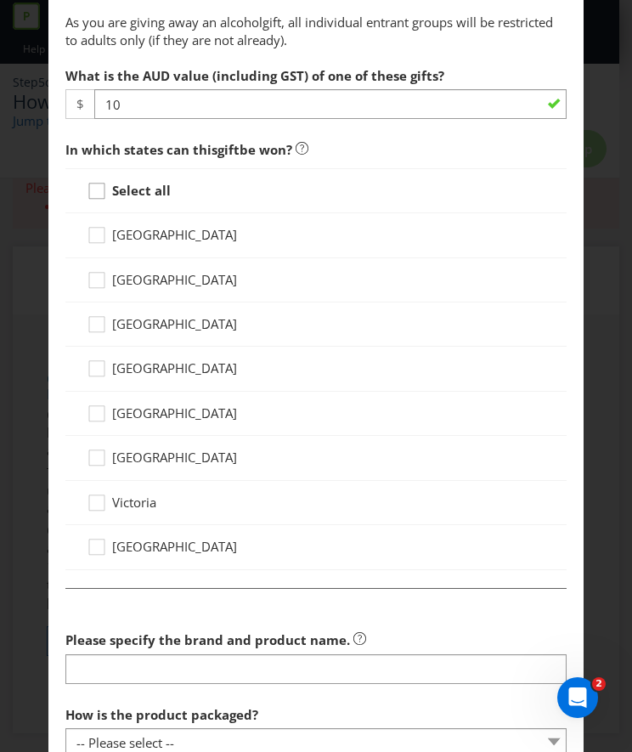
click at [93, 190] on icon at bounding box center [99, 194] width 25 height 25
click at [0, 0] on input "Select all" at bounding box center [0, 0] width 0 height 0
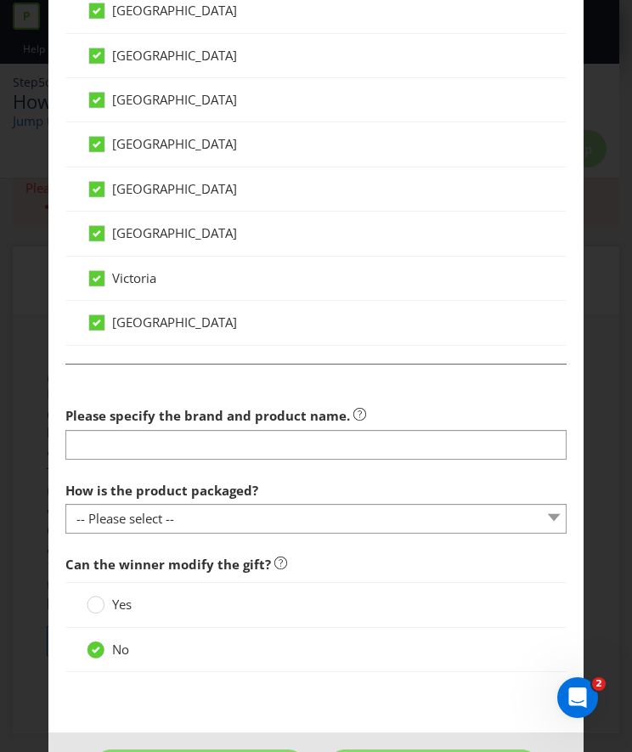
scroll to position [994, 0]
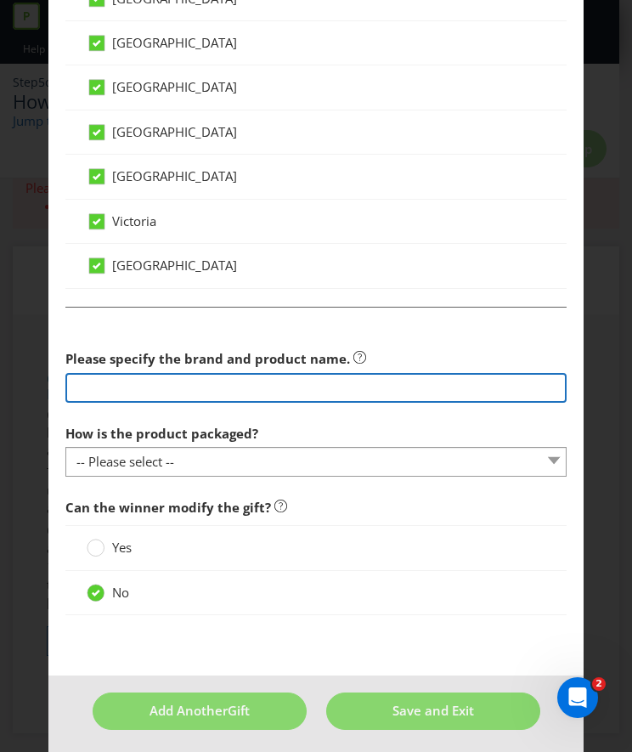
click at [210, 377] on input "text" at bounding box center [315, 388] width 501 height 30
drag, startPoint x: 201, startPoint y: 382, endPoint x: 166, endPoint y: 382, distance: 35.7
click at [166, 382] on input "Woodstock 12% Can" at bounding box center [315, 388] width 501 height 30
paste input "Bourbon & Cola 12% Cans 200mL"
click at [169, 382] on input "Woodstock 12% Bourbon & Cola 12% Cans 200mL" at bounding box center [315, 388] width 501 height 30
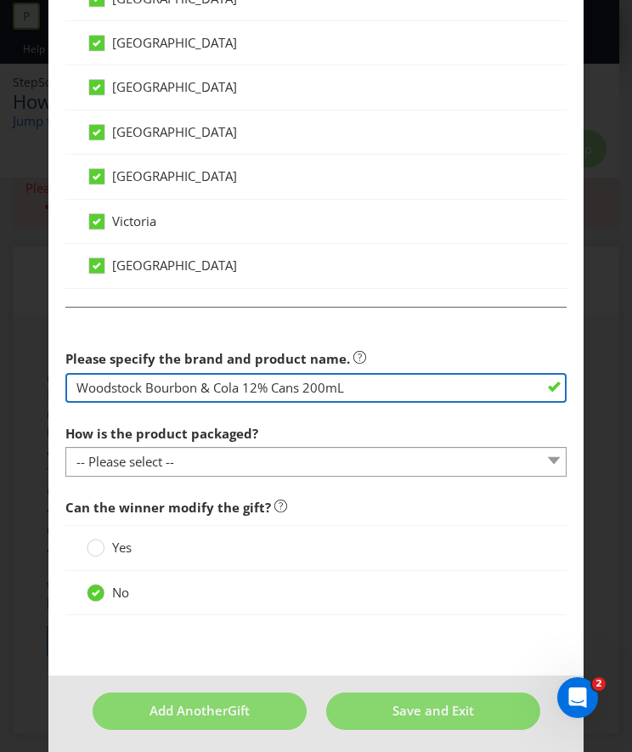
type input "Woodstock Bourbon & Cola 12% Cans 200mL"
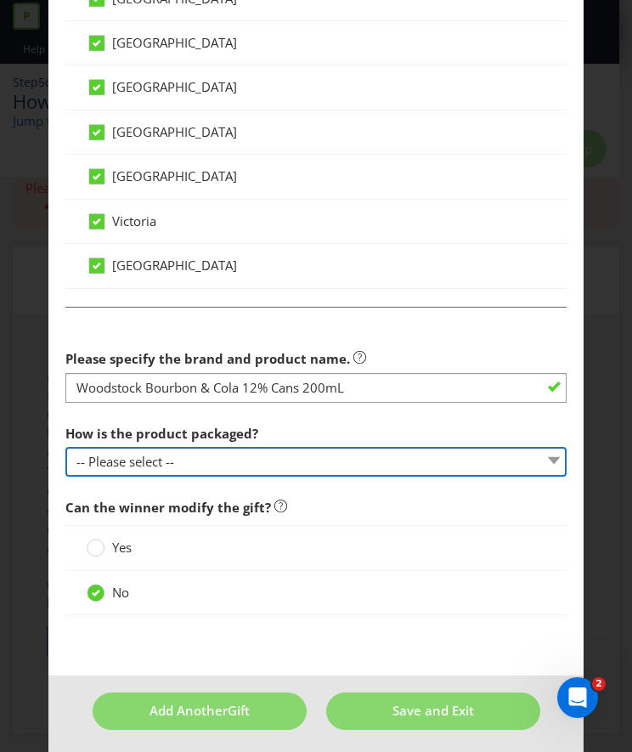
click at [170, 450] on select "-- Please select -- Bottle Can Cup Other (please specify)" at bounding box center [315, 462] width 501 height 30
click at [65, 447] on select "-- Please select -- Bottle Can Cup Other (please specify)" at bounding box center [315, 462] width 501 height 30
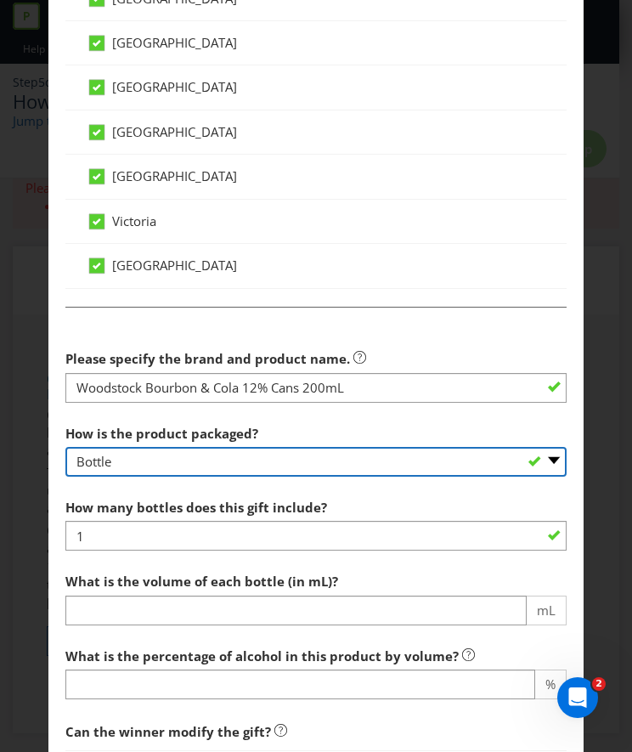
click at [125, 455] on select "-- Please select -- Bottle Can Cup Other (please specify)" at bounding box center [315, 462] width 501 height 30
select select "CAN"
click at [65, 447] on select "-- Please select -- Bottle Can Cup Other (please specify)" at bounding box center [315, 462] width 501 height 30
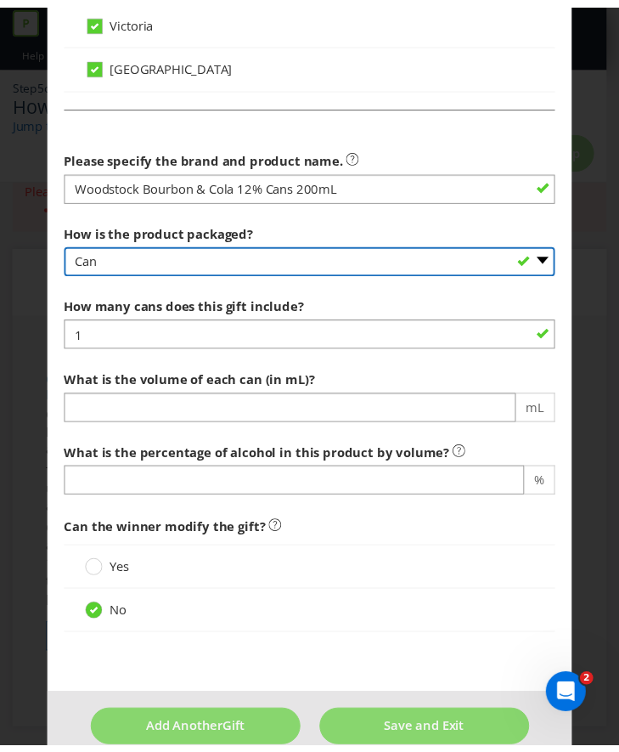
scroll to position [1219, 0]
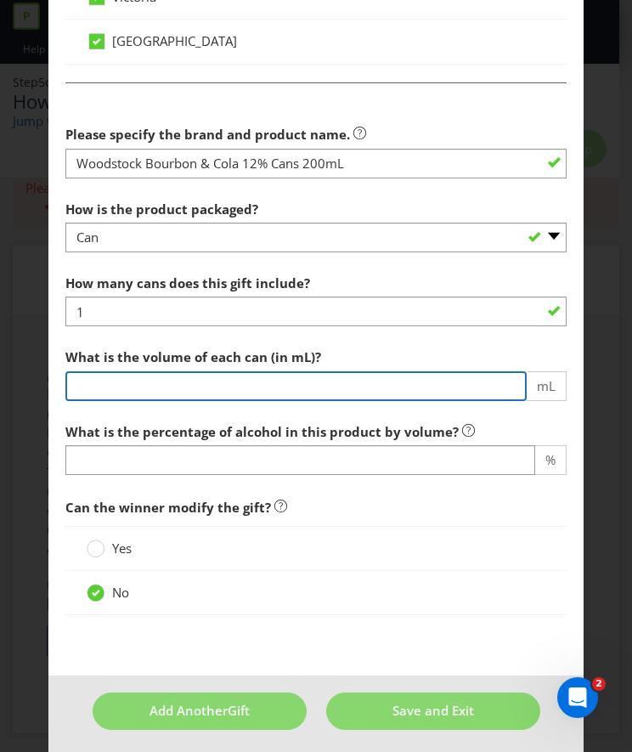
click at [174, 377] on input "number" at bounding box center [295, 386] width 461 height 30
type input "1"
type input "200"
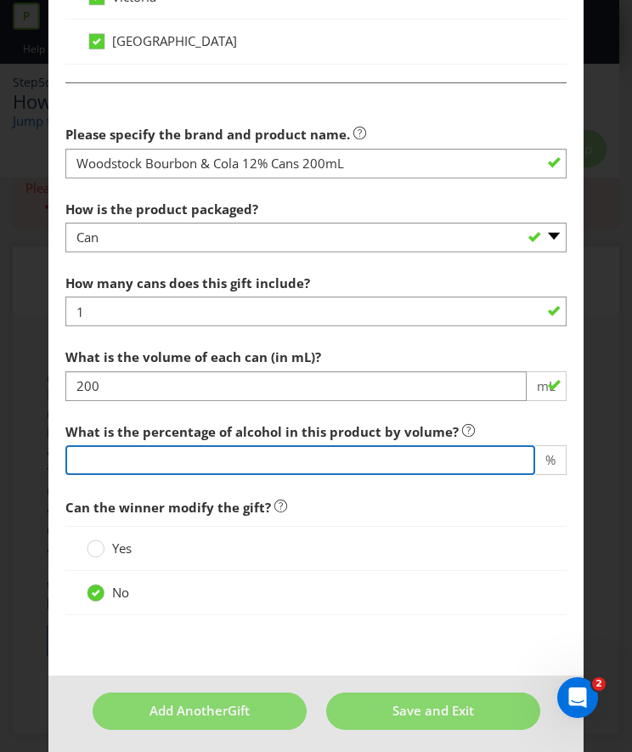
click at [104, 451] on input "number" at bounding box center [300, 460] width 470 height 30
type input "-3"
type input "12"
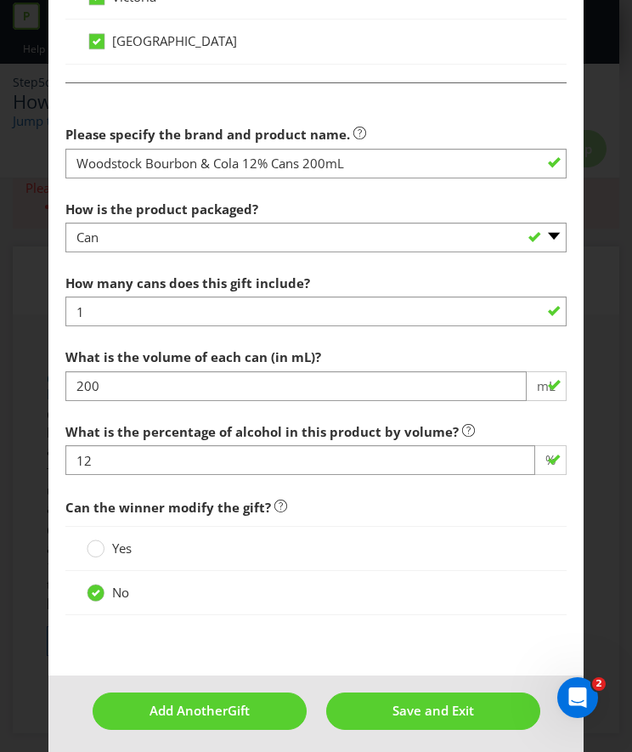
click at [163, 479] on span "What is the percentage of alcohol in this product by volume? 12 %" at bounding box center [315, 453] width 501 height 76
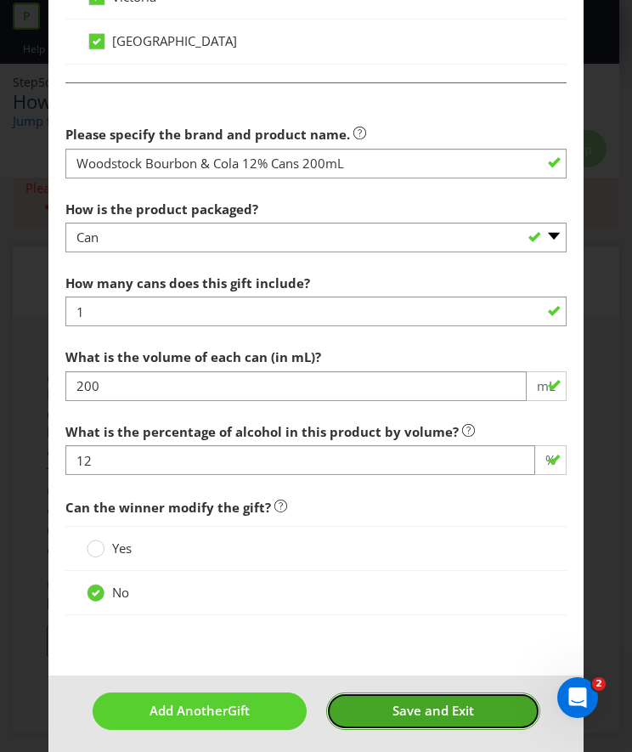
click at [399, 706] on span "Save and Exit" at bounding box center [434, 710] width 82 height 17
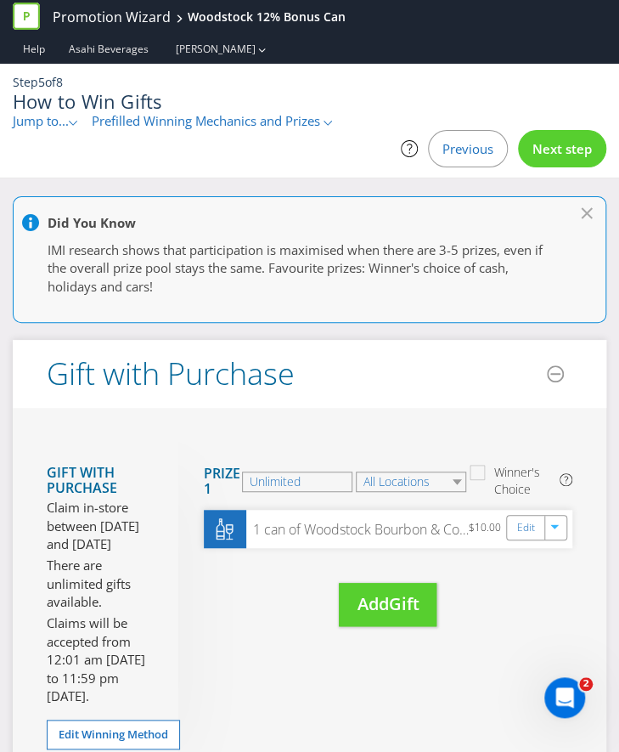
click at [553, 130] on div "Next step" at bounding box center [562, 148] width 88 height 37
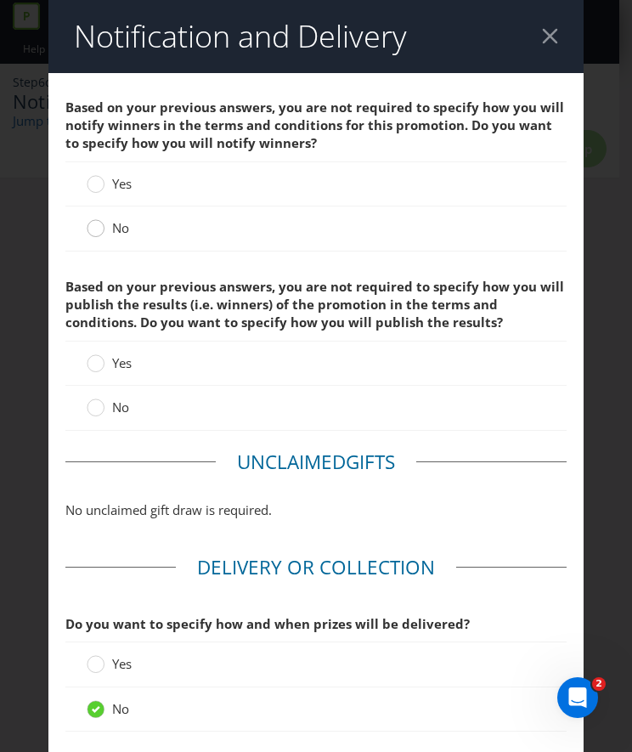
click at [93, 224] on circle at bounding box center [96, 228] width 17 height 17
click at [0, 0] on input "No" at bounding box center [0, 0] width 0 height 0
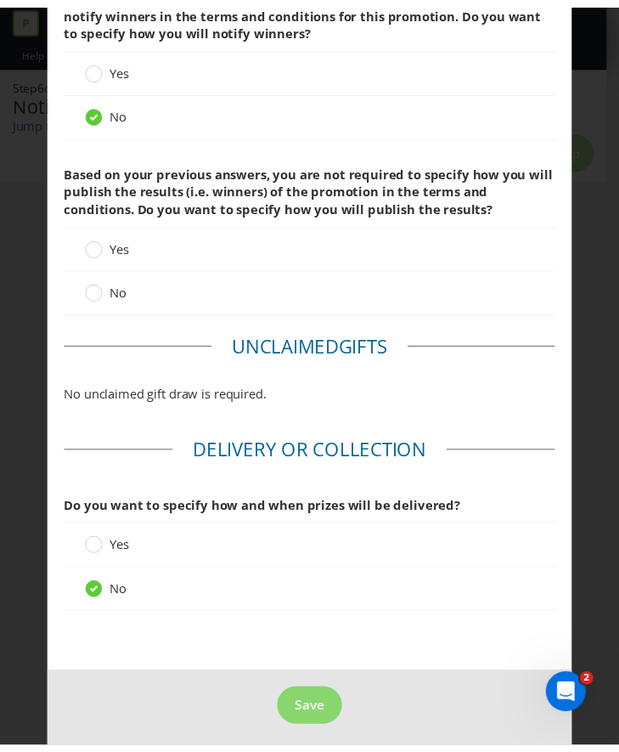
scroll to position [122, 0]
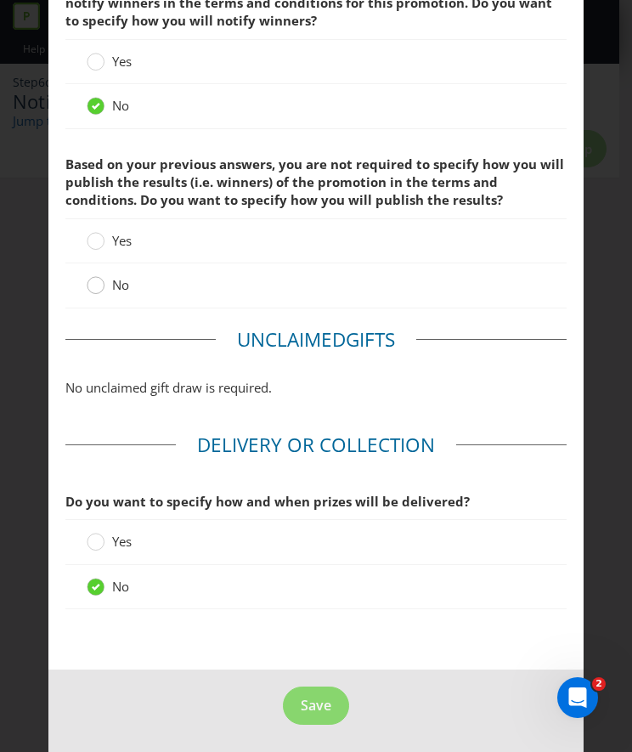
click at [93, 282] on circle at bounding box center [96, 285] width 17 height 17
click at [0, 0] on input "No" at bounding box center [0, 0] width 0 height 0
click at [314, 707] on span "Save" at bounding box center [316, 705] width 31 height 19
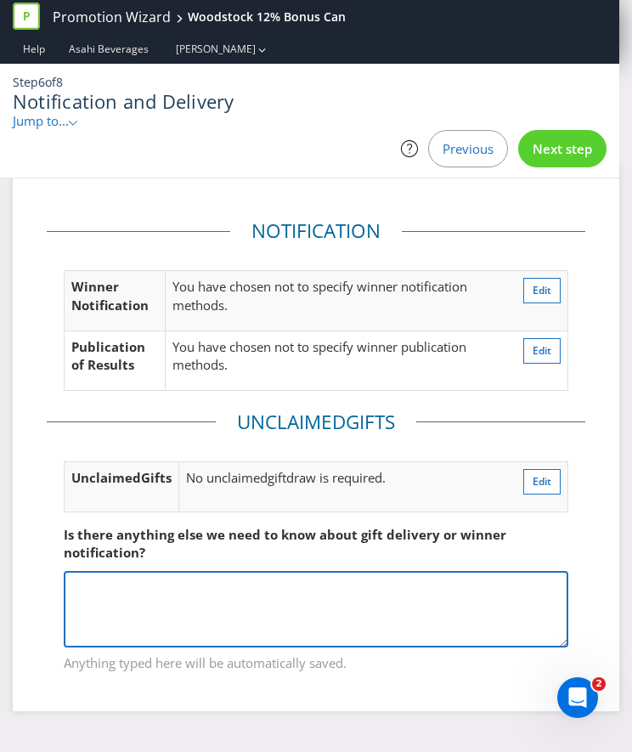
click at [87, 586] on textarea at bounding box center [316, 609] width 505 height 76
paste textarea "Bourbon & Cola 12% Cans 200mL"
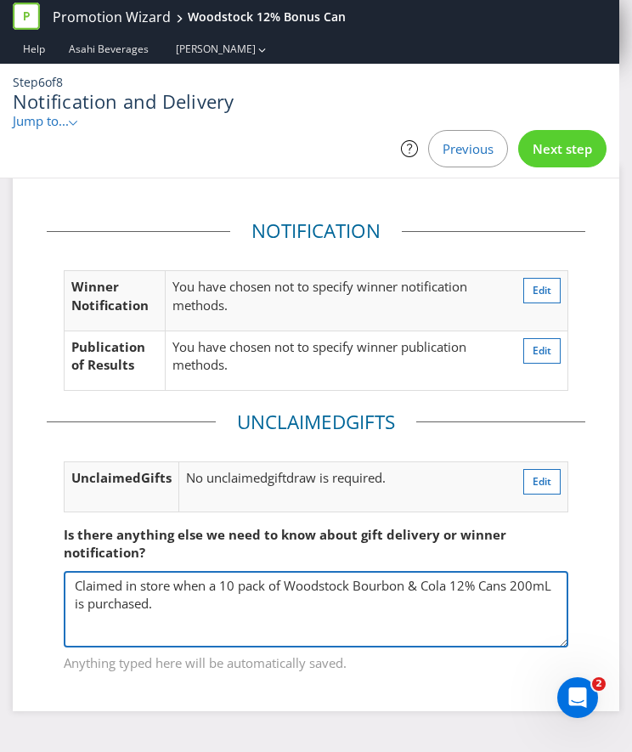
type textarea "Claimed in store when a 10 pack of Woodstock Bourbon & Cola 12% Cans 200mL is p…"
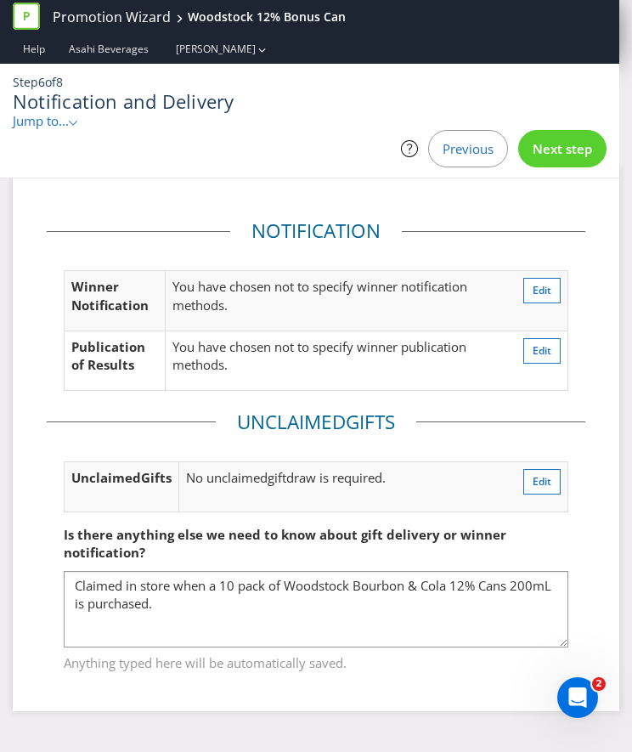
click at [566, 130] on div "Next step" at bounding box center [562, 148] width 88 height 37
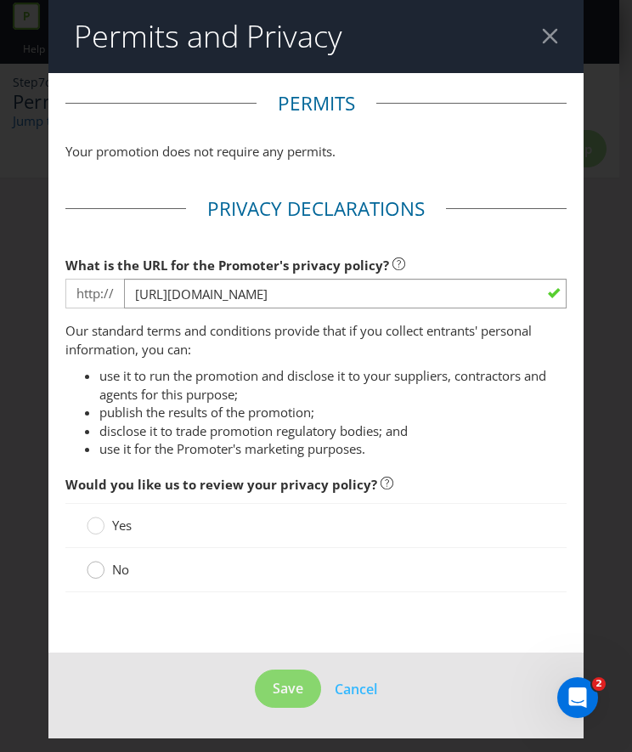
click at [101, 570] on circle at bounding box center [96, 570] width 17 height 17
click at [0, 0] on input "No" at bounding box center [0, 0] width 0 height 0
click at [288, 691] on span "Save" at bounding box center [288, 688] width 31 height 19
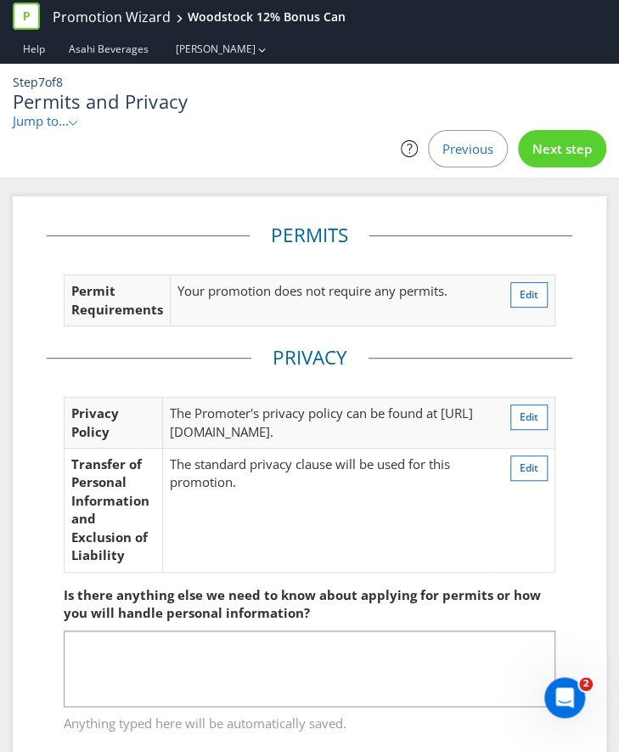
scroll to position [13, 0]
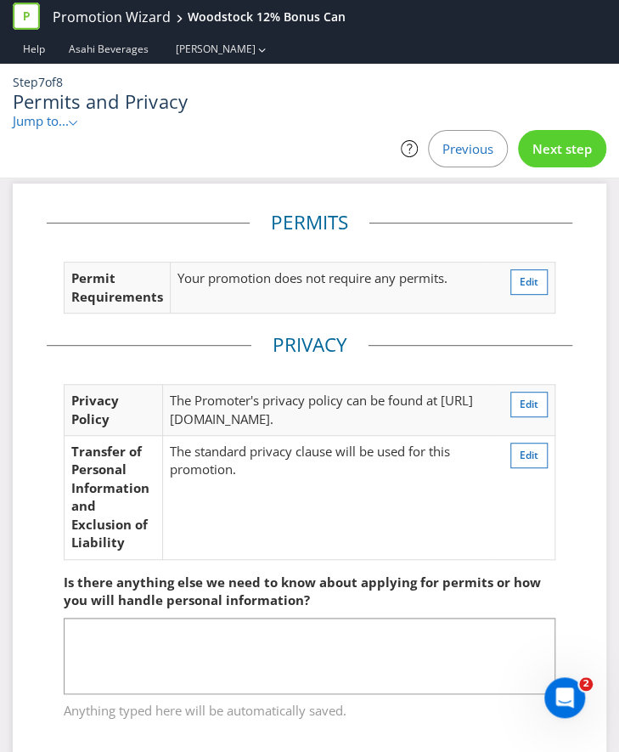
click at [569, 140] on span "Next step" at bounding box center [562, 148] width 59 height 17
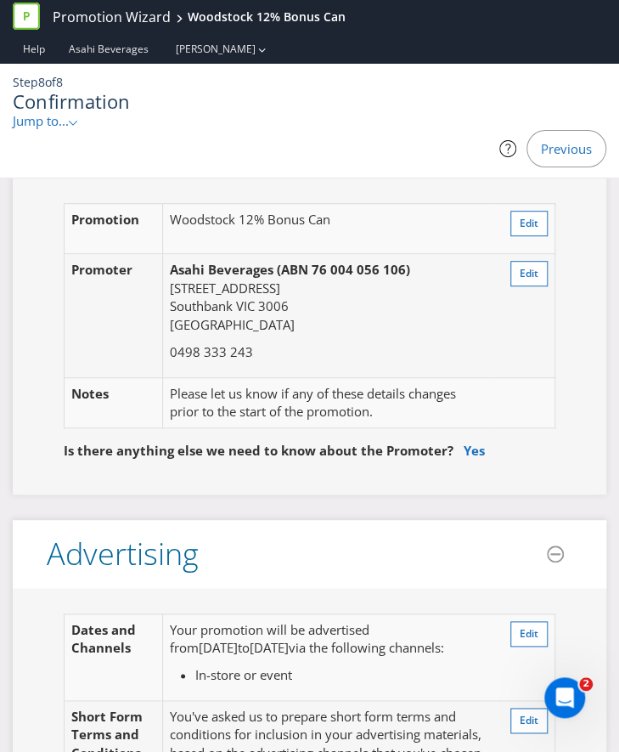
scroll to position [135, 0]
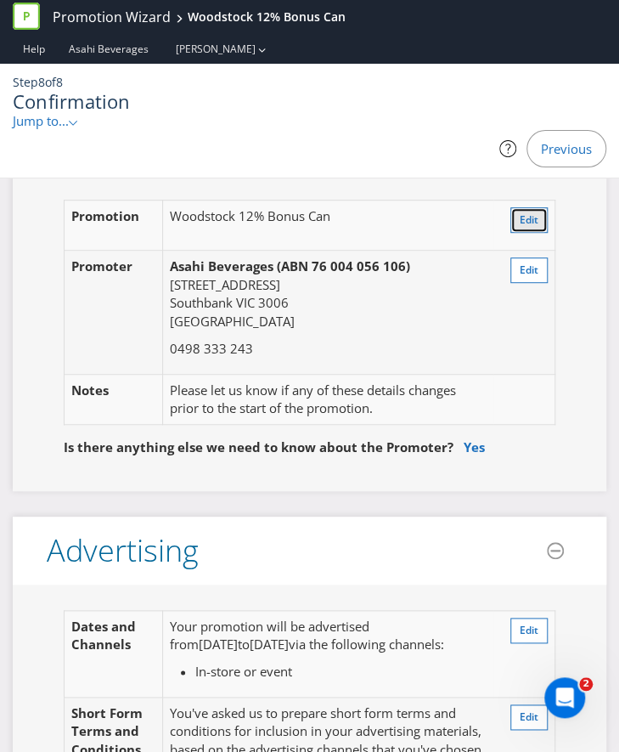
click at [527, 212] on span "Edit" at bounding box center [529, 219] width 19 height 14
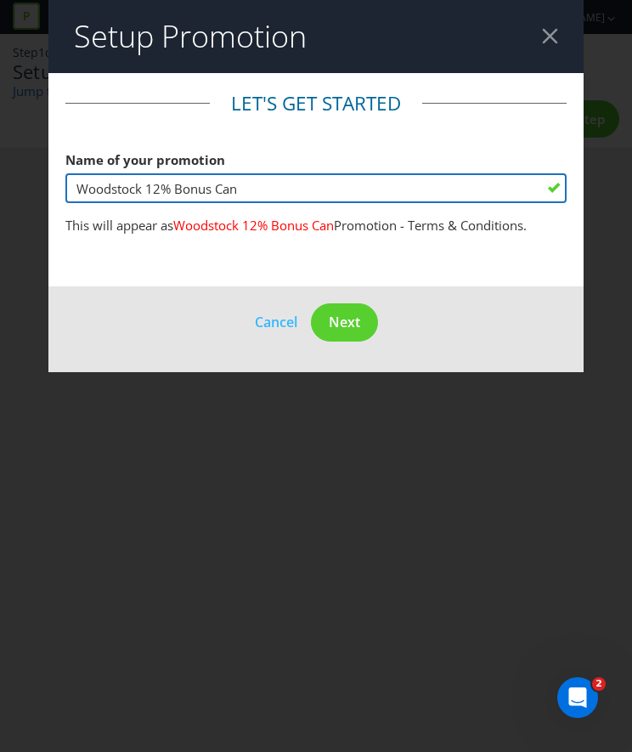
click at [143, 187] on input "Woodstock 12% Bonus Can" at bounding box center [315, 188] width 501 height 30
paste input "Bourbon & Cola 12% Cans 200mL"
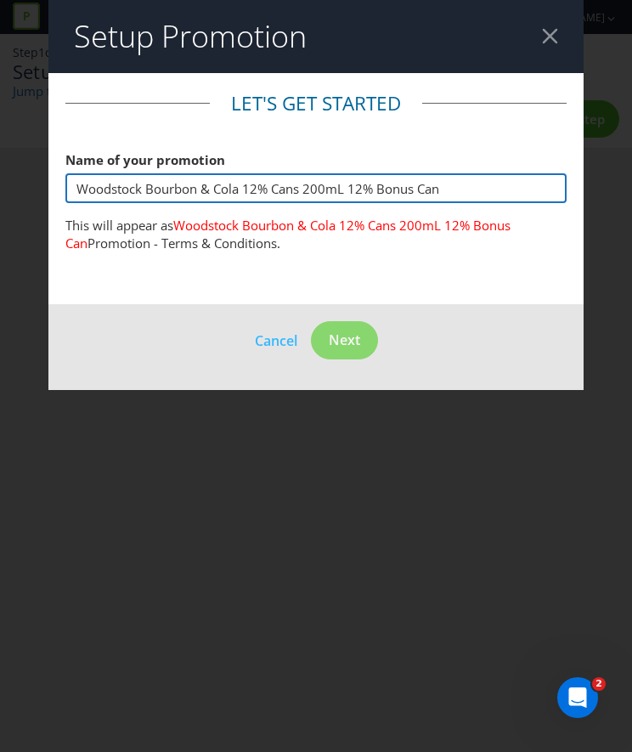
click at [337, 185] on input "Woodstock Bourbon & Cola 12% Cans 200mL 12% Bonus Can" at bounding box center [315, 188] width 501 height 30
drag, startPoint x: 374, startPoint y: 185, endPoint x: 271, endPoint y: 189, distance: 102.9
click at [271, 189] on input "Woodstock Bourbon & Cola 12% Cans 200mL 12% Bonus Can" at bounding box center [315, 188] width 501 height 30
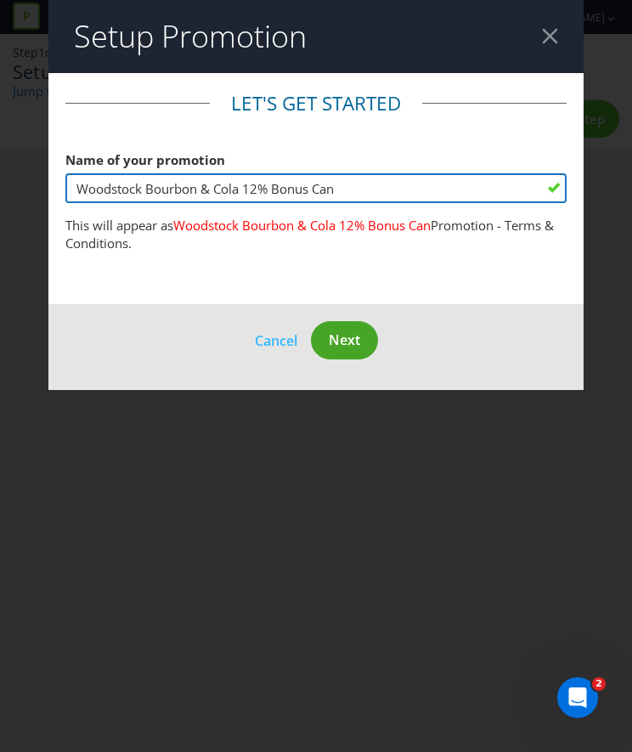
type input "Woodstock Bourbon & Cola 12% Bonus Can"
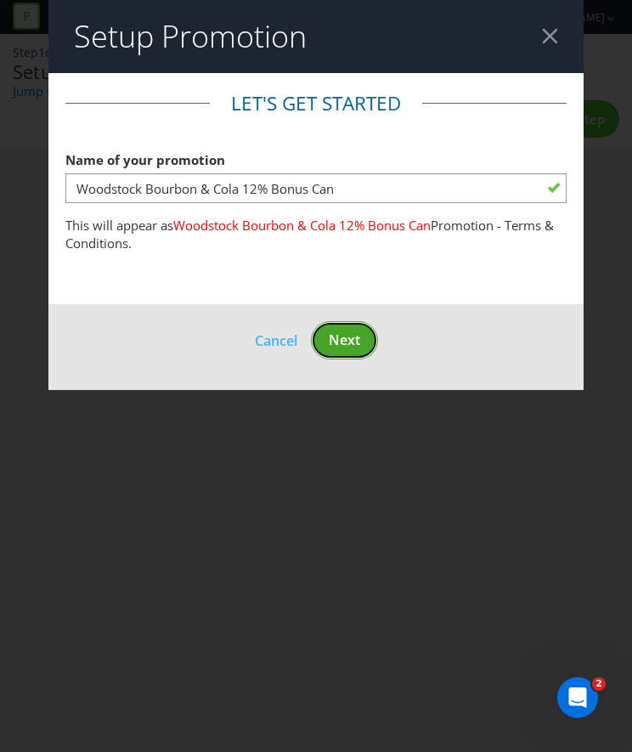
click at [350, 340] on span "Next" at bounding box center [344, 340] width 31 height 19
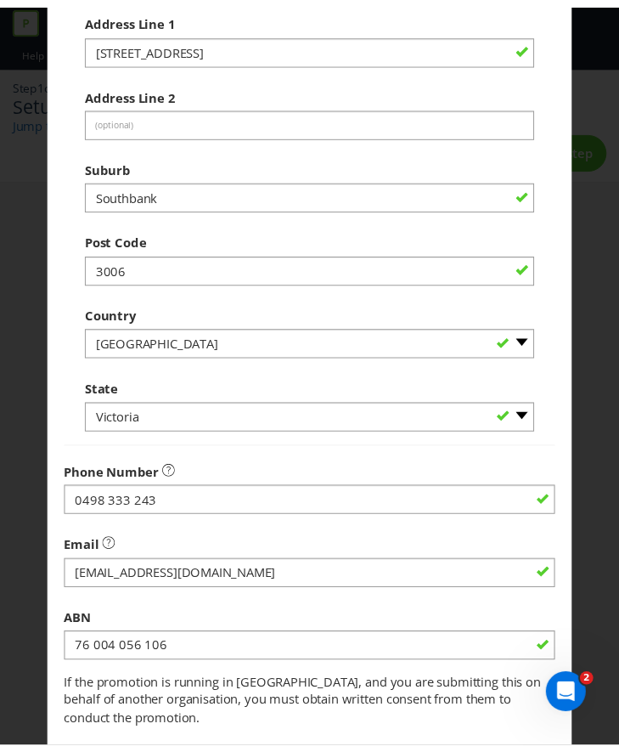
scroll to position [574, 0]
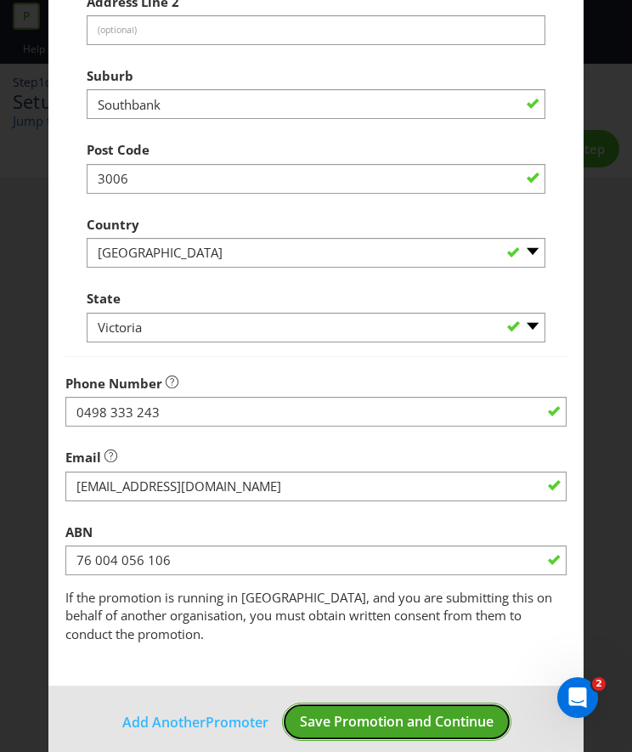
click at [431, 712] on span "Save Promotion and Continue" at bounding box center [397, 721] width 194 height 19
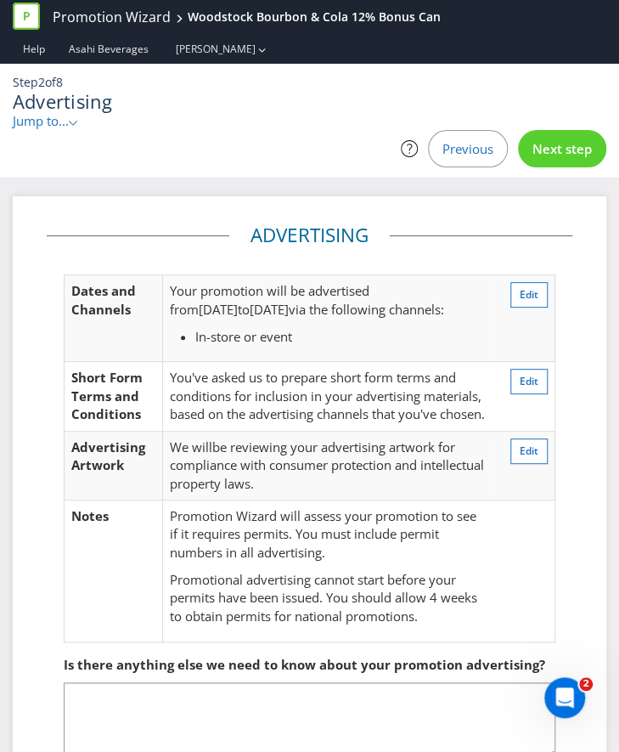
click at [76, 124] on icon at bounding box center [73, 123] width 8 height 5
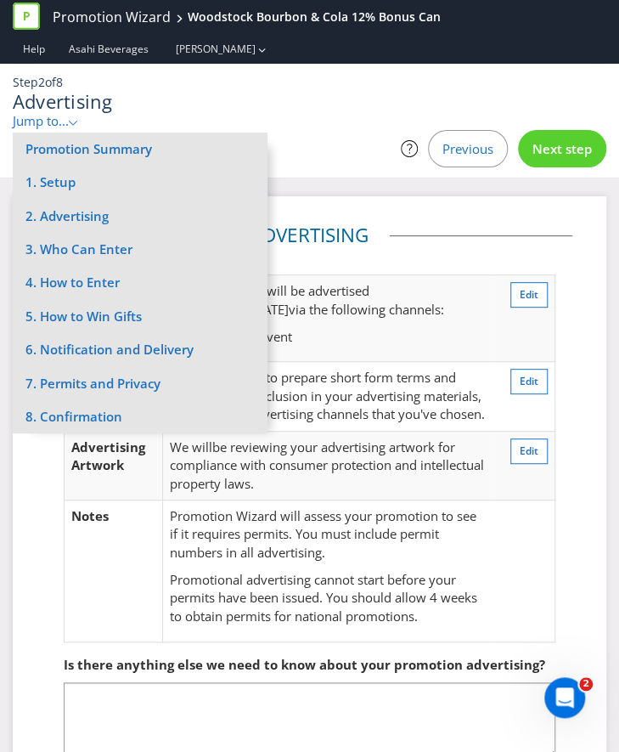
click at [76, 124] on icon at bounding box center [73, 123] width 8 height 5
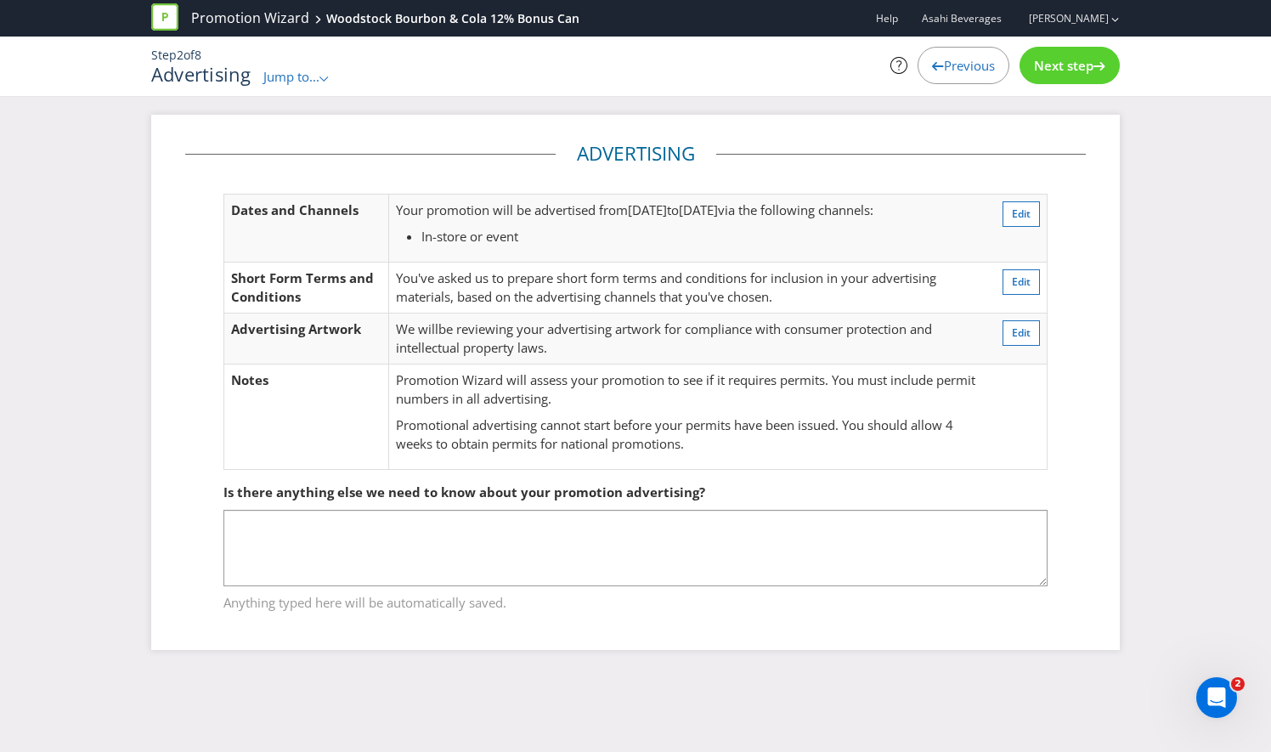
click at [326, 79] on icon at bounding box center [324, 78] width 8 height 5
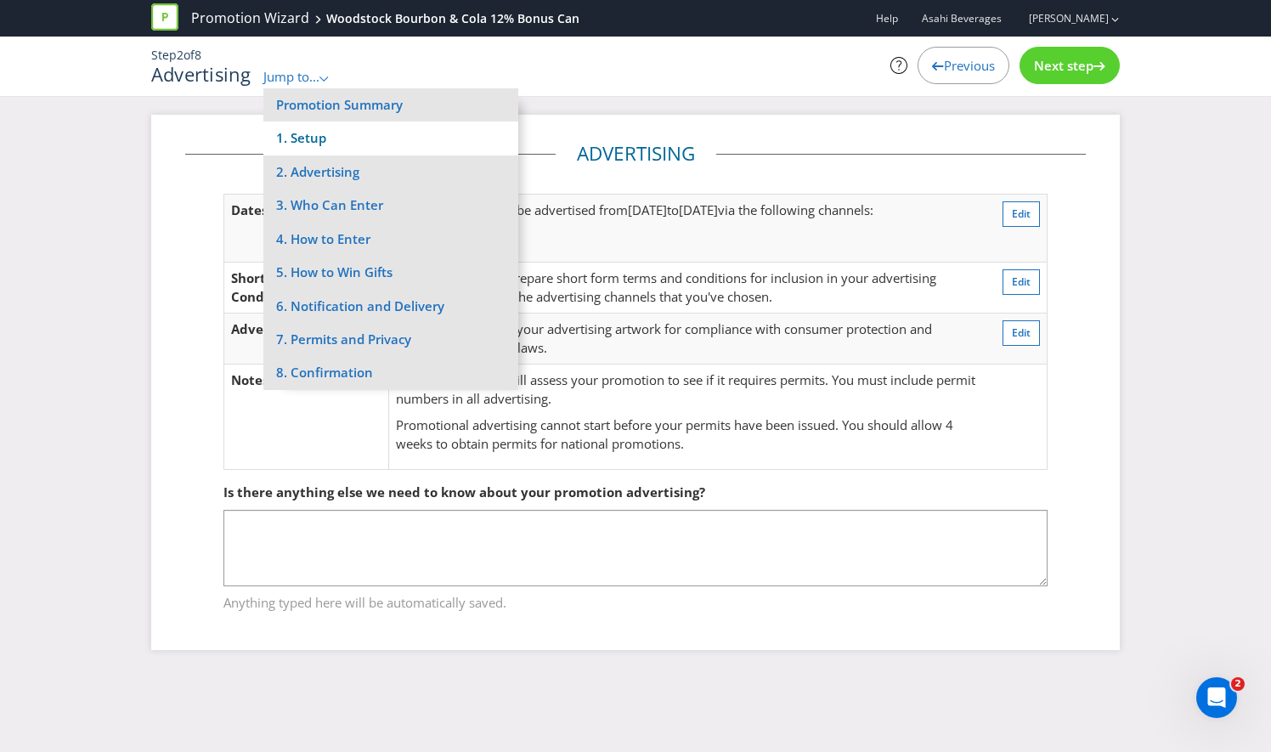
click at [320, 138] on li "1. Setup" at bounding box center [390, 138] width 255 height 33
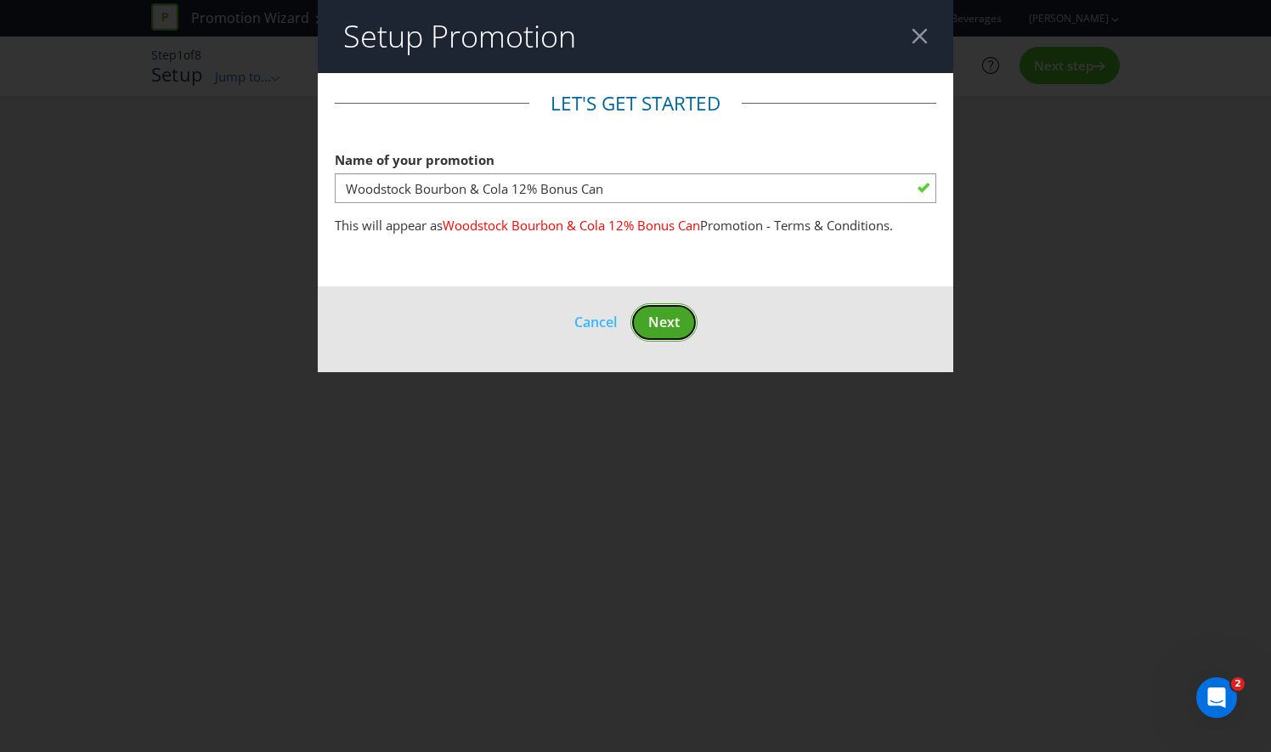
click at [673, 325] on span "Next" at bounding box center [663, 322] width 31 height 19
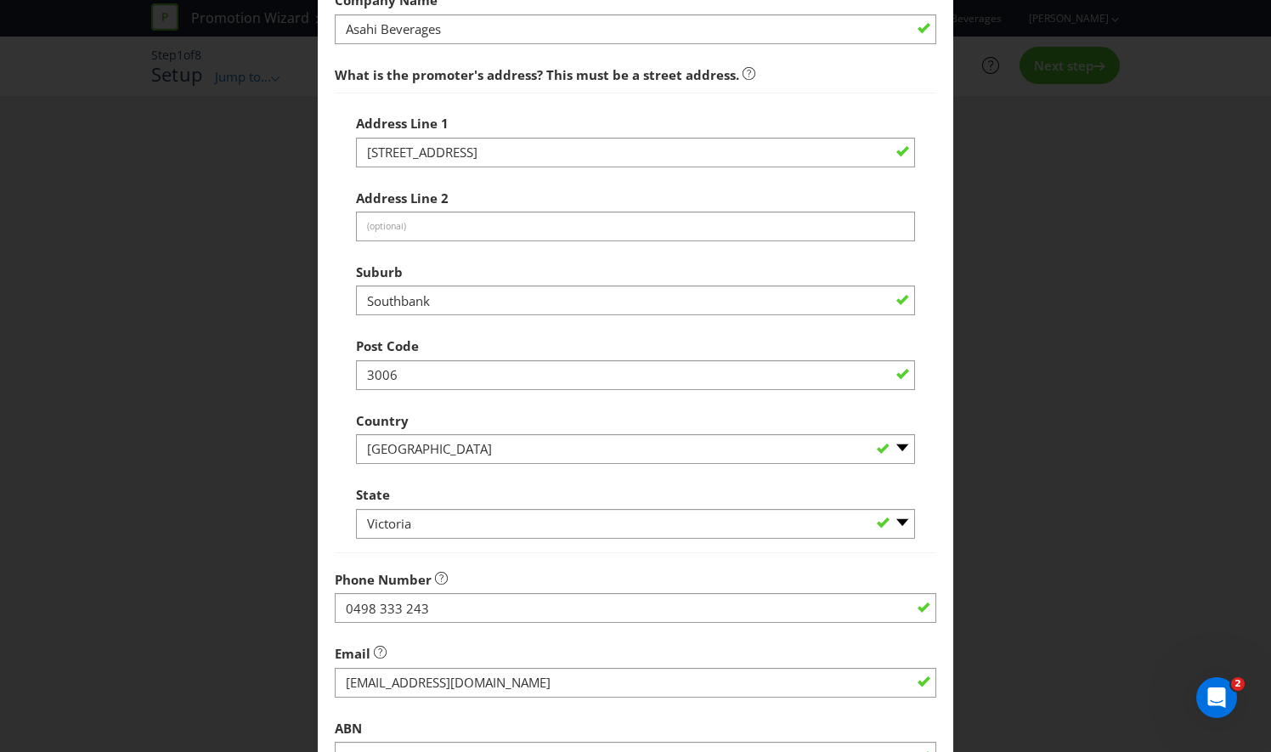
scroll to position [574, 0]
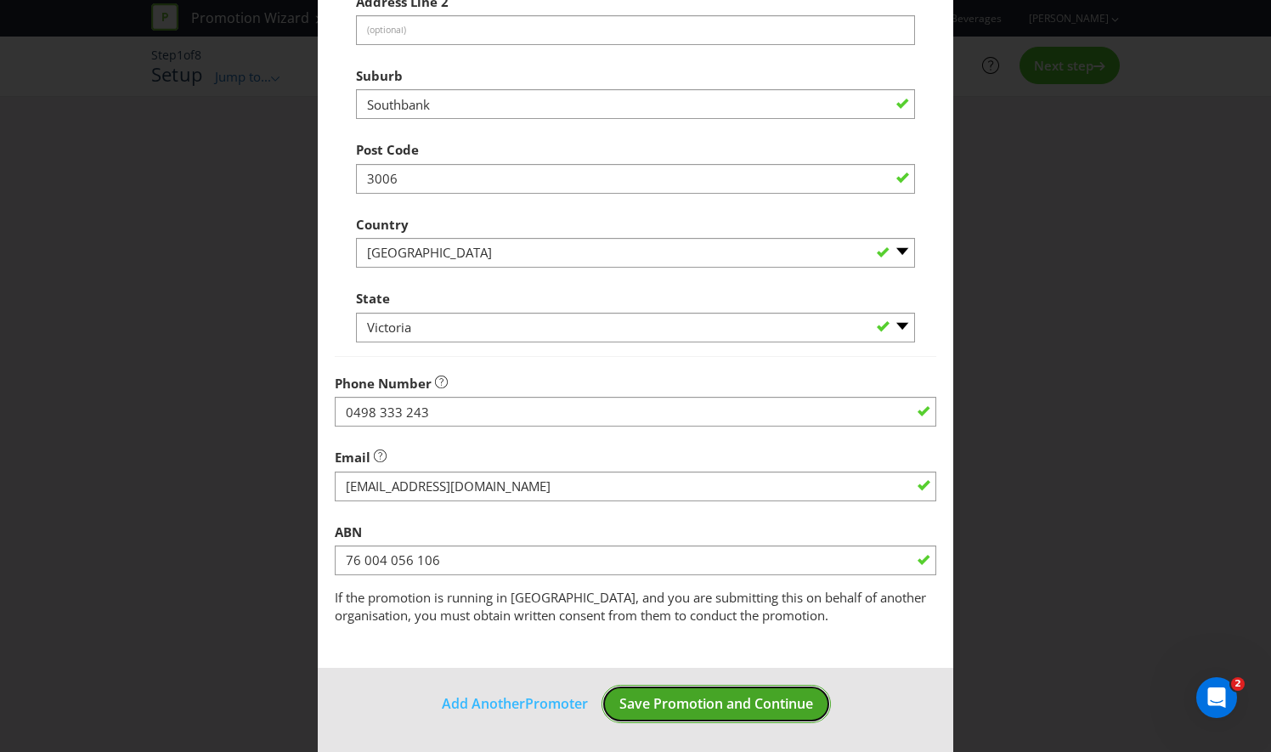
click at [707, 700] on span "Save Promotion and Continue" at bounding box center [716, 703] width 194 height 19
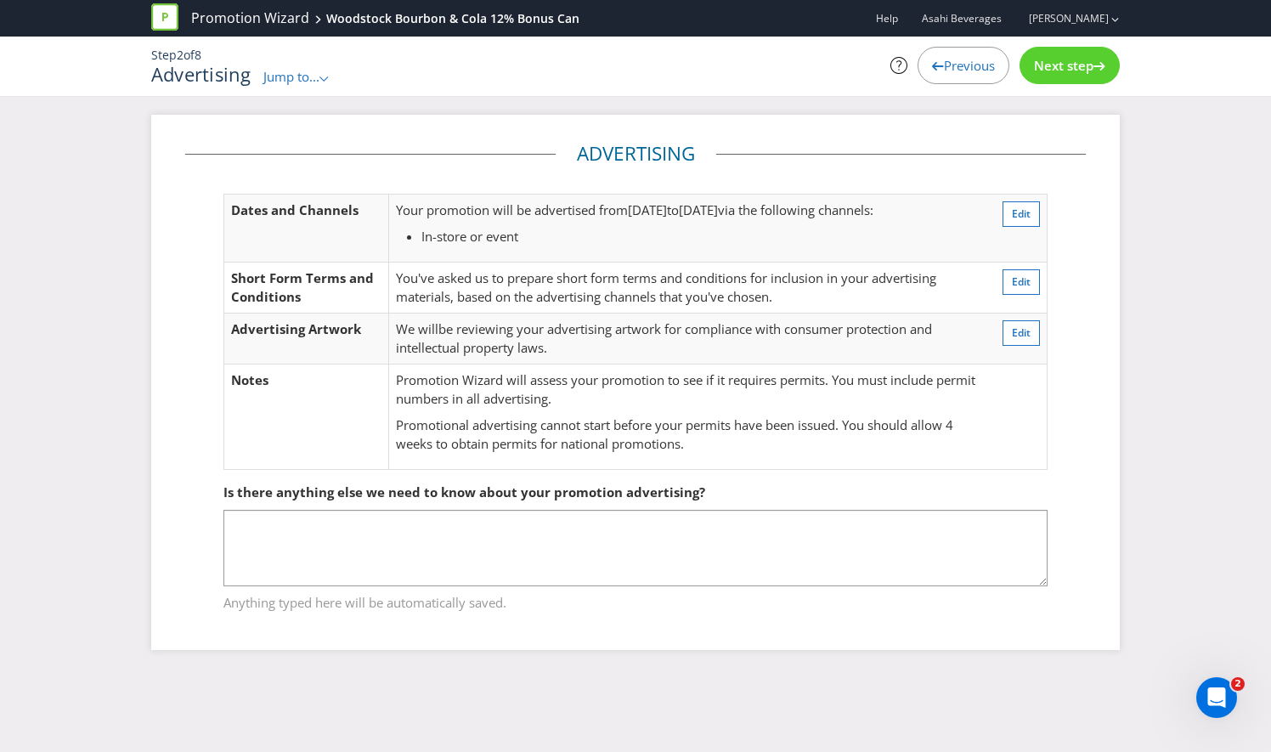
click at [323, 78] on icon ".st0{fill-rule:evenodd;clip-rule:evenodd;}" at bounding box center [324, 78] width 8 height 5
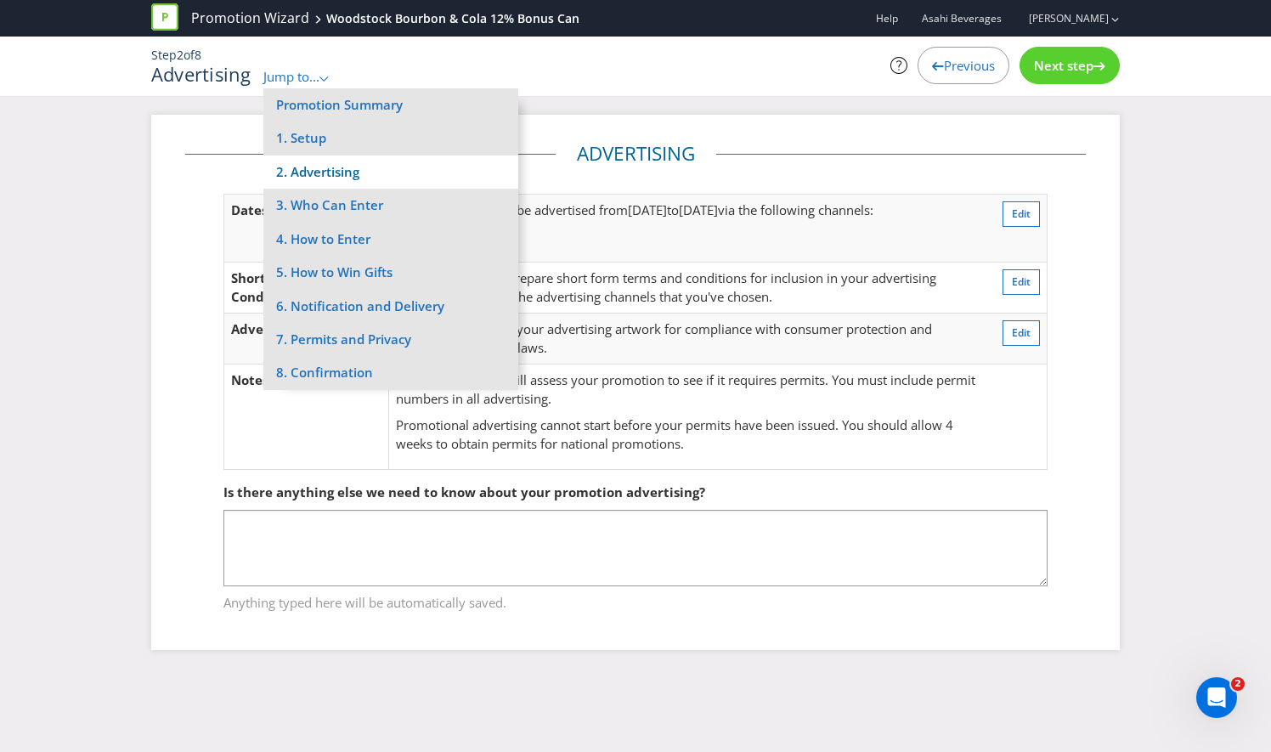
click at [323, 168] on li "2. Advertising" at bounding box center [390, 172] width 255 height 33
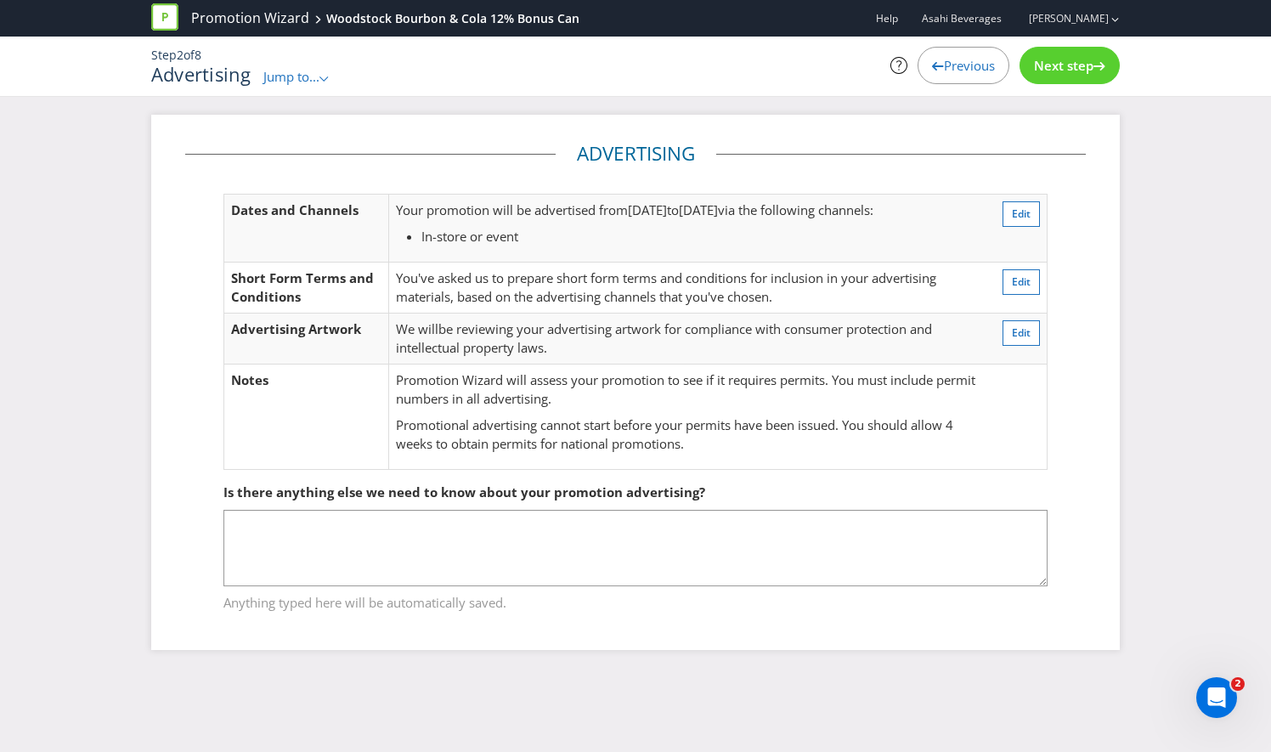
click at [328, 78] on icon at bounding box center [324, 78] width 8 height 5
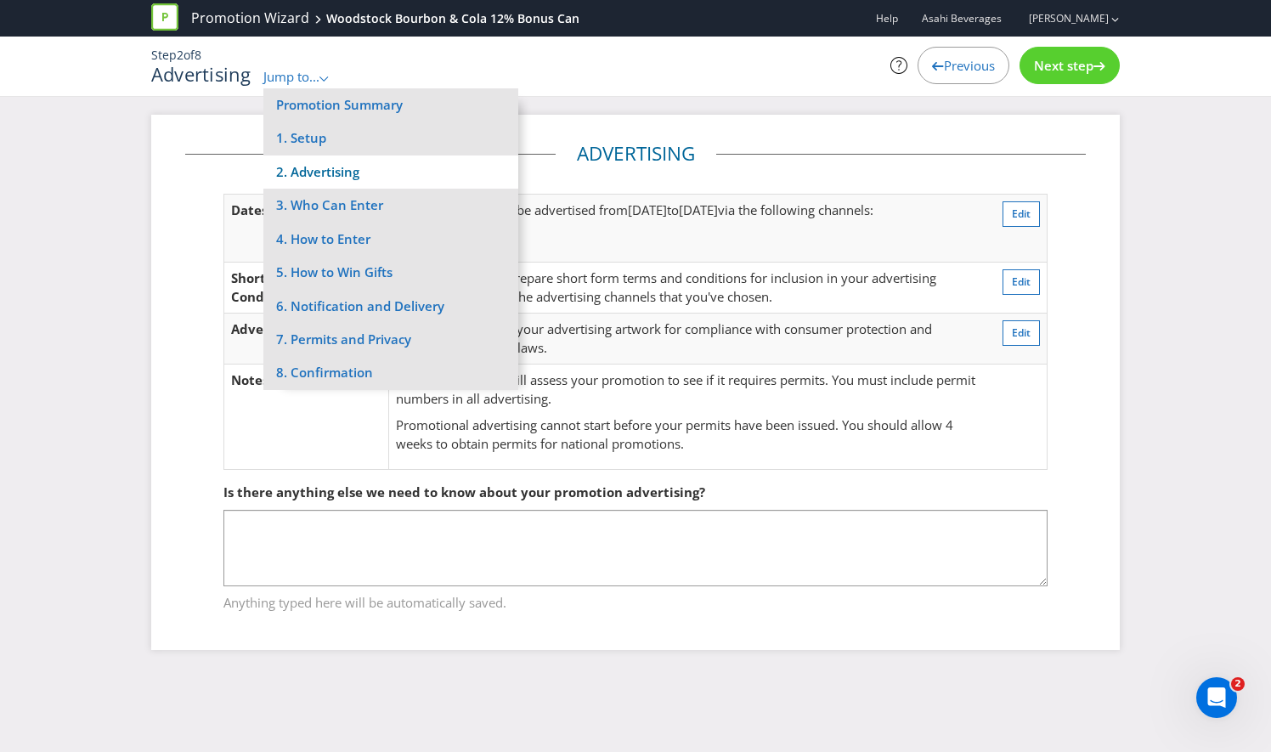
click at [315, 168] on li "2. Advertising" at bounding box center [390, 172] width 255 height 33
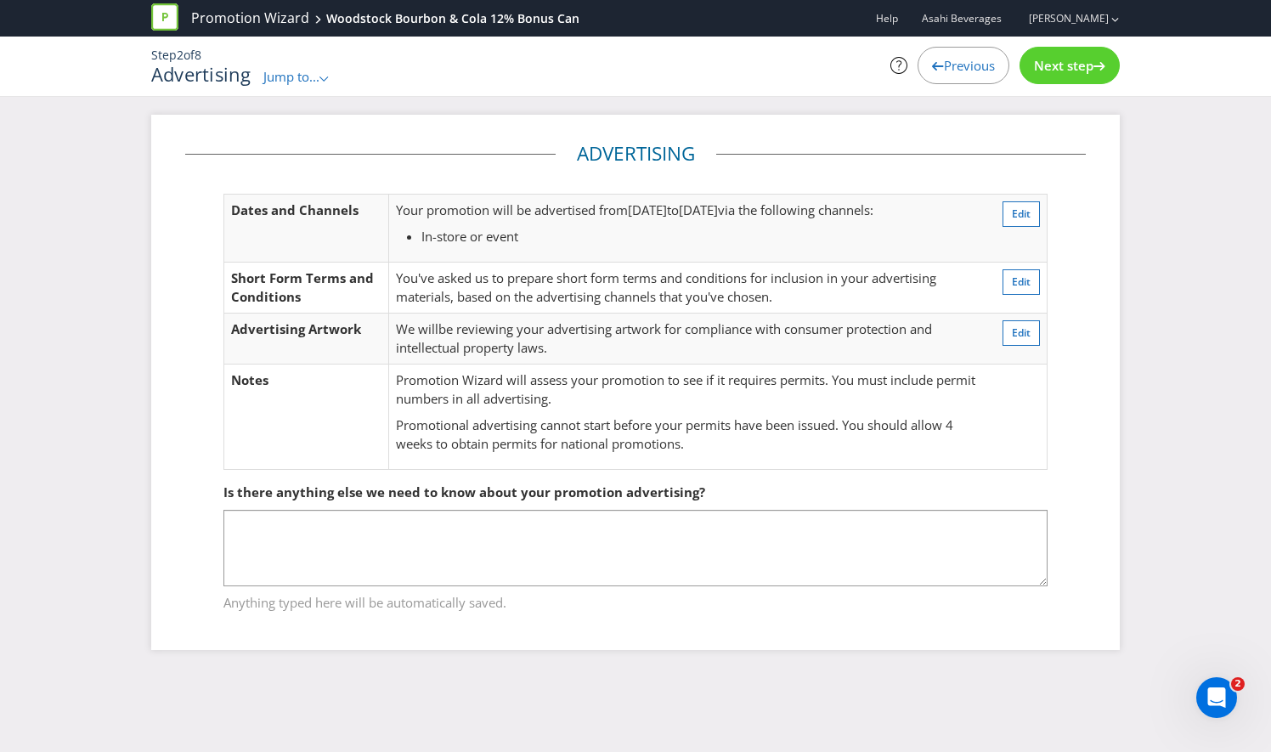
click at [328, 76] on icon ".st0{fill-rule:evenodd;clip-rule:evenodd;}" at bounding box center [324, 78] width 8 height 5
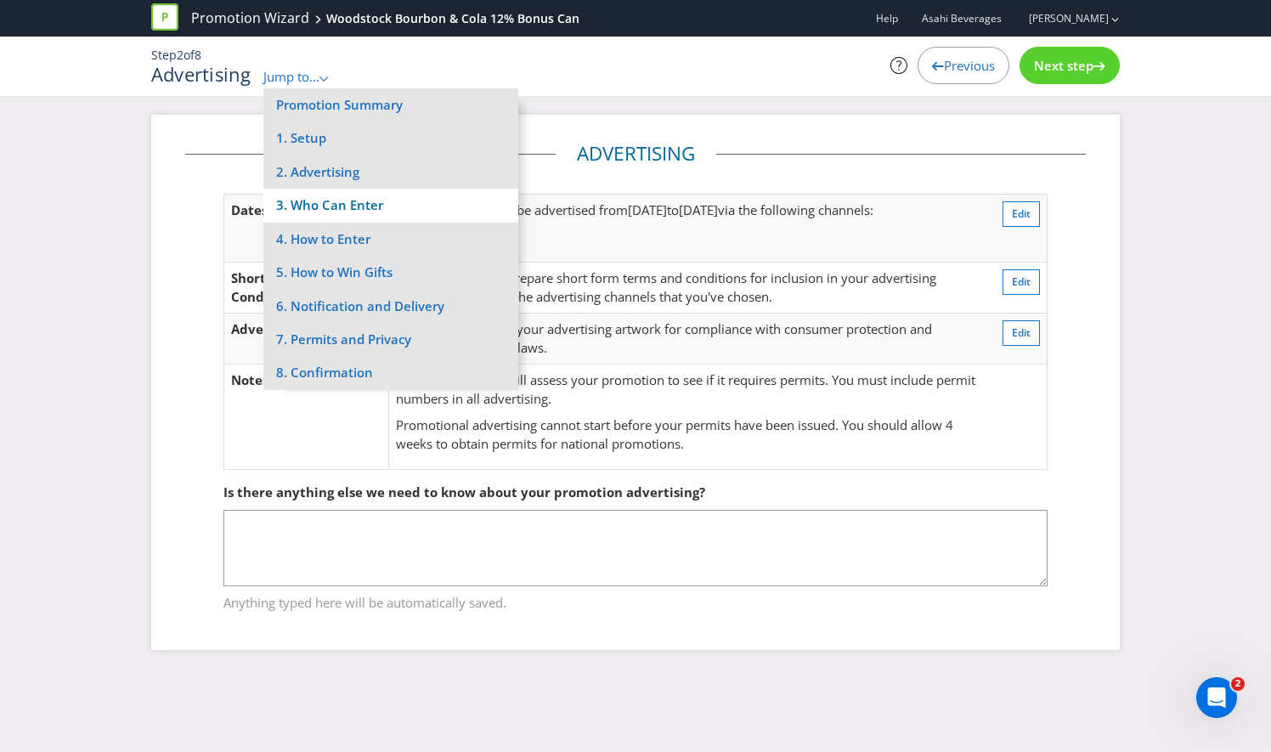
click at [331, 202] on li "3. Who Can Enter" at bounding box center [390, 205] width 255 height 33
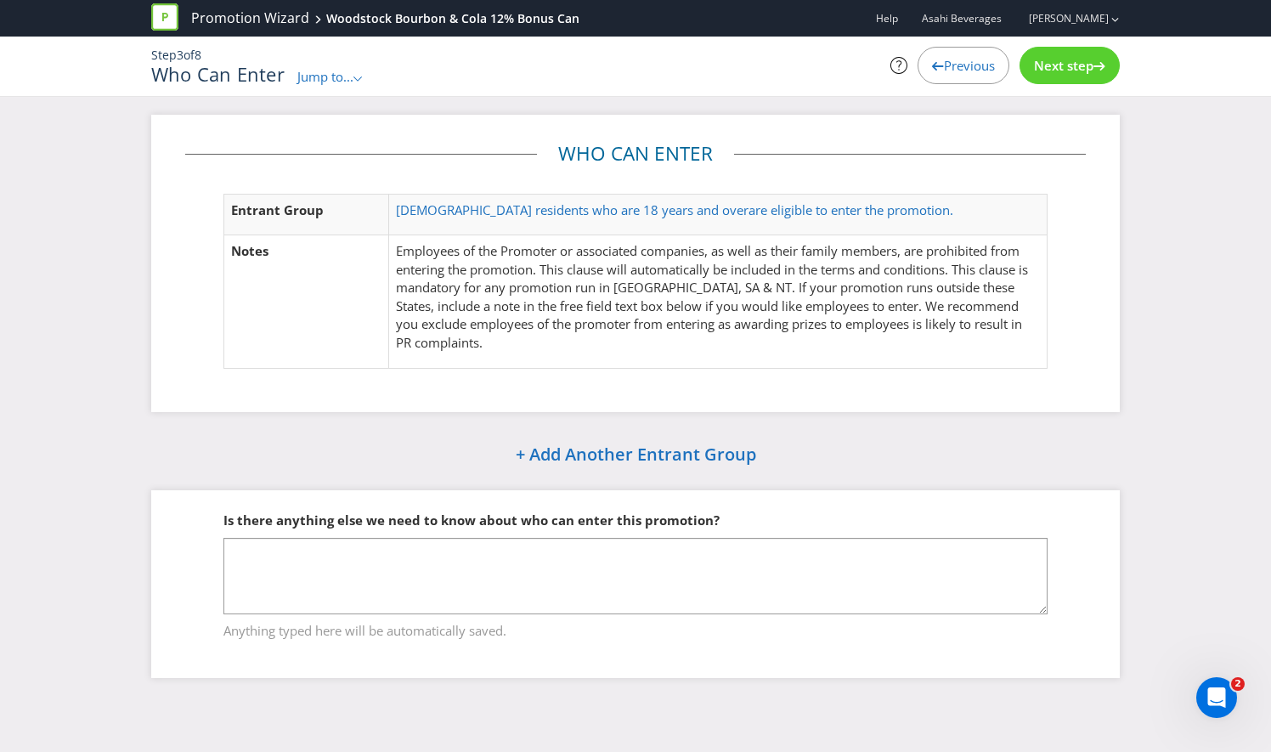
click at [355, 78] on icon ".st0{fill-rule:evenodd;clip-rule:evenodd;}" at bounding box center [358, 78] width 8 height 5
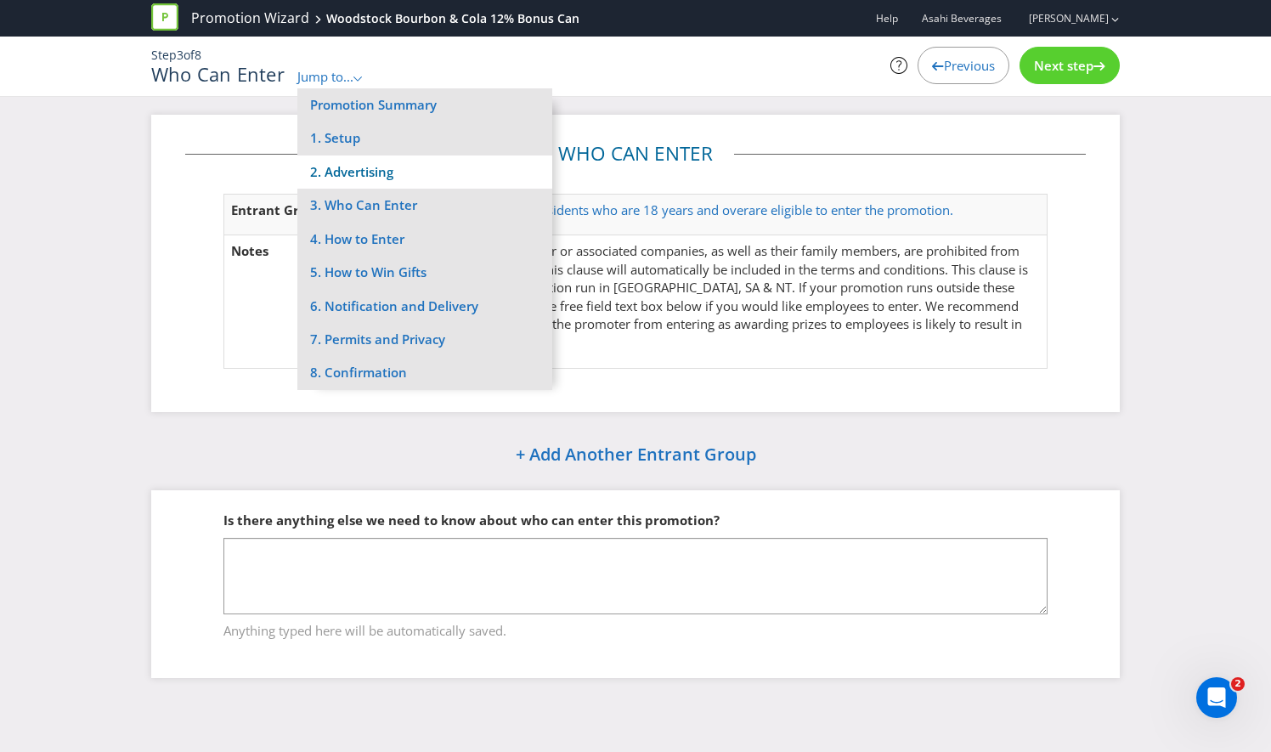
click at [347, 163] on li "2. Advertising" at bounding box center [424, 172] width 255 height 33
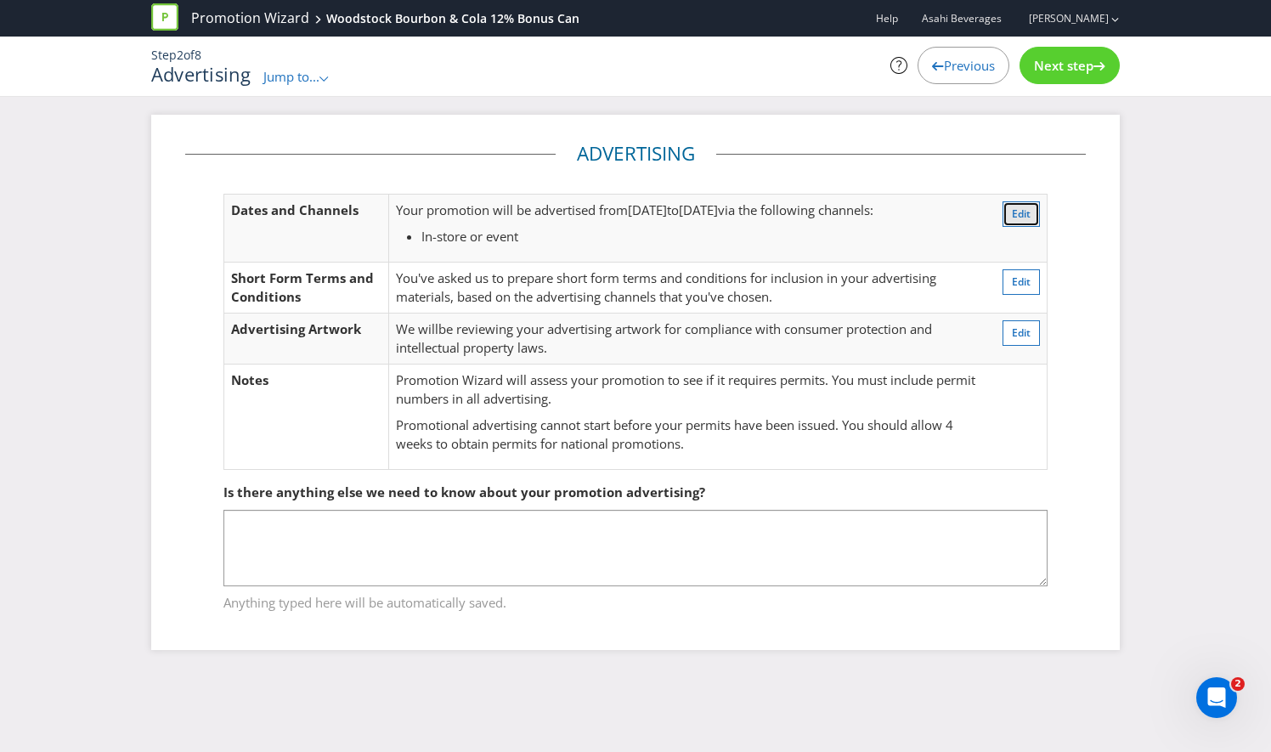
click at [1024, 212] on span "Edit" at bounding box center [1021, 213] width 19 height 14
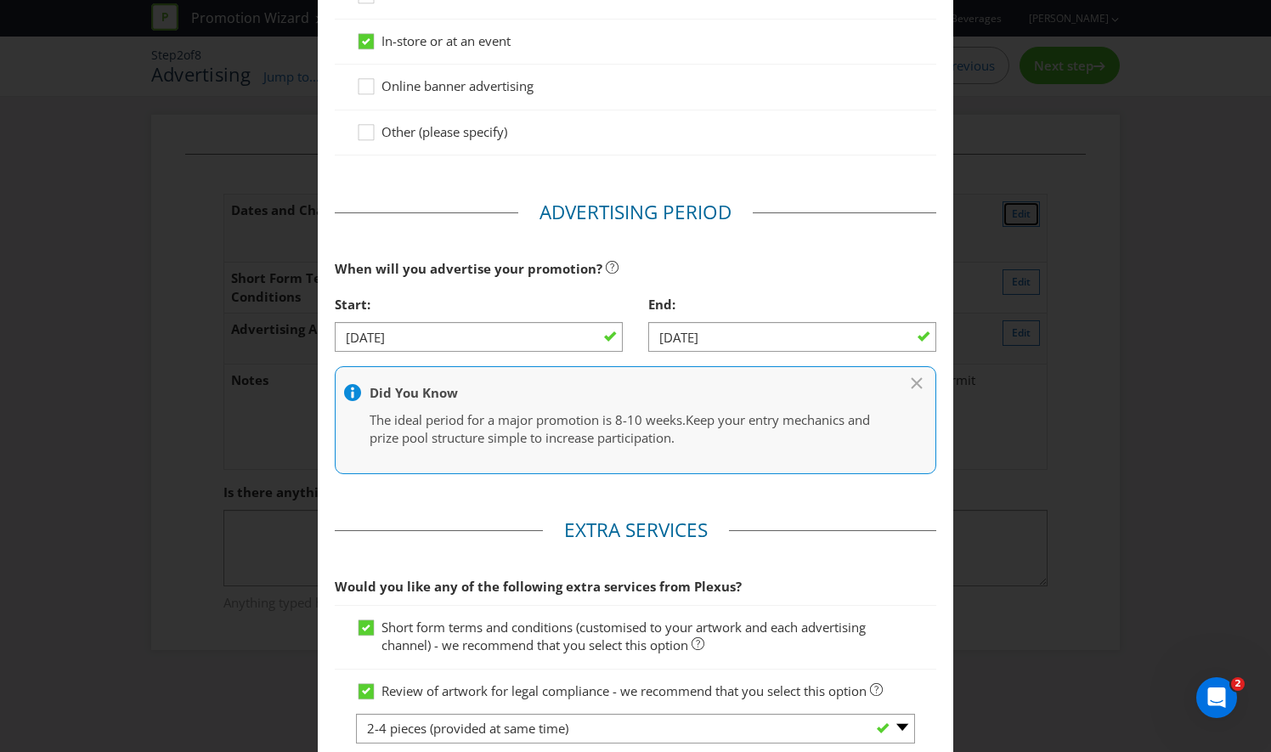
scroll to position [525, 0]
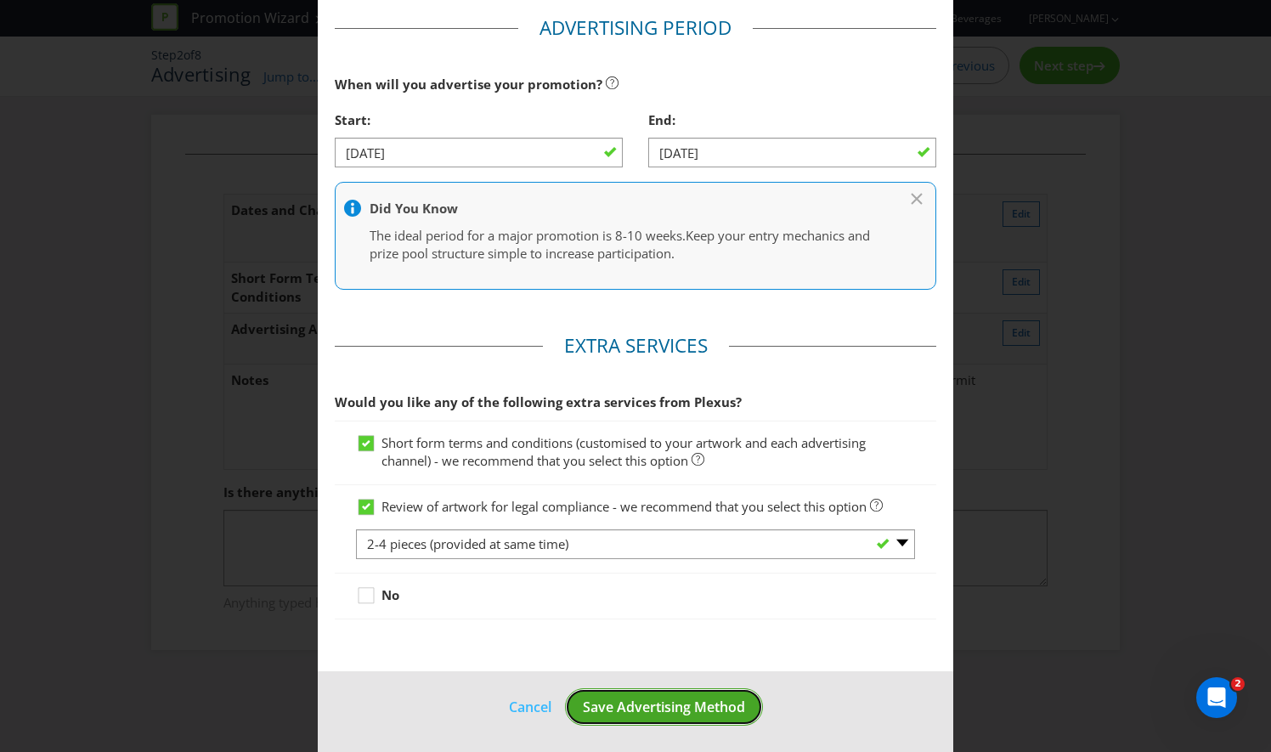
click at [638, 705] on span "Save Advertising Method" at bounding box center [664, 707] width 162 height 19
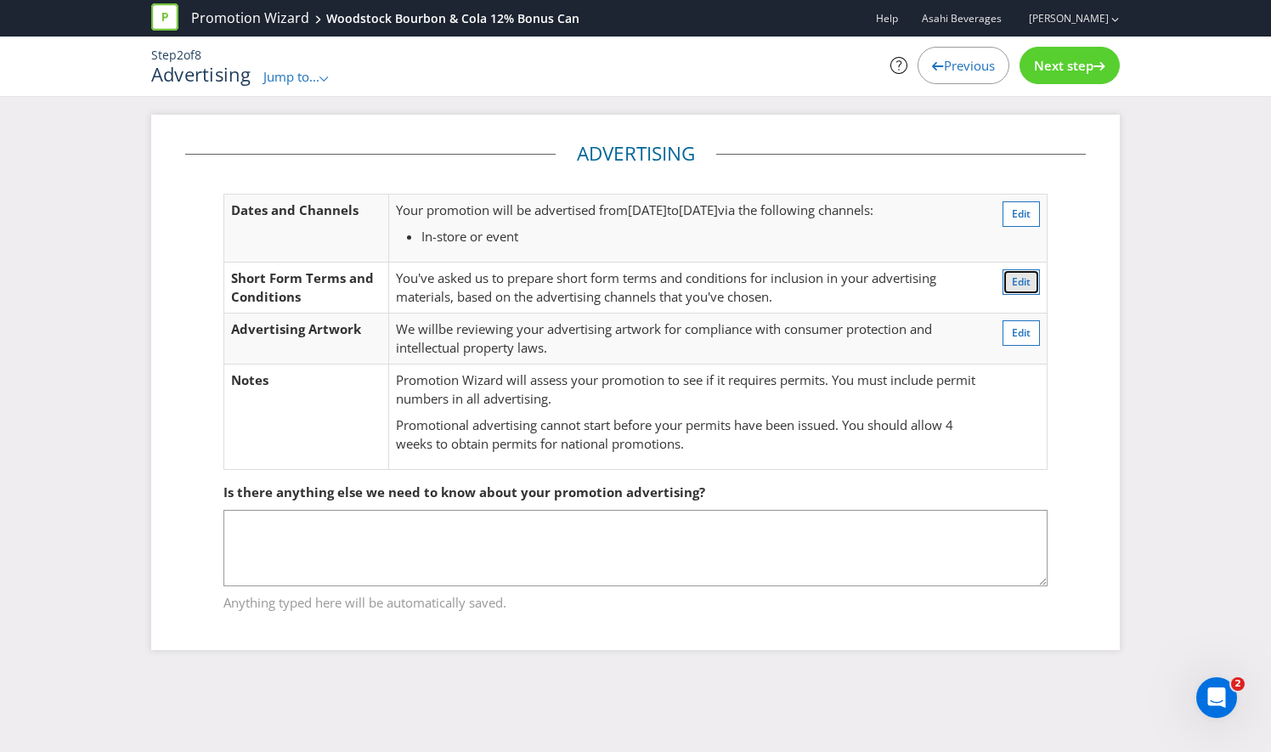
click at [1018, 277] on span "Edit" at bounding box center [1021, 281] width 19 height 14
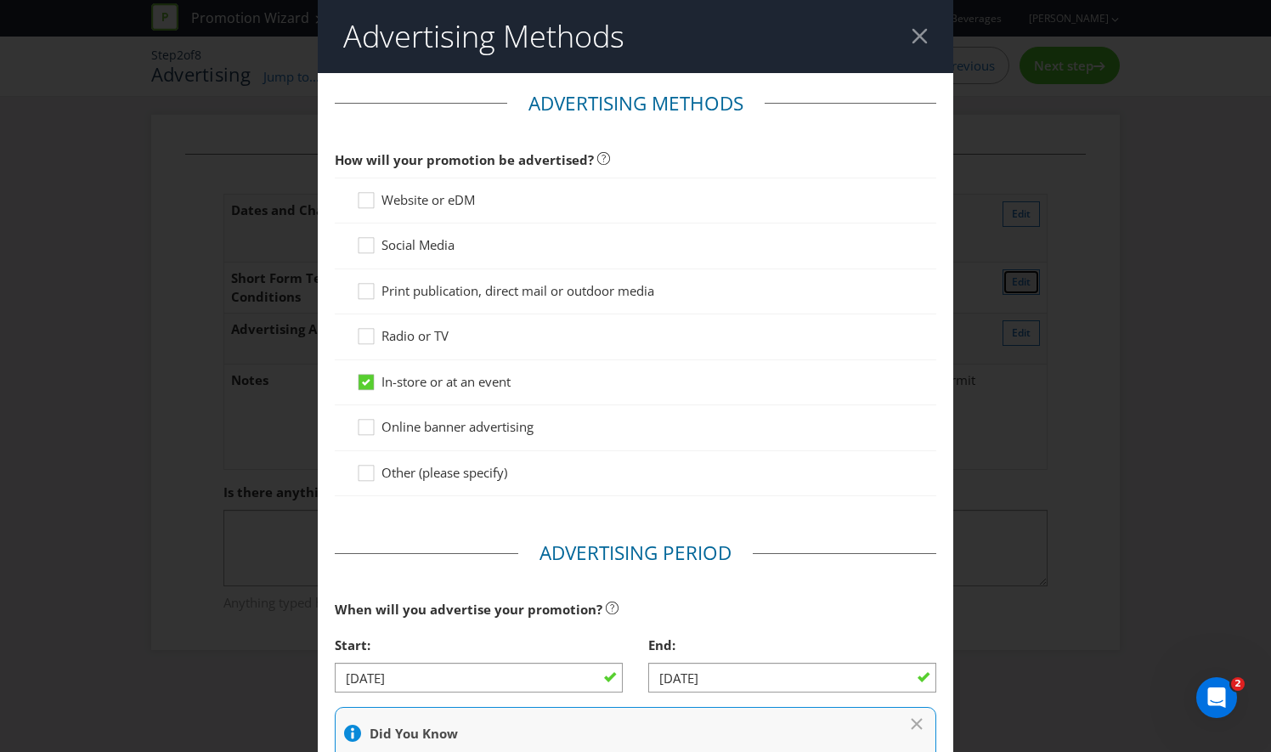
scroll to position [525, 0]
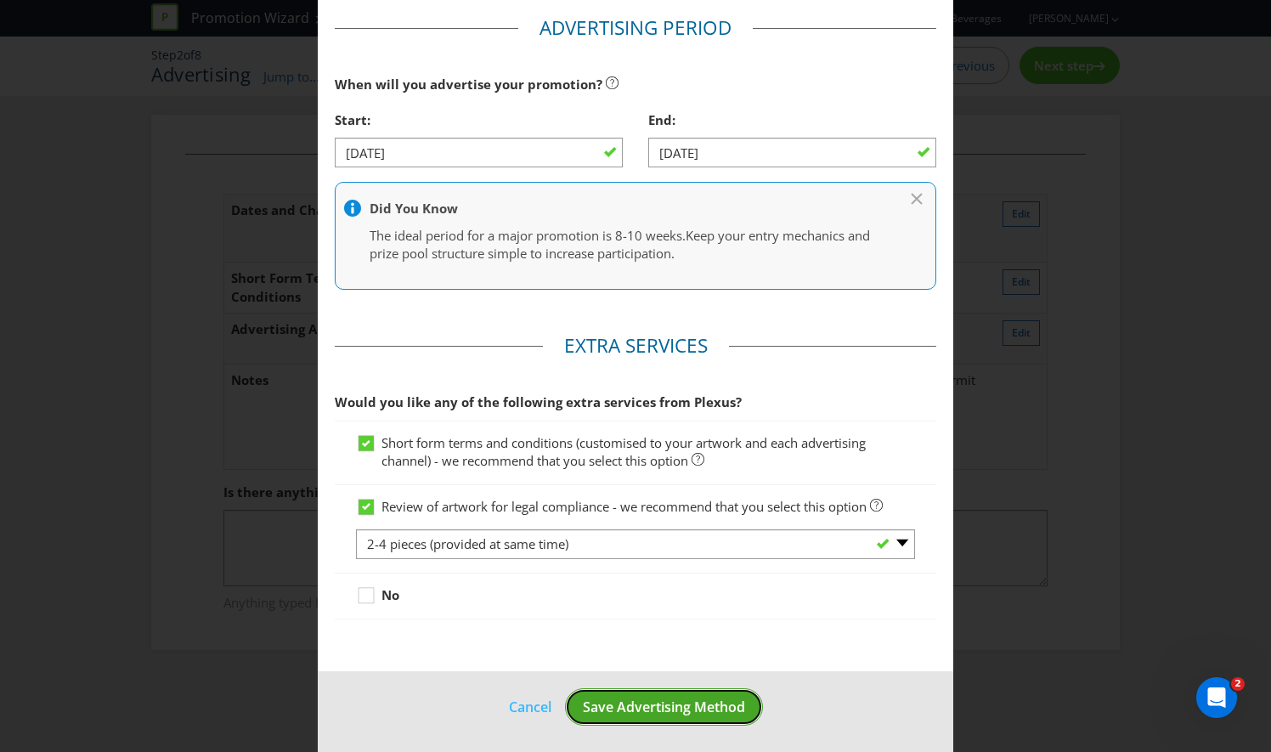
click at [678, 699] on span "Save Advertising Method" at bounding box center [664, 707] width 162 height 19
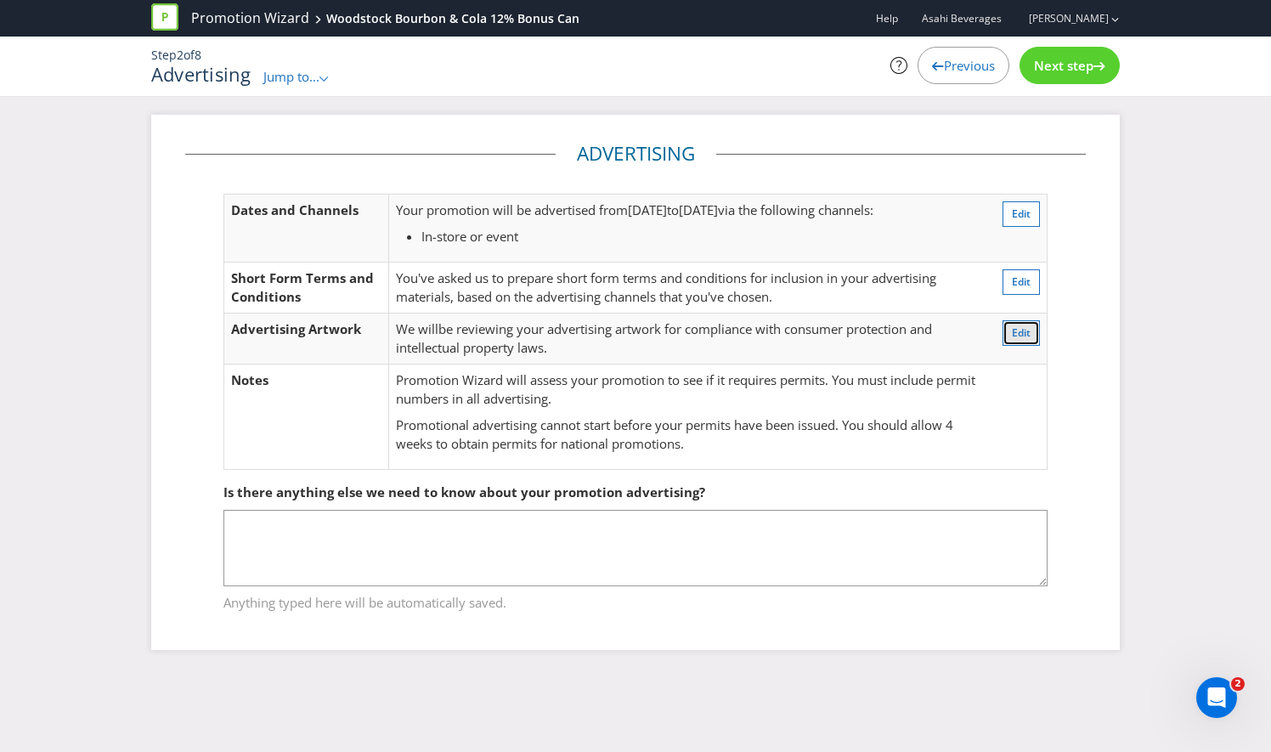
click at [1012, 328] on span "Edit" at bounding box center [1021, 332] width 19 height 14
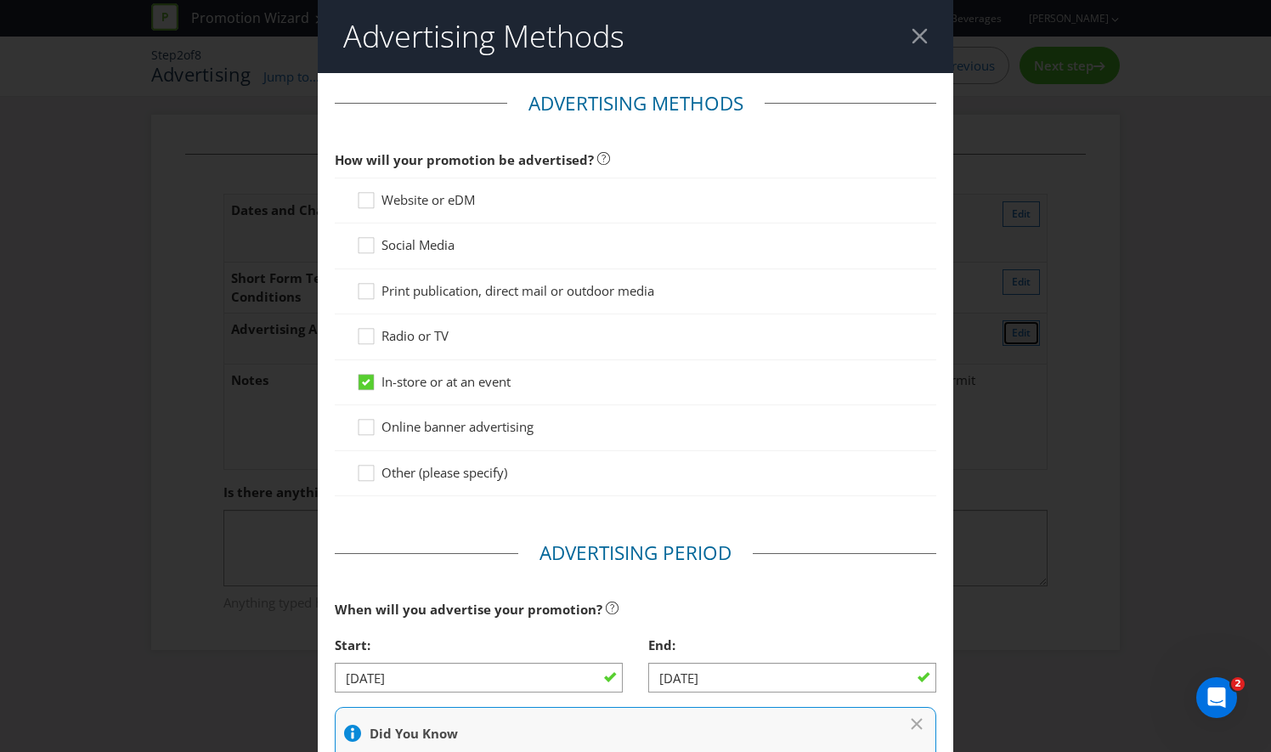
scroll to position [525, 0]
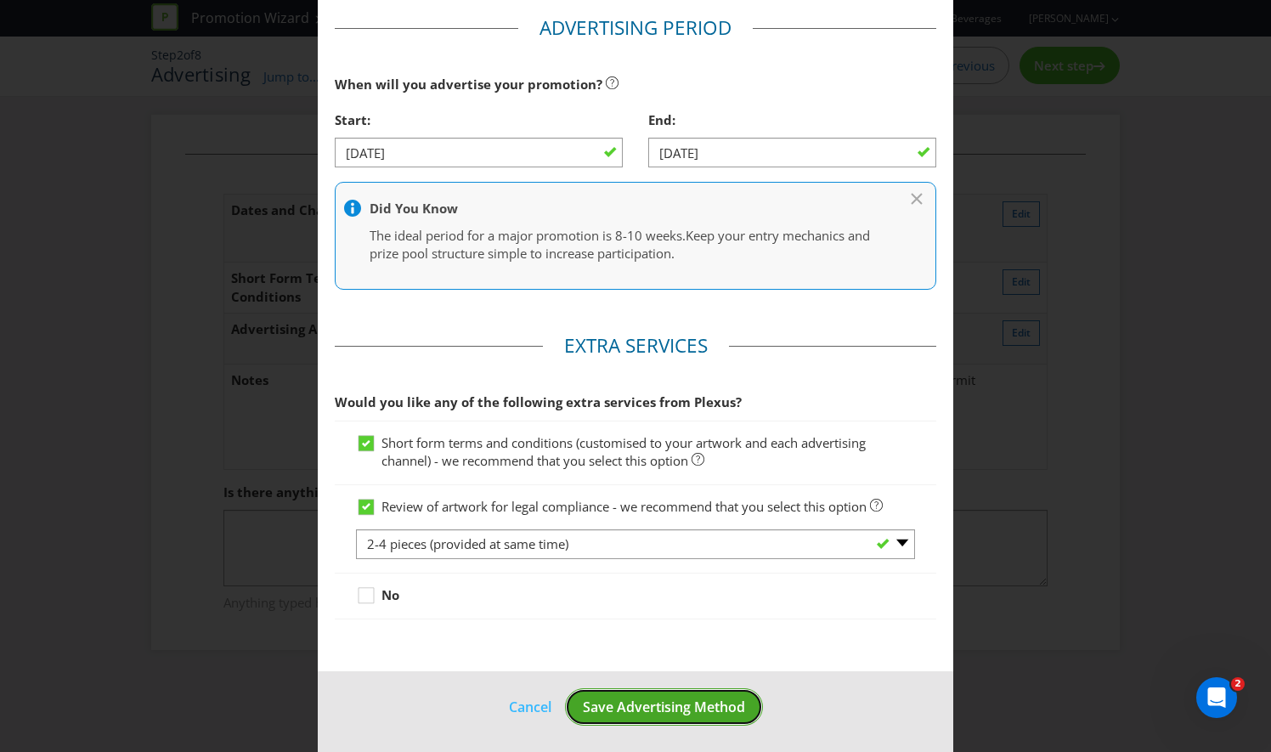
click at [697, 699] on span "Save Advertising Method" at bounding box center [664, 707] width 162 height 19
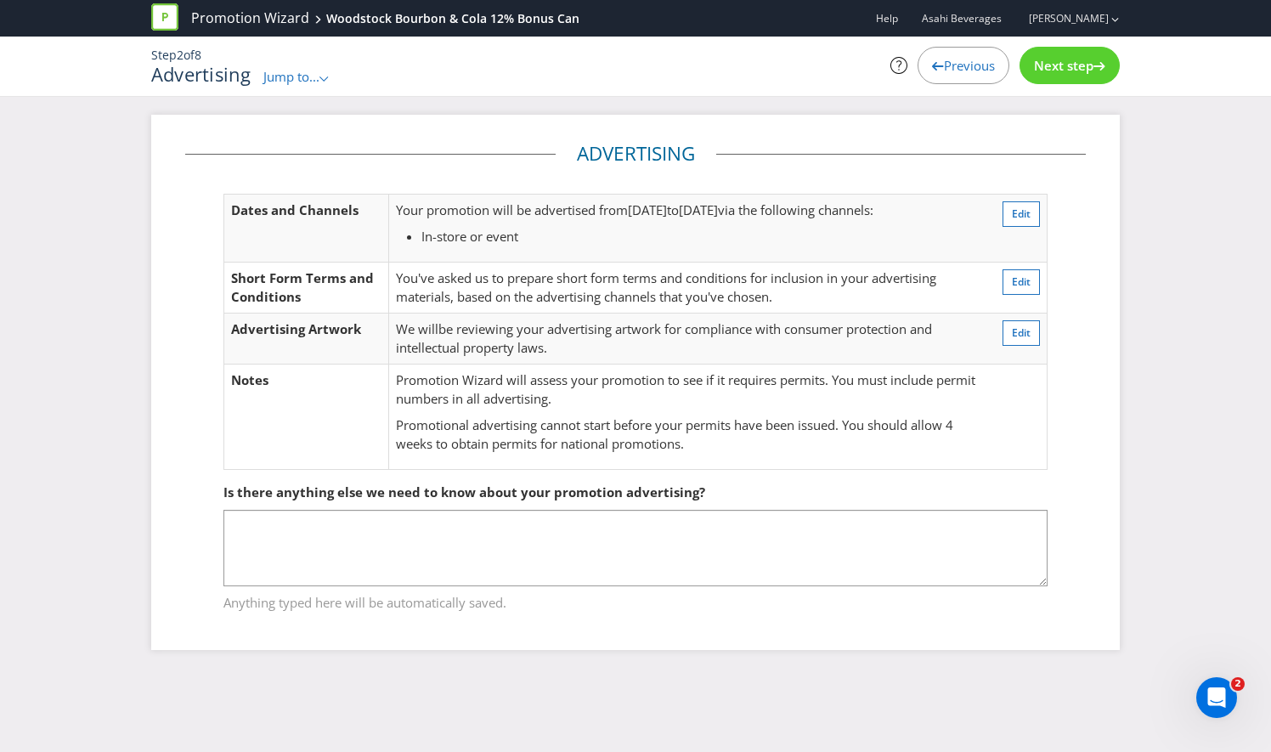
click at [326, 77] on icon ".st0{fill-rule:evenodd;clip-rule:evenodd;}" at bounding box center [324, 78] width 8 height 5
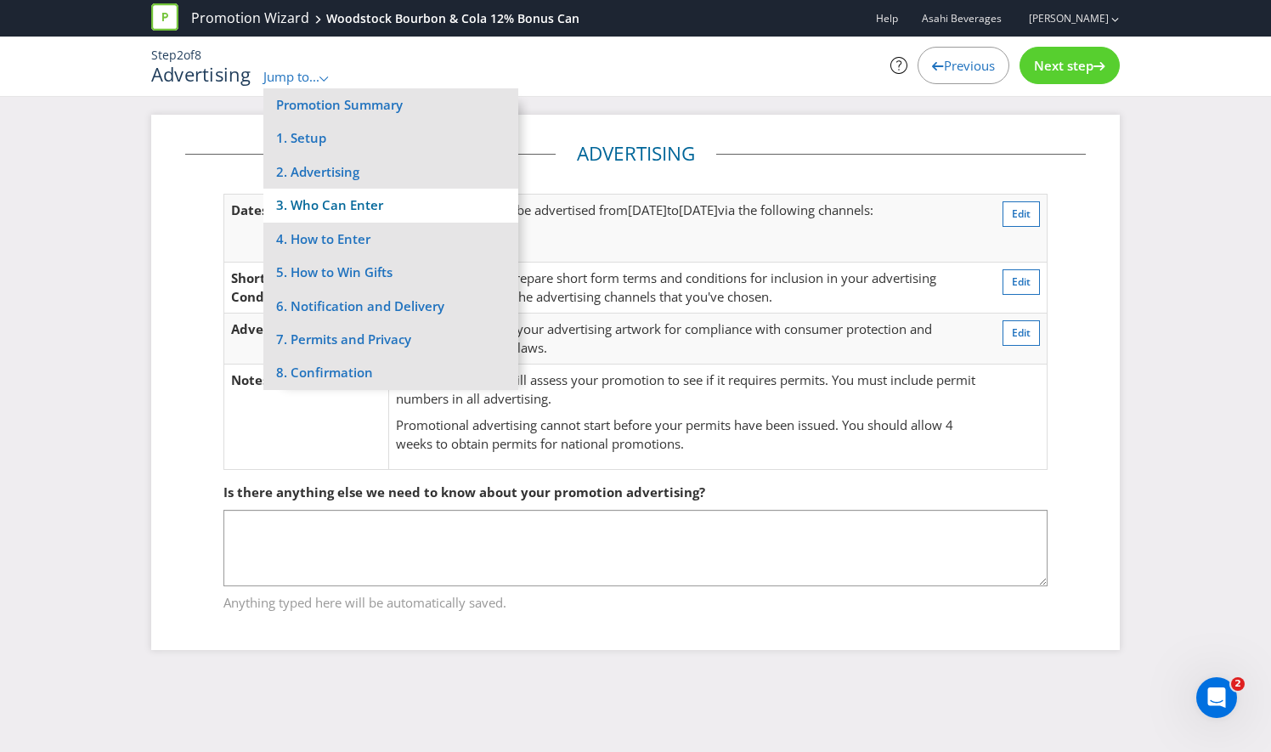
click at [337, 198] on li "3. Who Can Enter" at bounding box center [390, 205] width 255 height 33
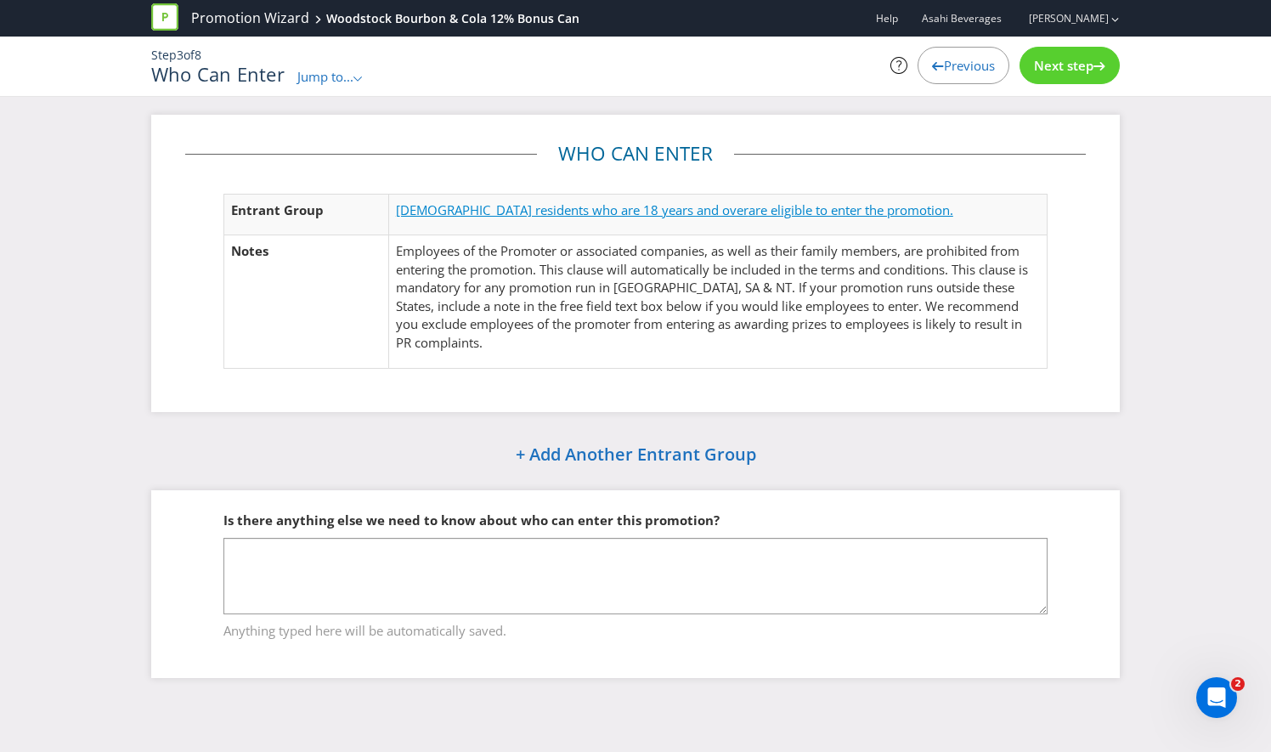
click at [576, 209] on span "Australian residents who are 18 years and over" at bounding box center [572, 209] width 353 height 17
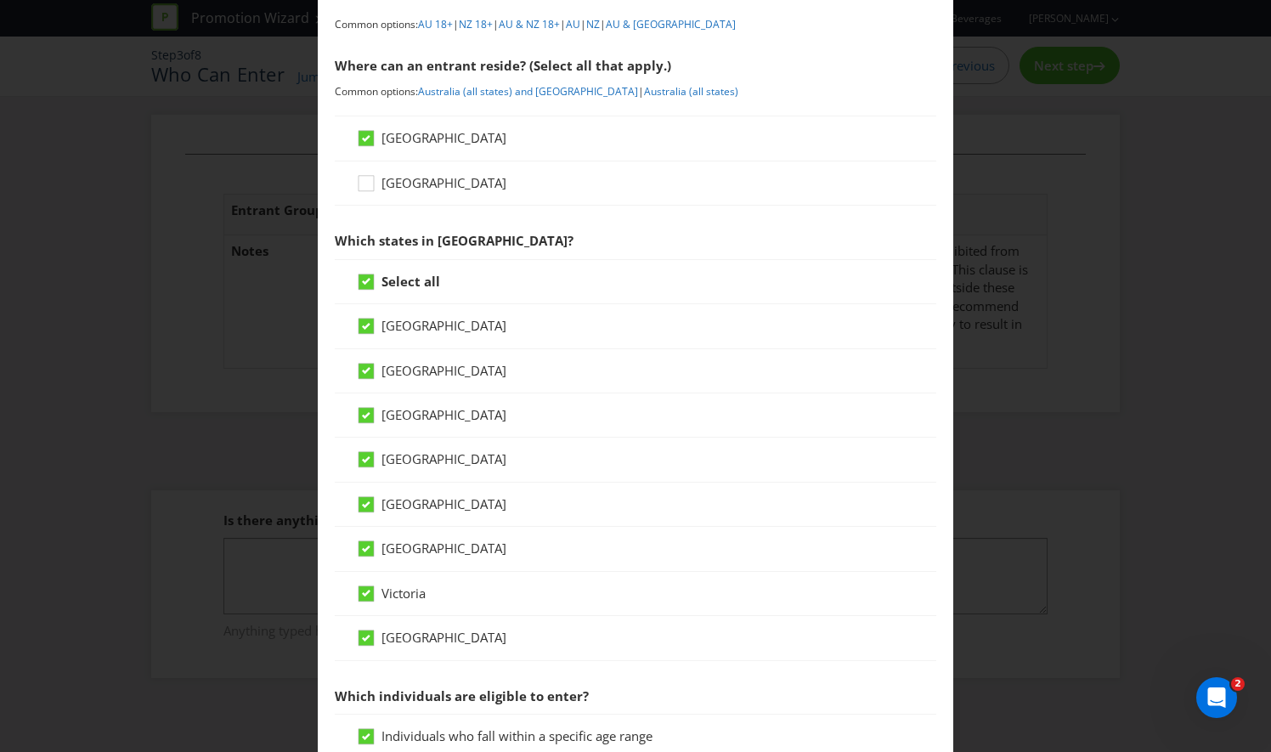
scroll to position [217, 0]
click at [362, 413] on icon at bounding box center [366, 414] width 8 height 7
click at [0, 0] on input "Northern Territory" at bounding box center [0, 0] width 0 height 0
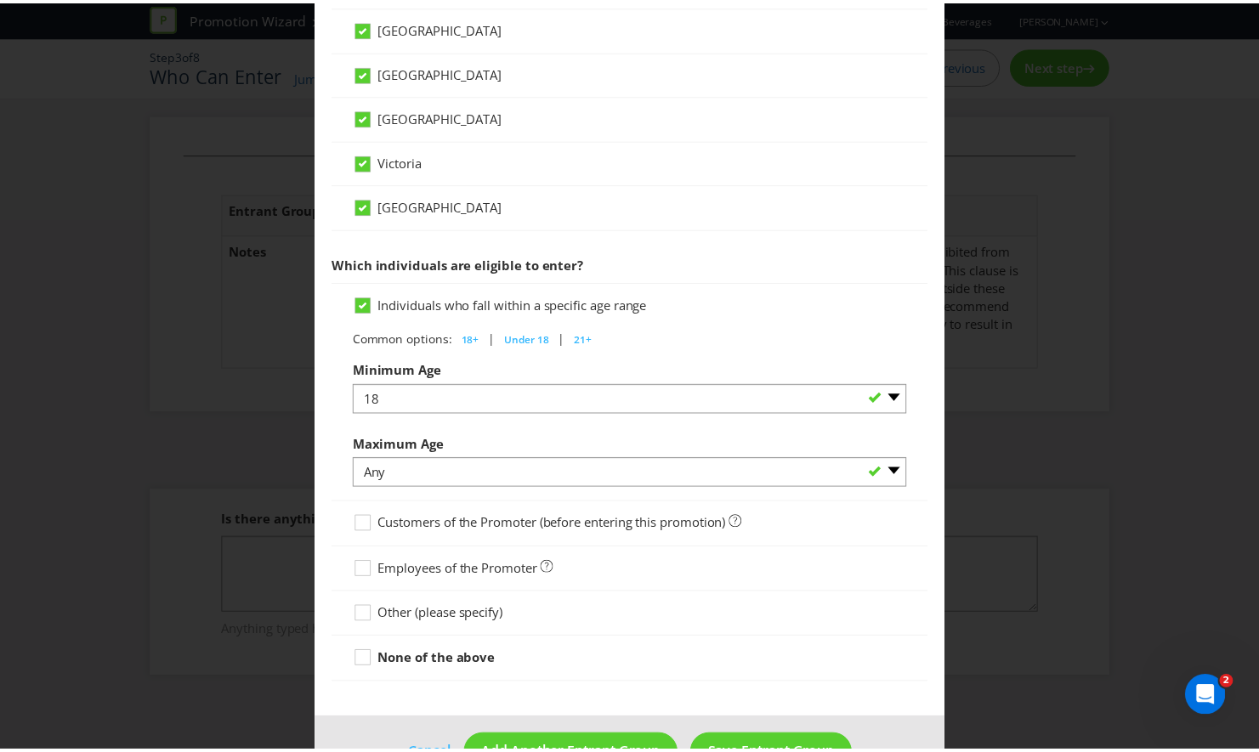
scroll to position [692, 0]
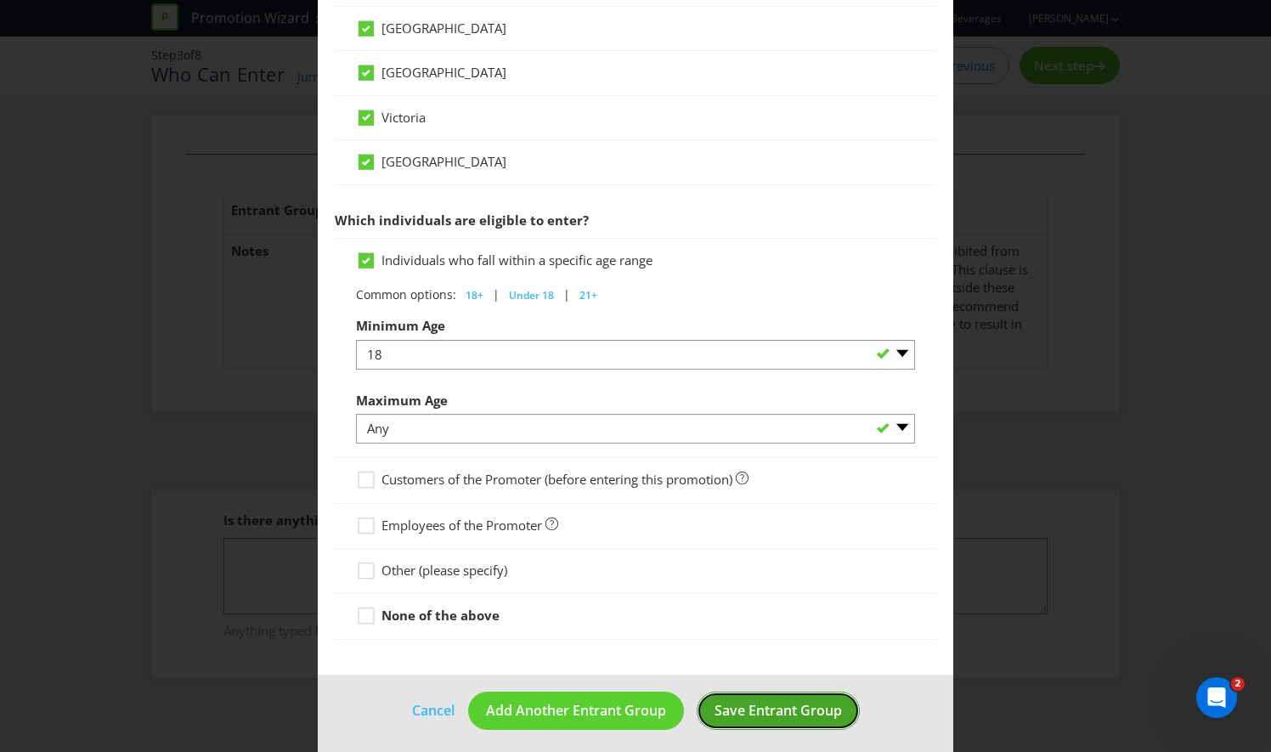
click at [767, 704] on span "Save Entrant Group" at bounding box center [778, 710] width 127 height 19
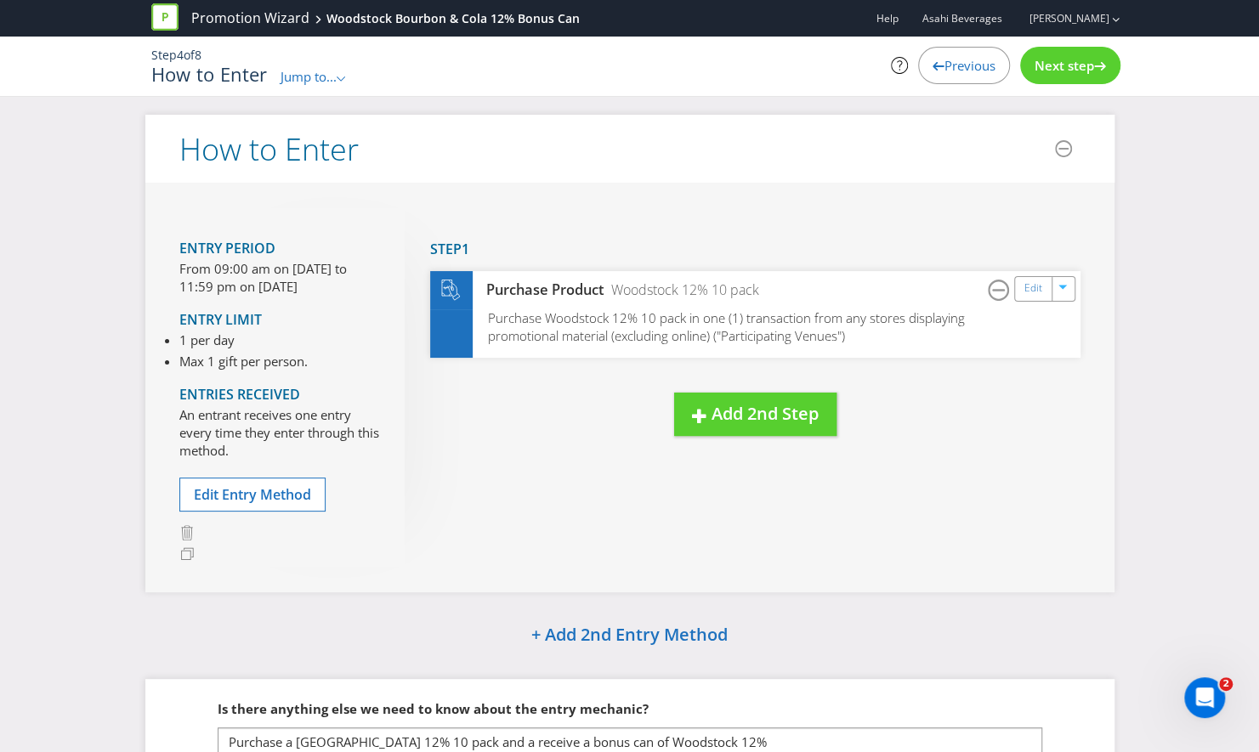
click at [337, 72] on span "Jump to..." at bounding box center [308, 76] width 56 height 17
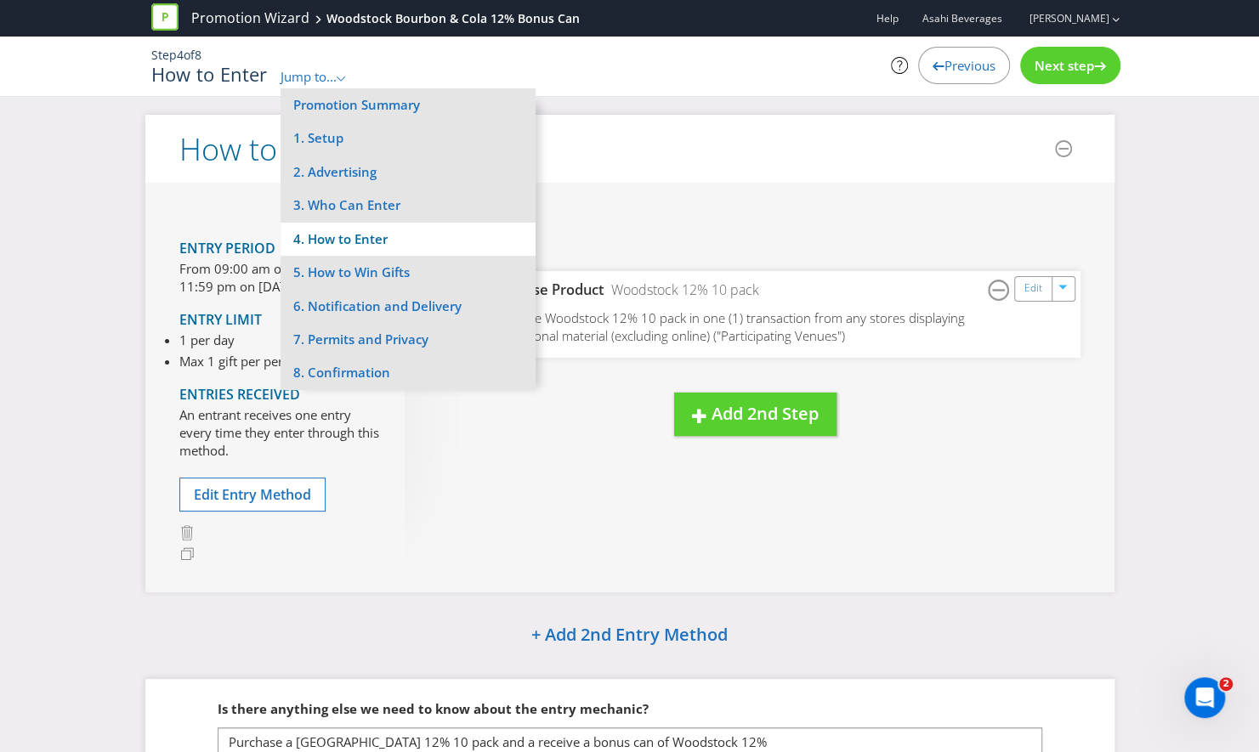
click at [362, 240] on li "4. How to Enter" at bounding box center [407, 239] width 255 height 33
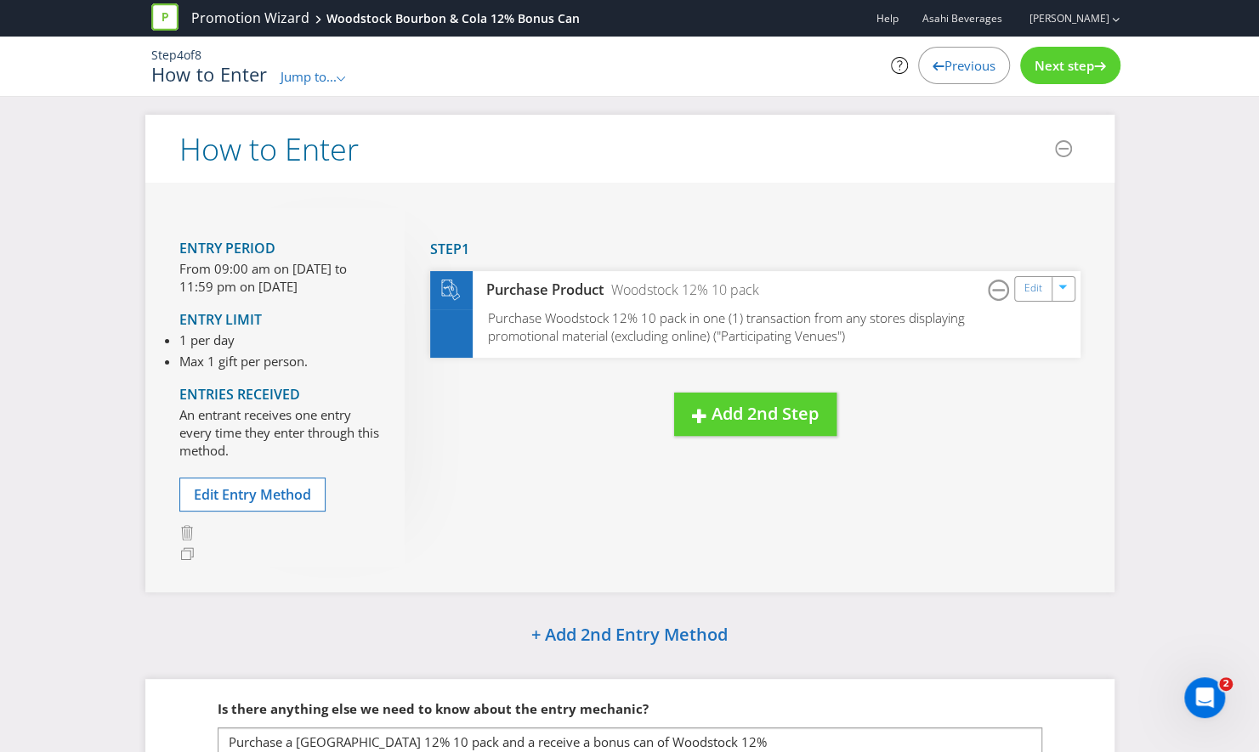
click at [1054, 68] on span "Next step" at bounding box center [1063, 65] width 59 height 17
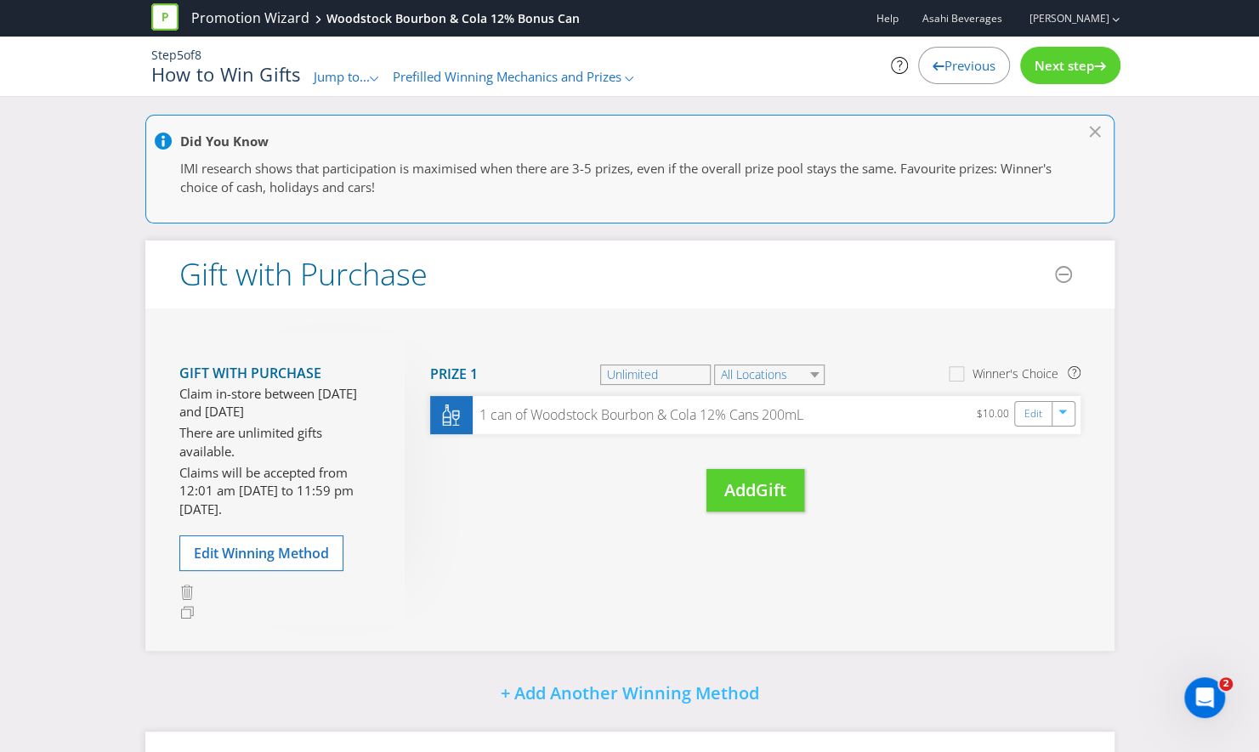
click at [370, 75] on span "Jump to..." at bounding box center [342, 76] width 56 height 17
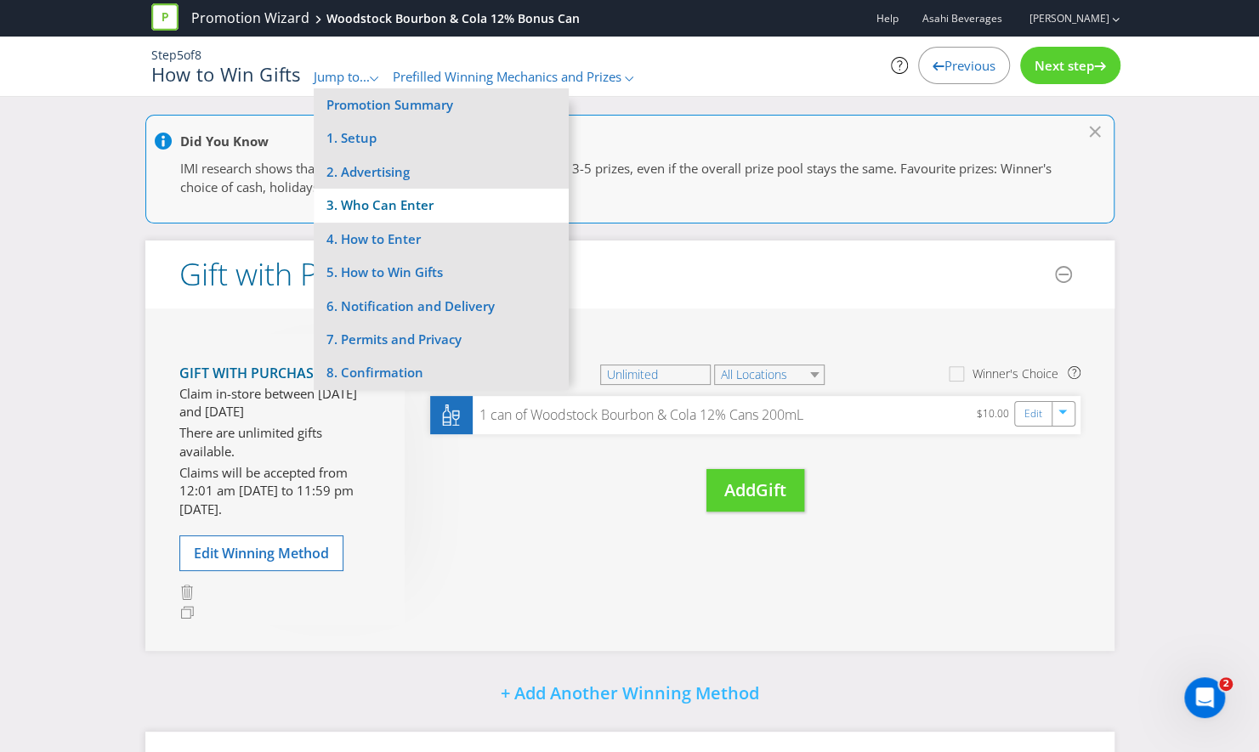
click at [393, 206] on li "3. Who Can Enter" at bounding box center [441, 205] width 255 height 33
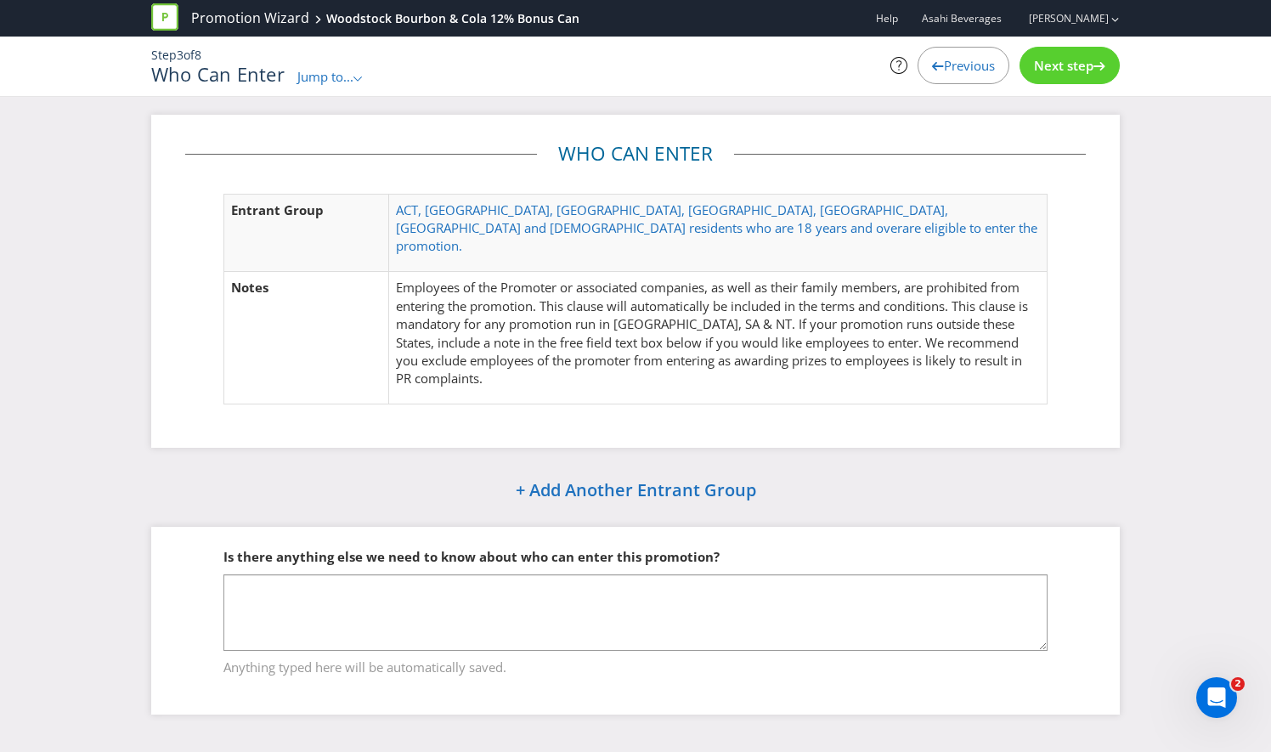
click at [1078, 65] on span "Next step" at bounding box center [1063, 65] width 59 height 17
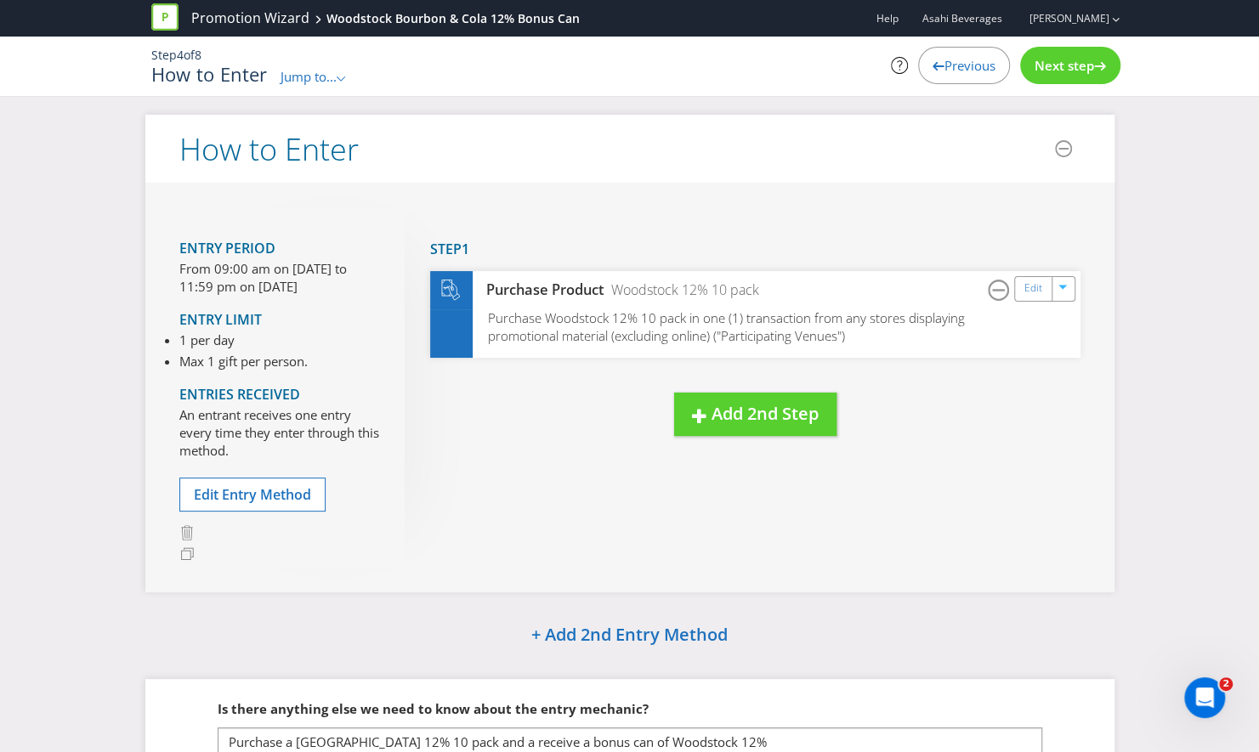
click at [345, 76] on icon at bounding box center [341, 78] width 8 height 5
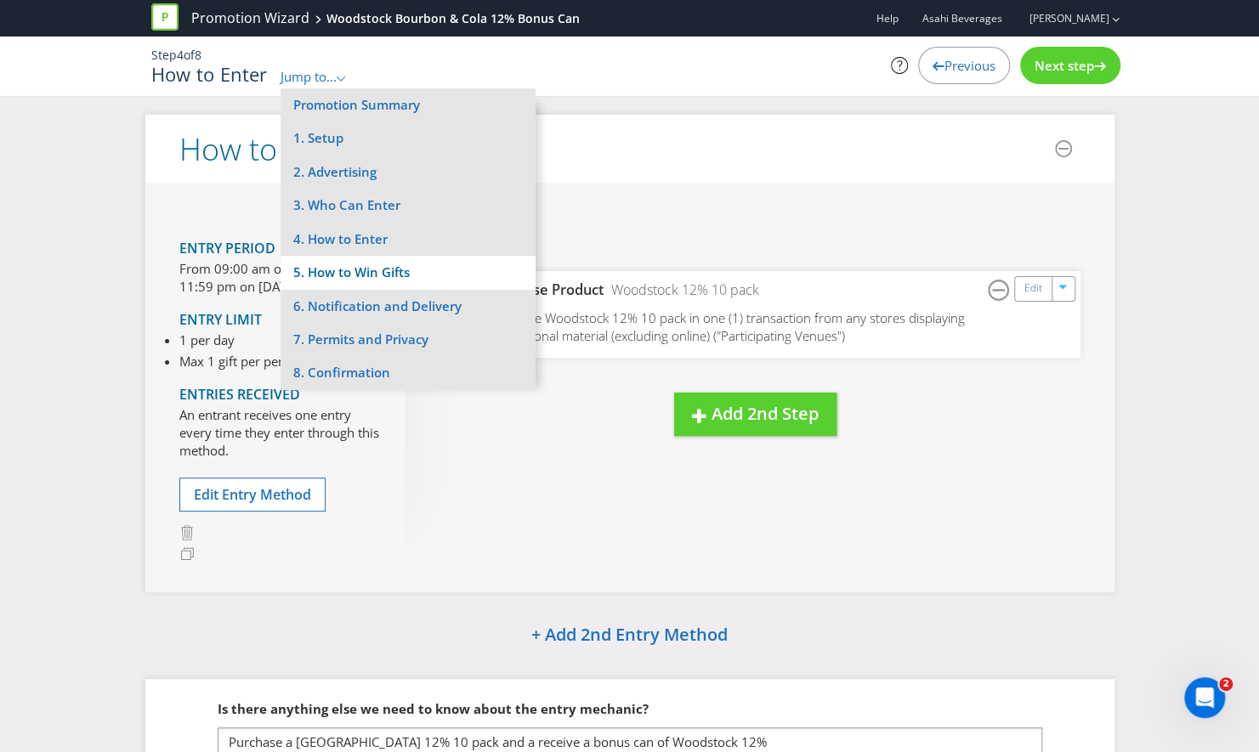
click at [356, 264] on li "5. How to Win Gifts" at bounding box center [407, 272] width 255 height 33
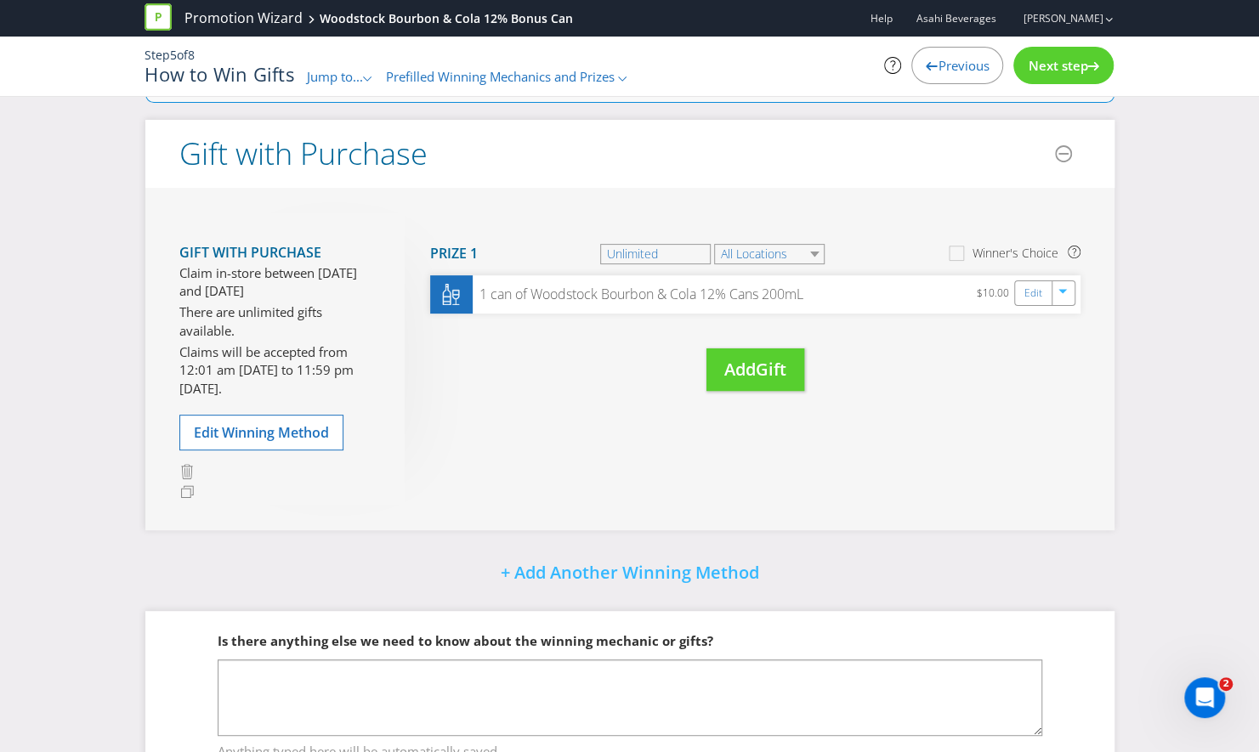
scroll to position [122, 0]
click at [369, 82] on div ".st0{fill-rule:evenodd;clip-rule:evenodd;}" at bounding box center [368, 77] width 10 height 18
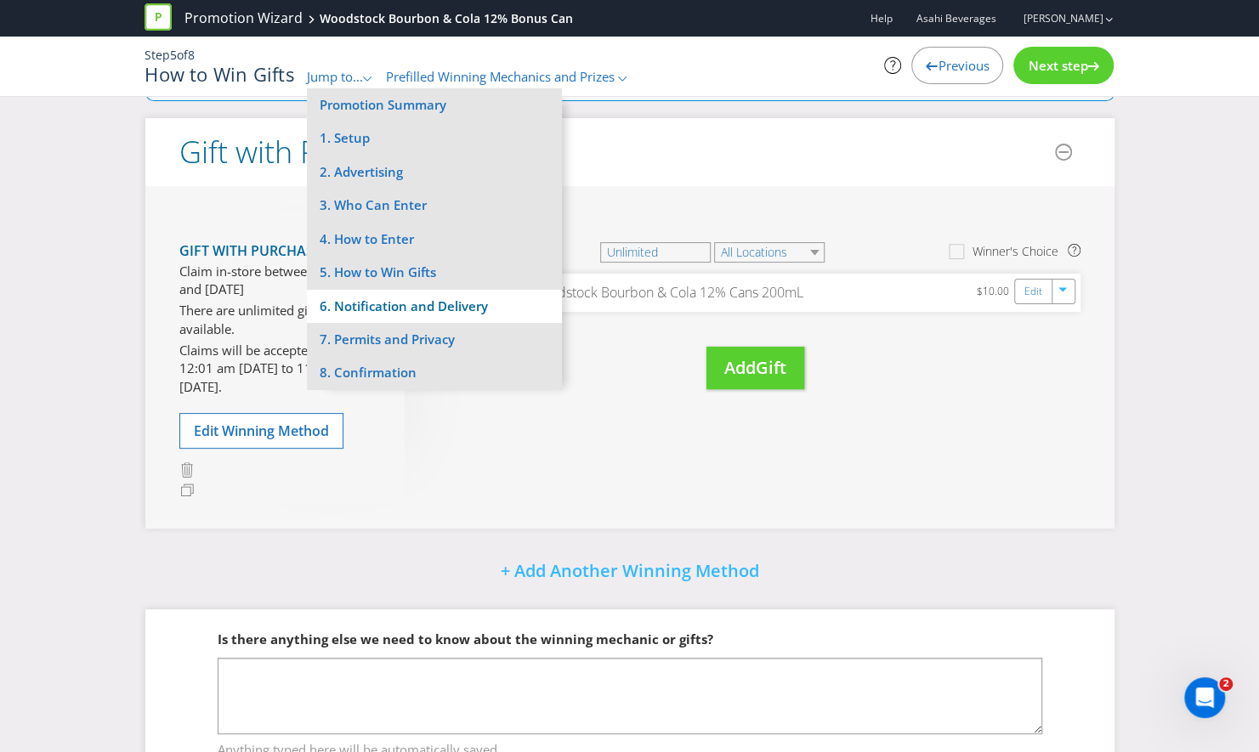
click at [395, 299] on li "6. Notification and Delivery" at bounding box center [434, 306] width 255 height 33
